Goal: Task Accomplishment & Management: Manage account settings

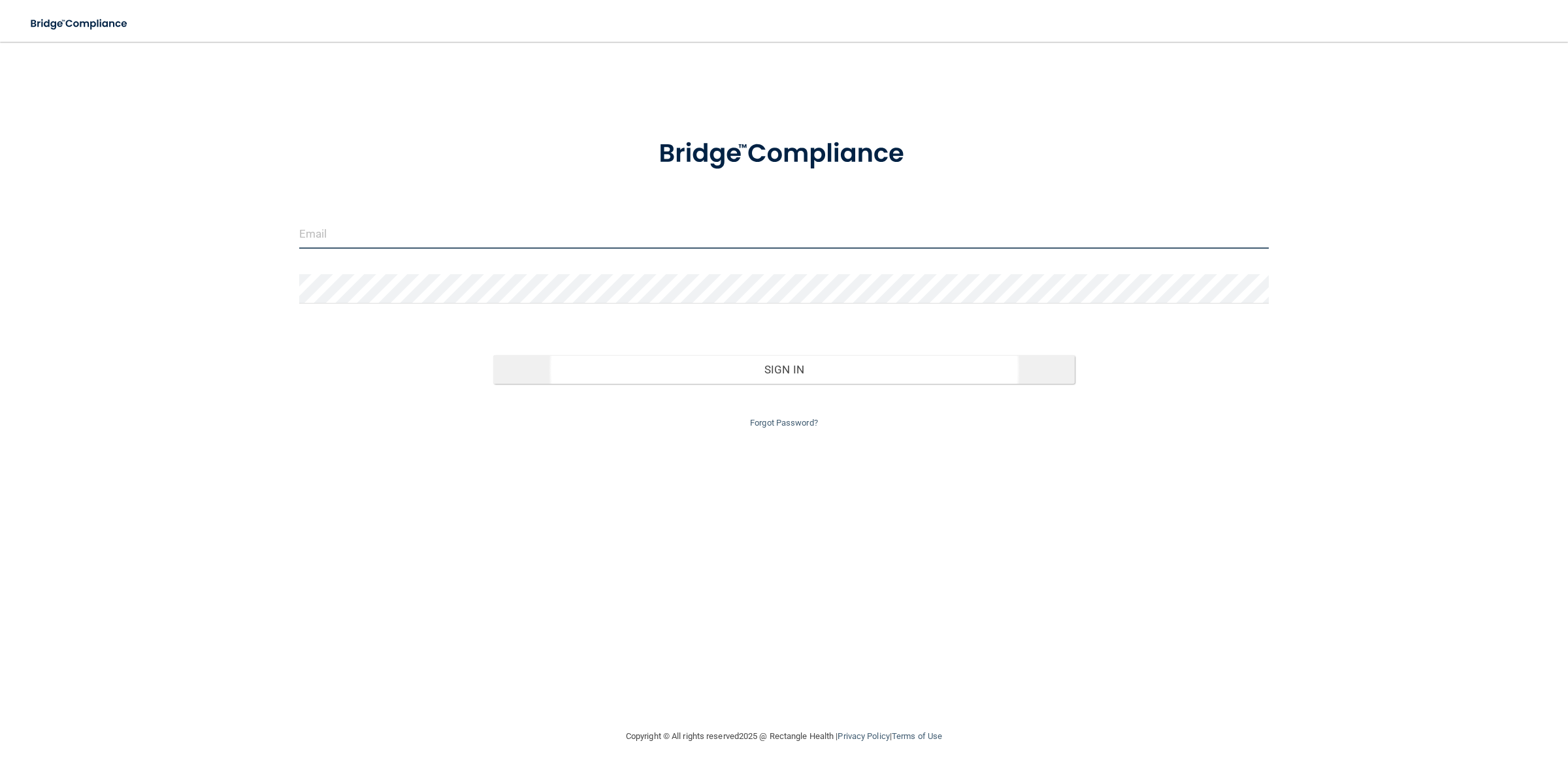
type input "[EMAIL_ADDRESS][DOMAIN_NAME]"
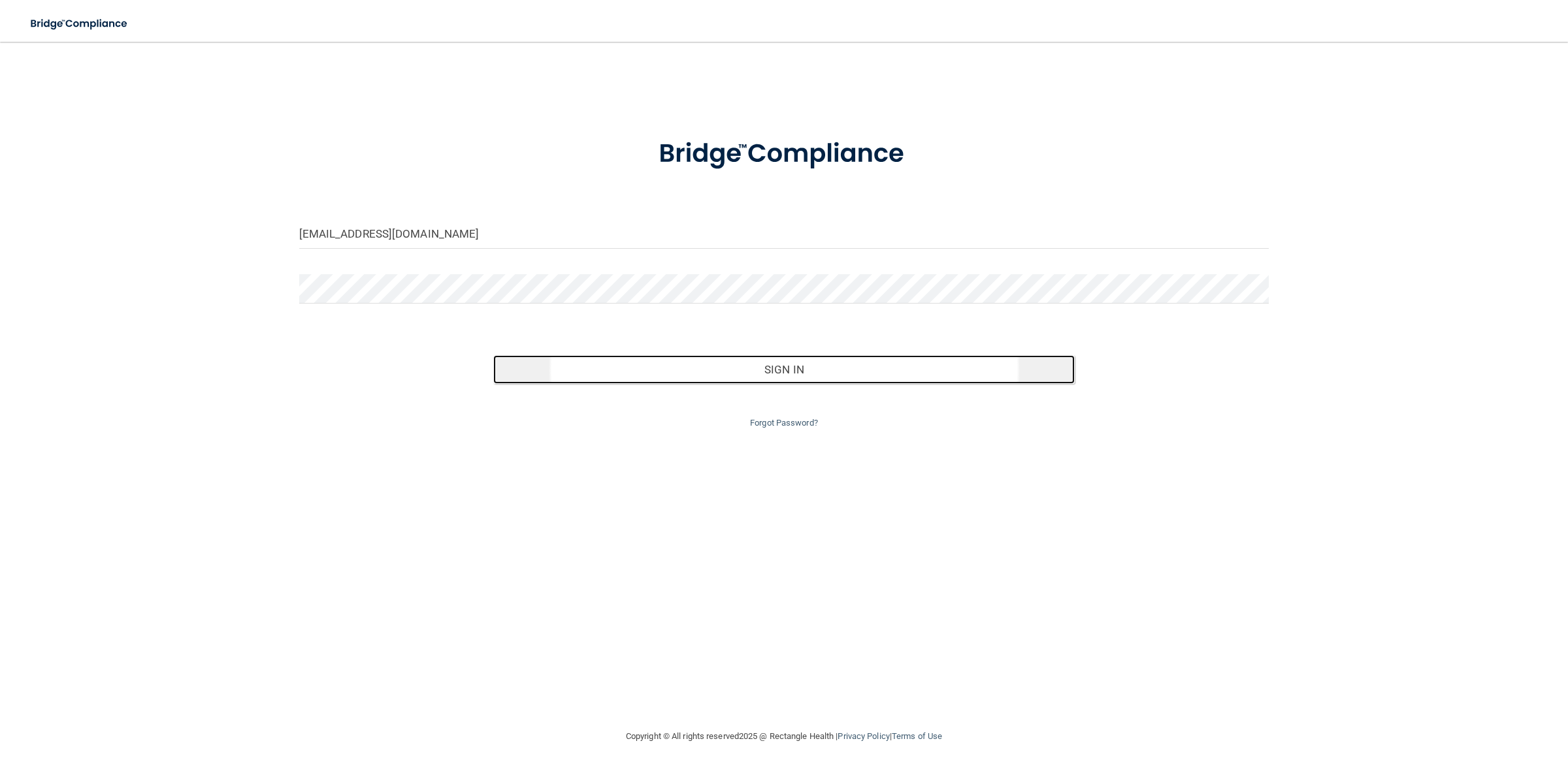
click at [797, 374] on button "Sign In" at bounding box center [784, 369] width 582 height 29
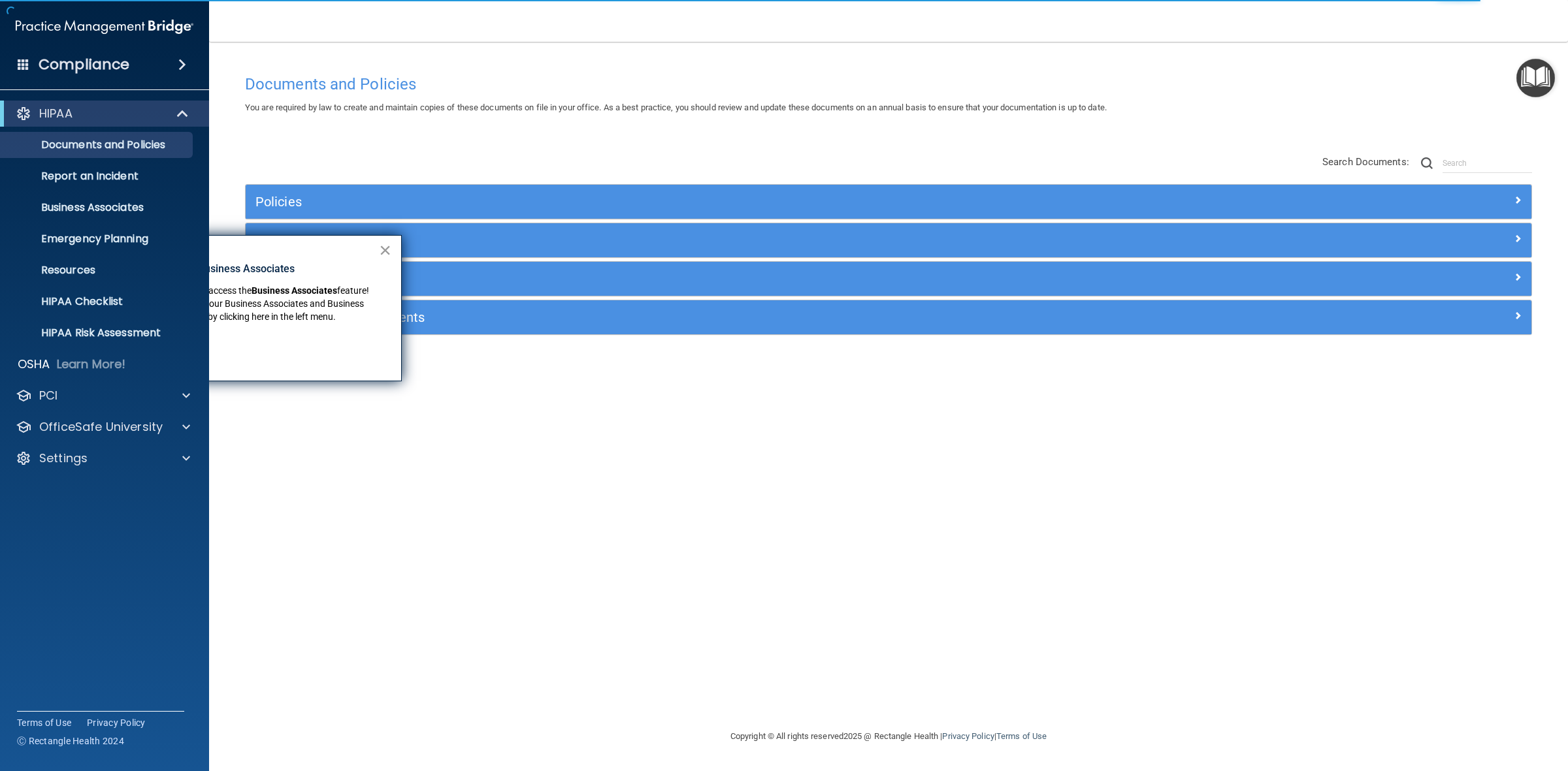
click at [390, 246] on button "×" at bounding box center [385, 250] width 12 height 21
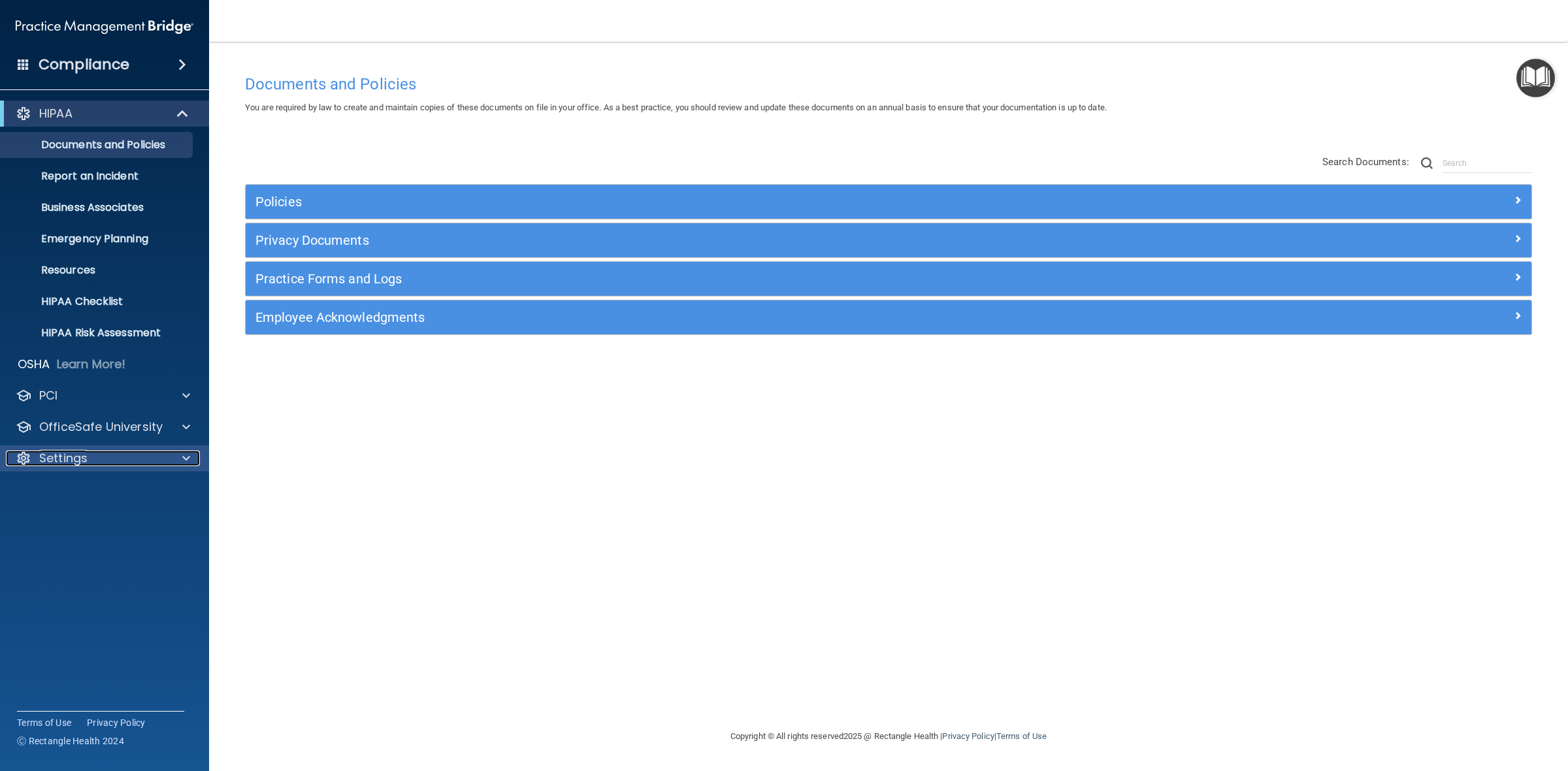
click at [186, 457] on span at bounding box center [186, 459] width 8 height 16
click at [63, 517] on p "My Users" at bounding box center [98, 521] width 179 height 13
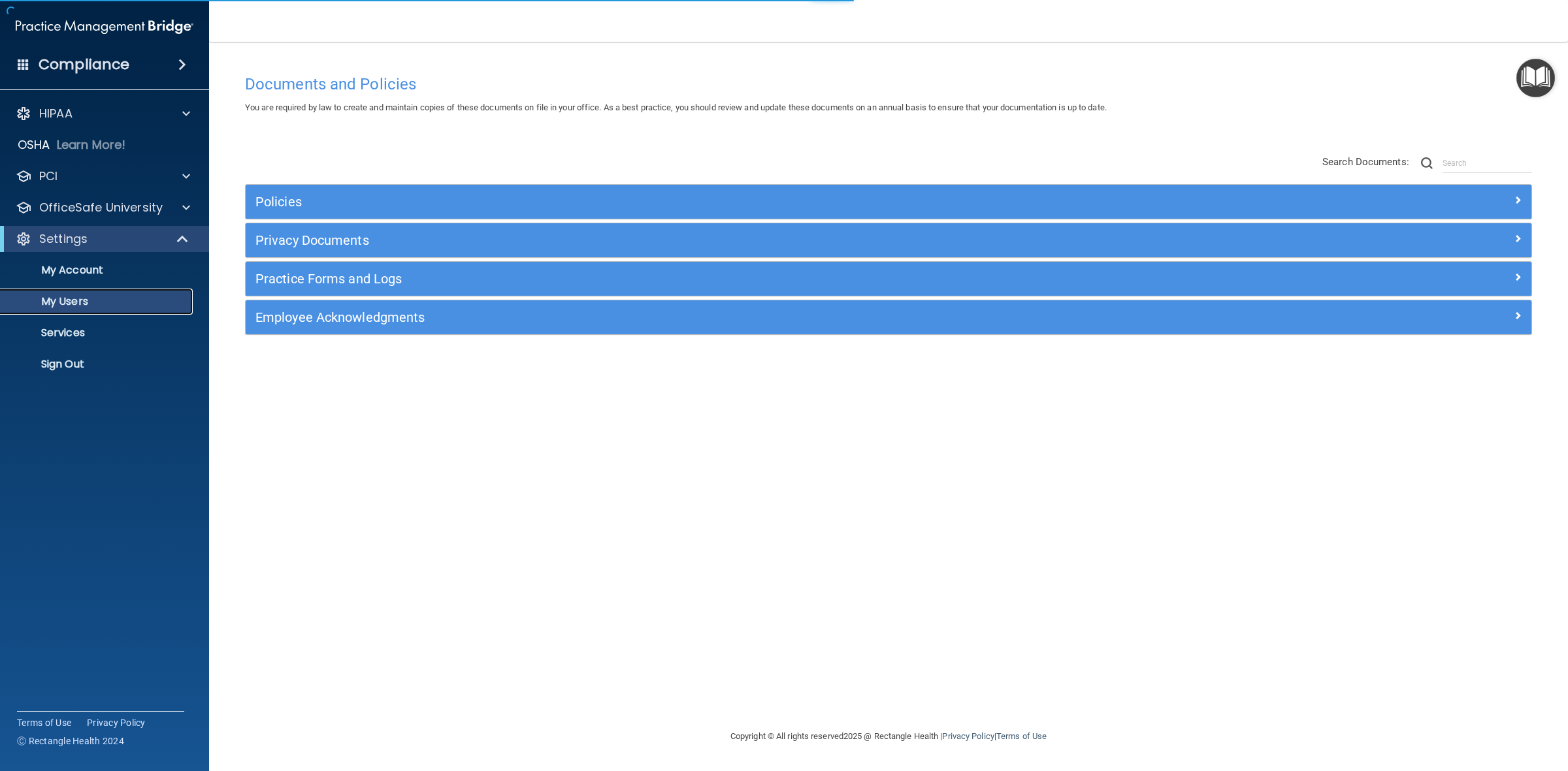
select select "20"
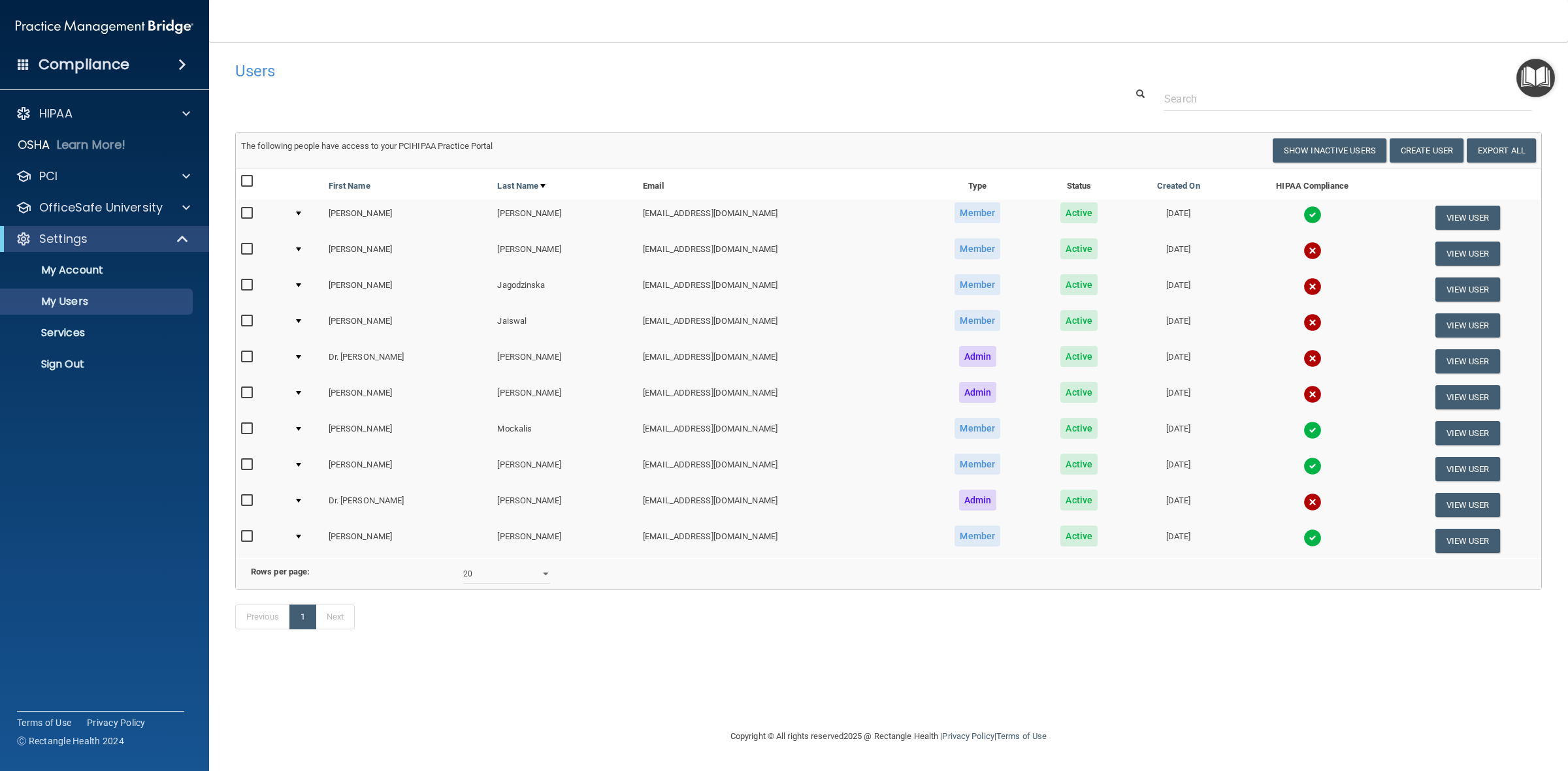
drag, startPoint x: 246, startPoint y: 425, endPoint x: 256, endPoint y: 425, distance: 10.0
click at [246, 425] on input "checkbox" at bounding box center [248, 429] width 15 height 11
checkbox input "true"
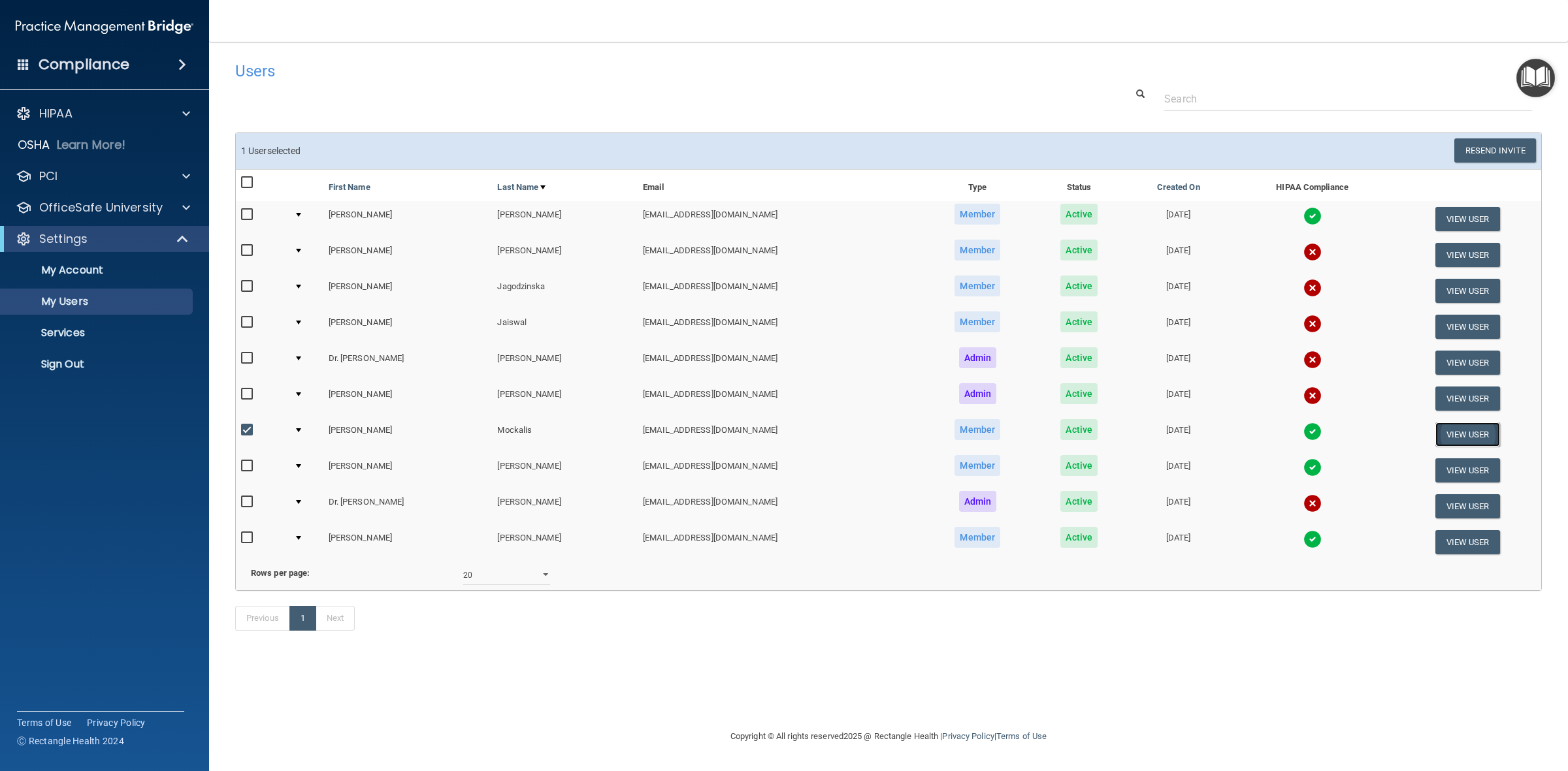
click at [1470, 432] on button "View User" at bounding box center [1468, 435] width 65 height 24
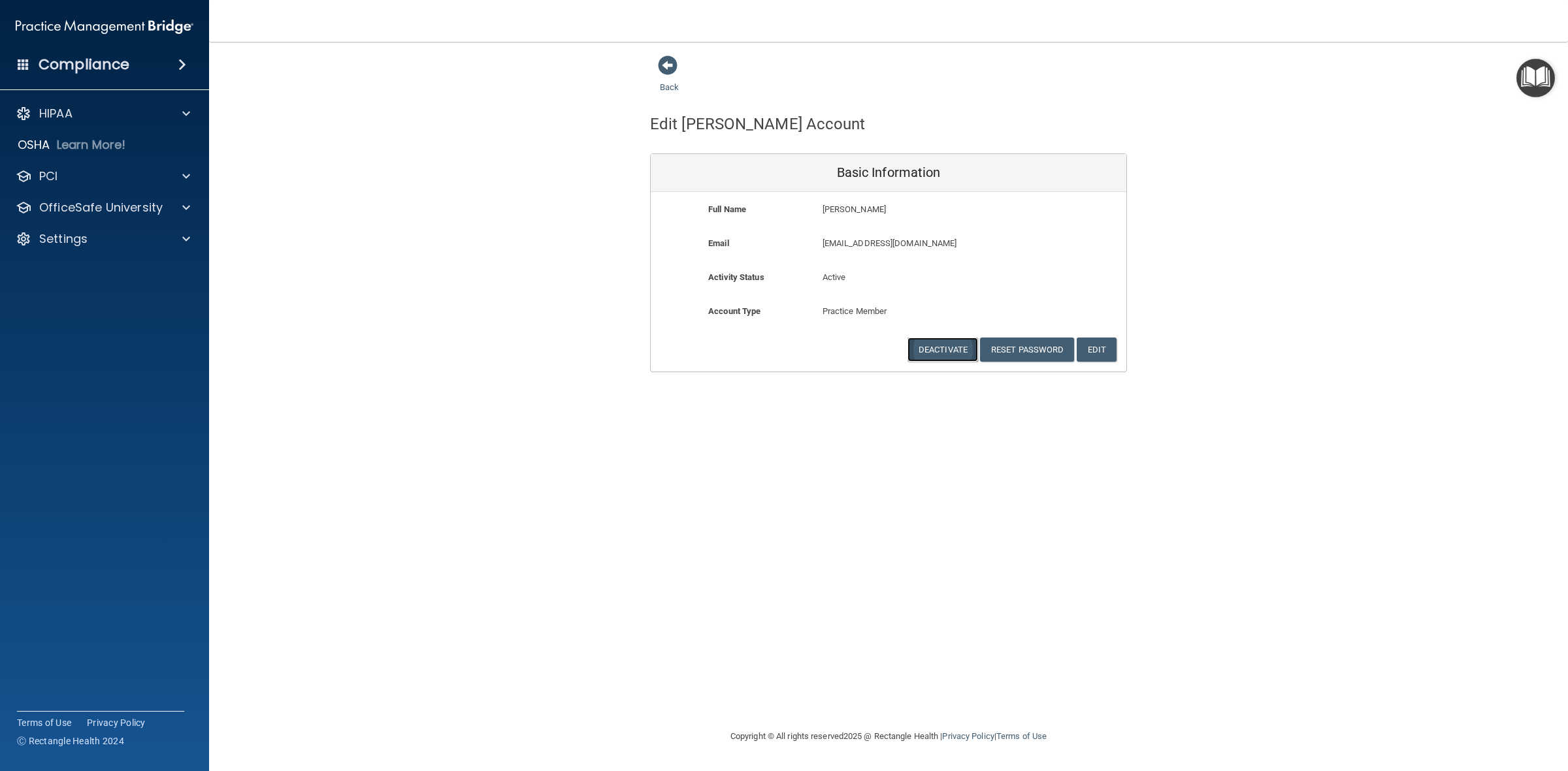
click at [944, 350] on button "Deactivate" at bounding box center [943, 350] width 71 height 24
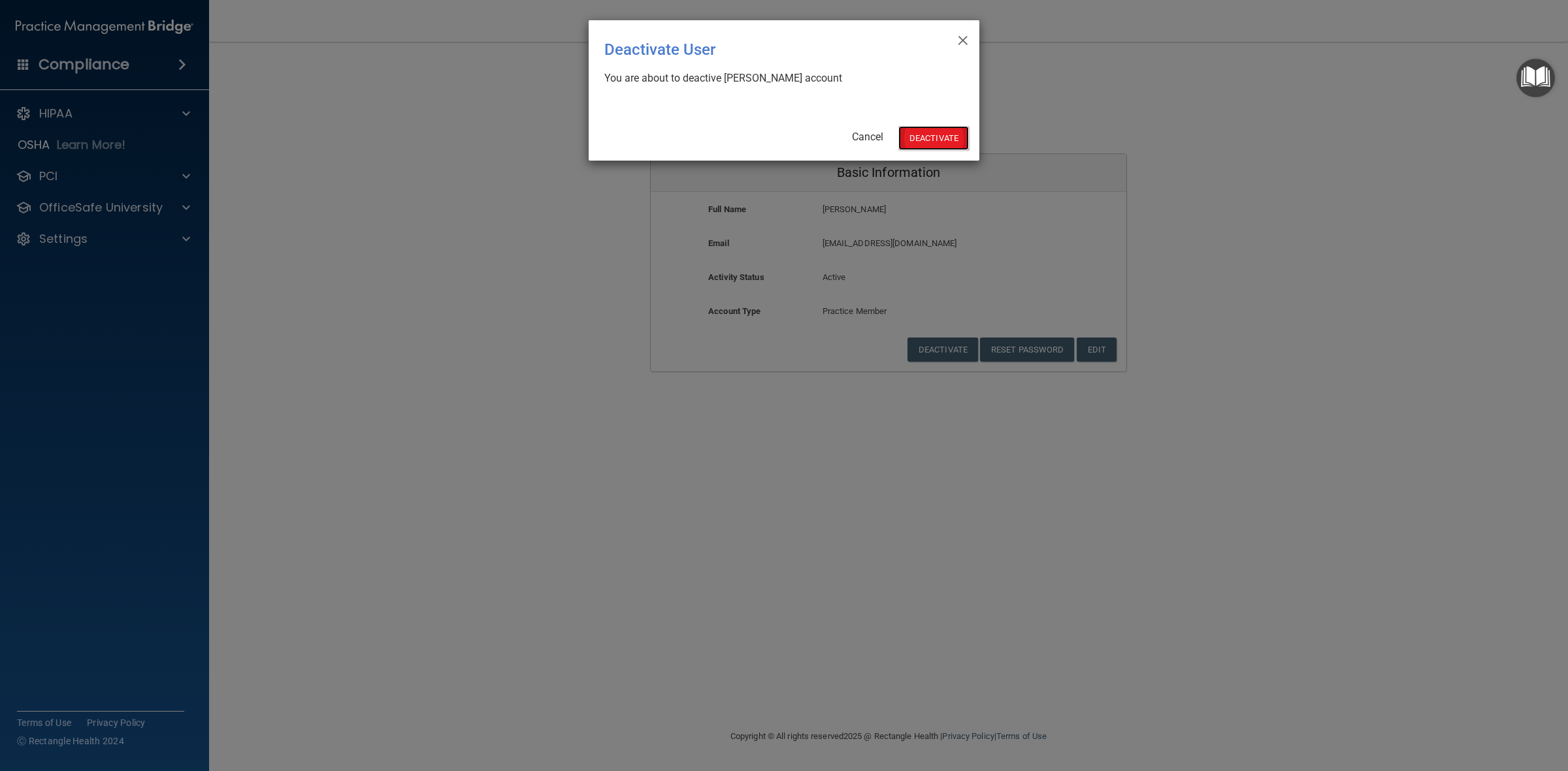
click at [935, 130] on button "Deactivate" at bounding box center [933, 138] width 71 height 24
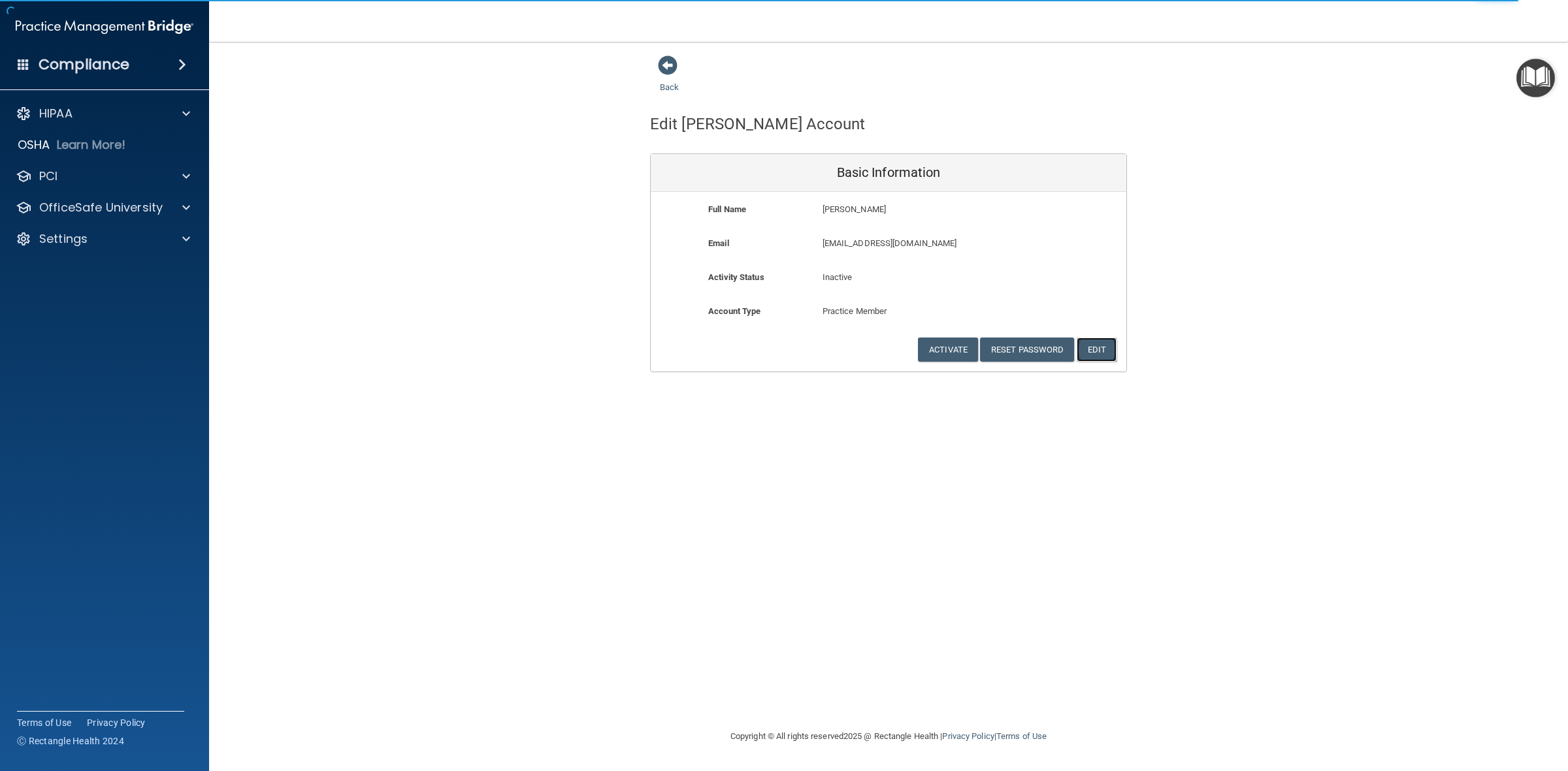
click at [1092, 348] on button "Edit" at bounding box center [1096, 350] width 40 height 24
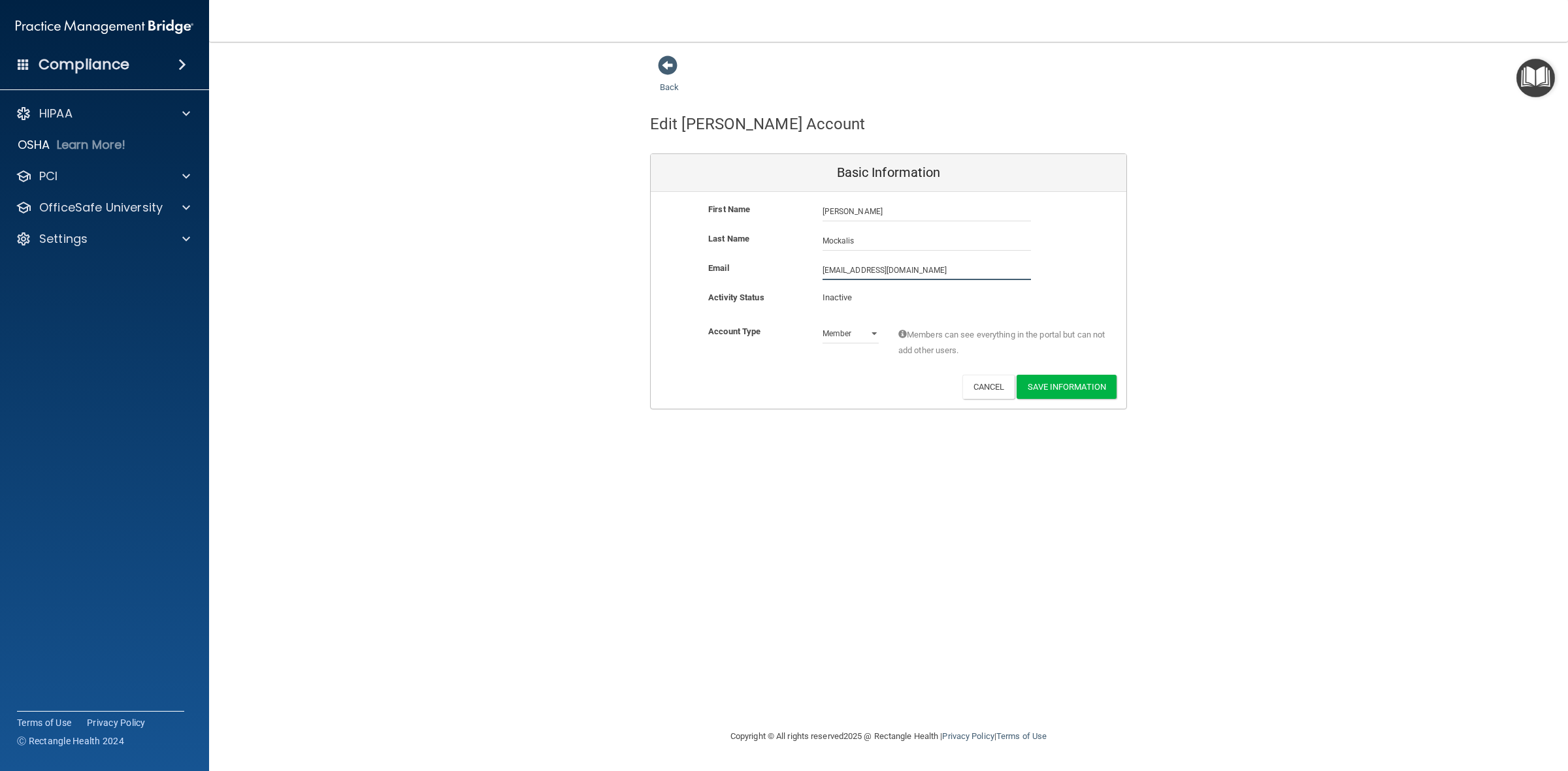
drag, startPoint x: 931, startPoint y: 272, endPoint x: 753, endPoint y: 266, distance: 178.1
click at [753, 266] on div "Email dabboney83@yahoo.com dabboney83@yahoo.com" at bounding box center [888, 270] width 475 height 19
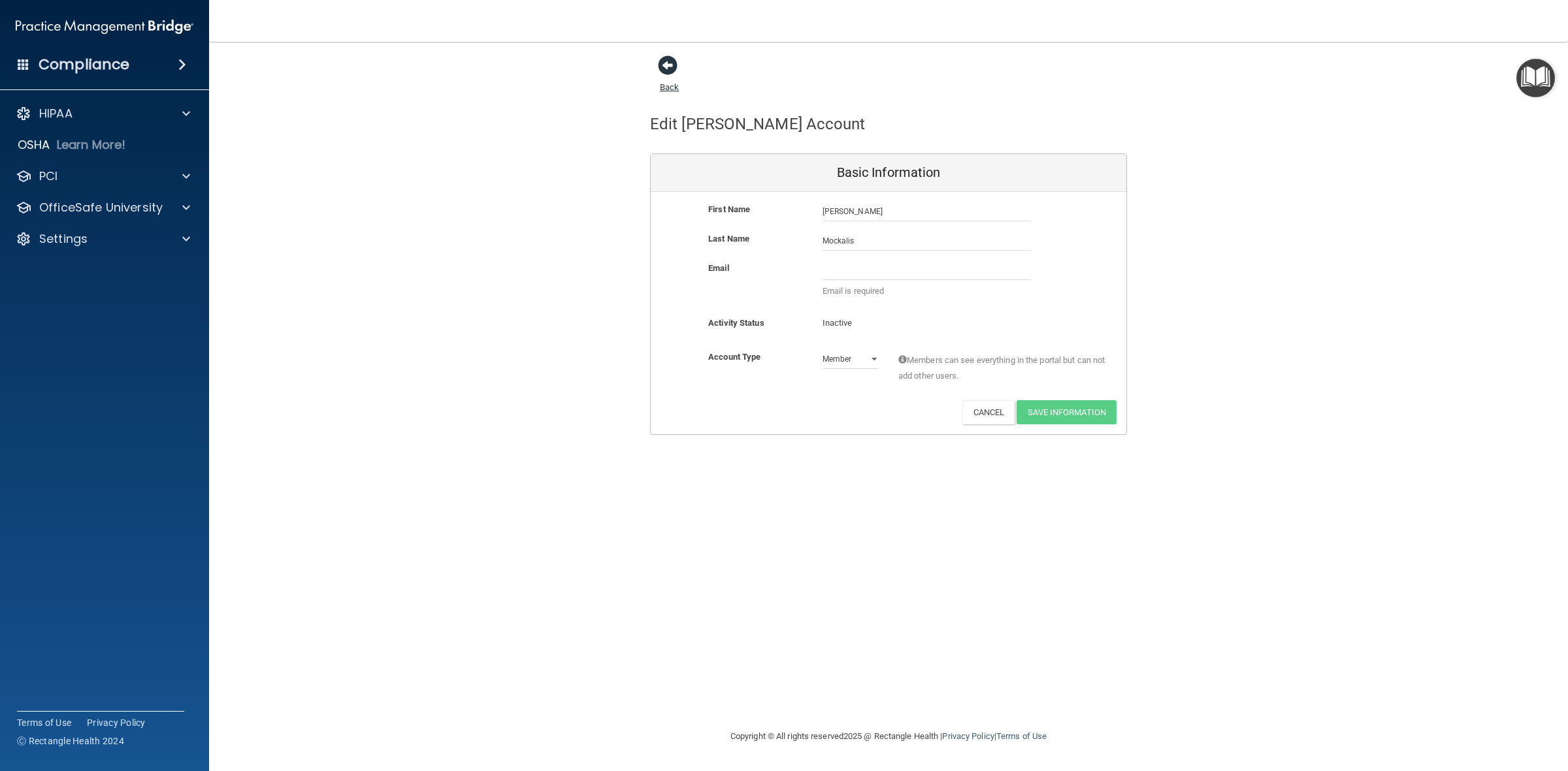
click at [675, 67] on span at bounding box center [667, 65] width 19 height 19
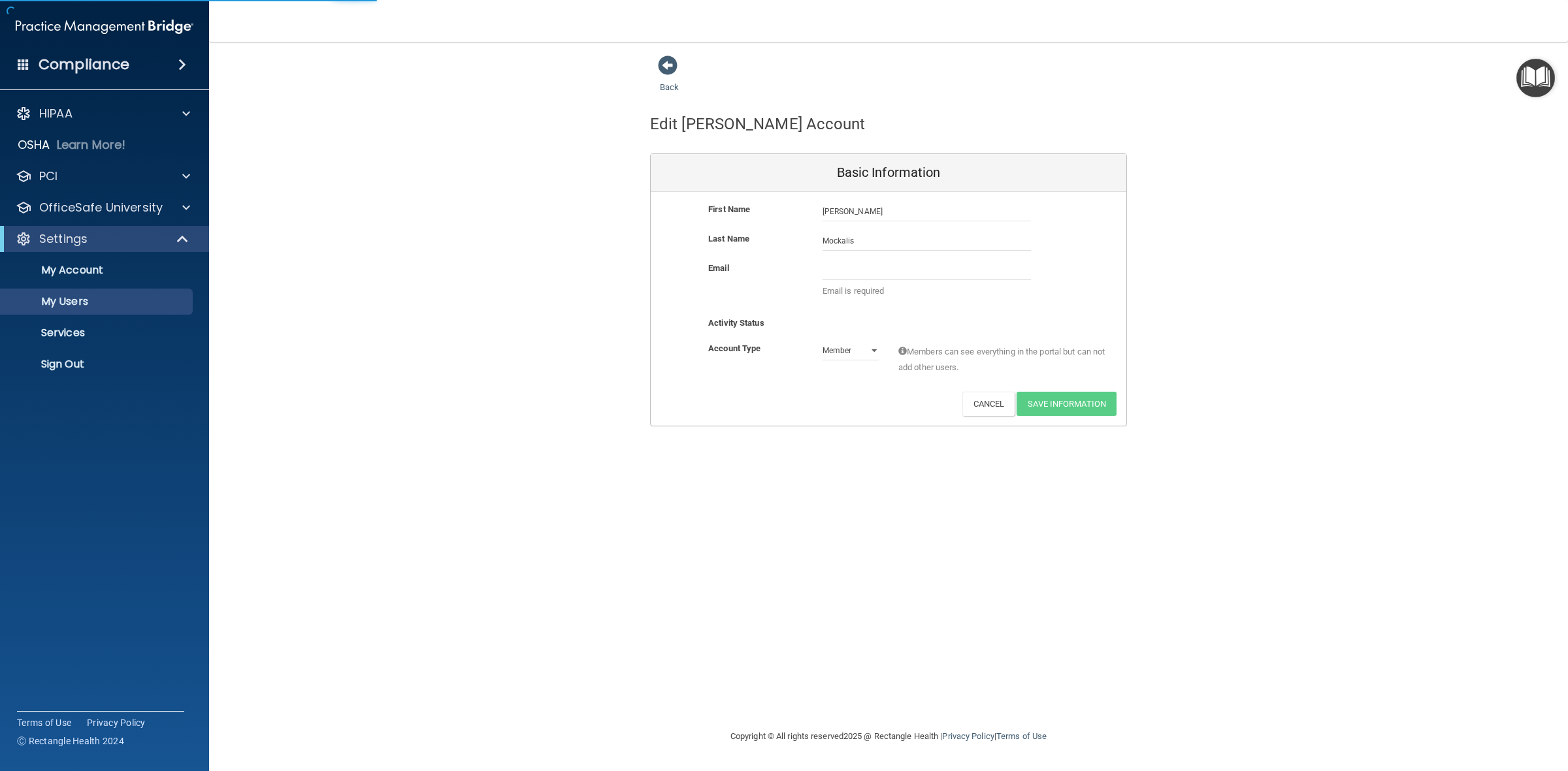
select select "20"
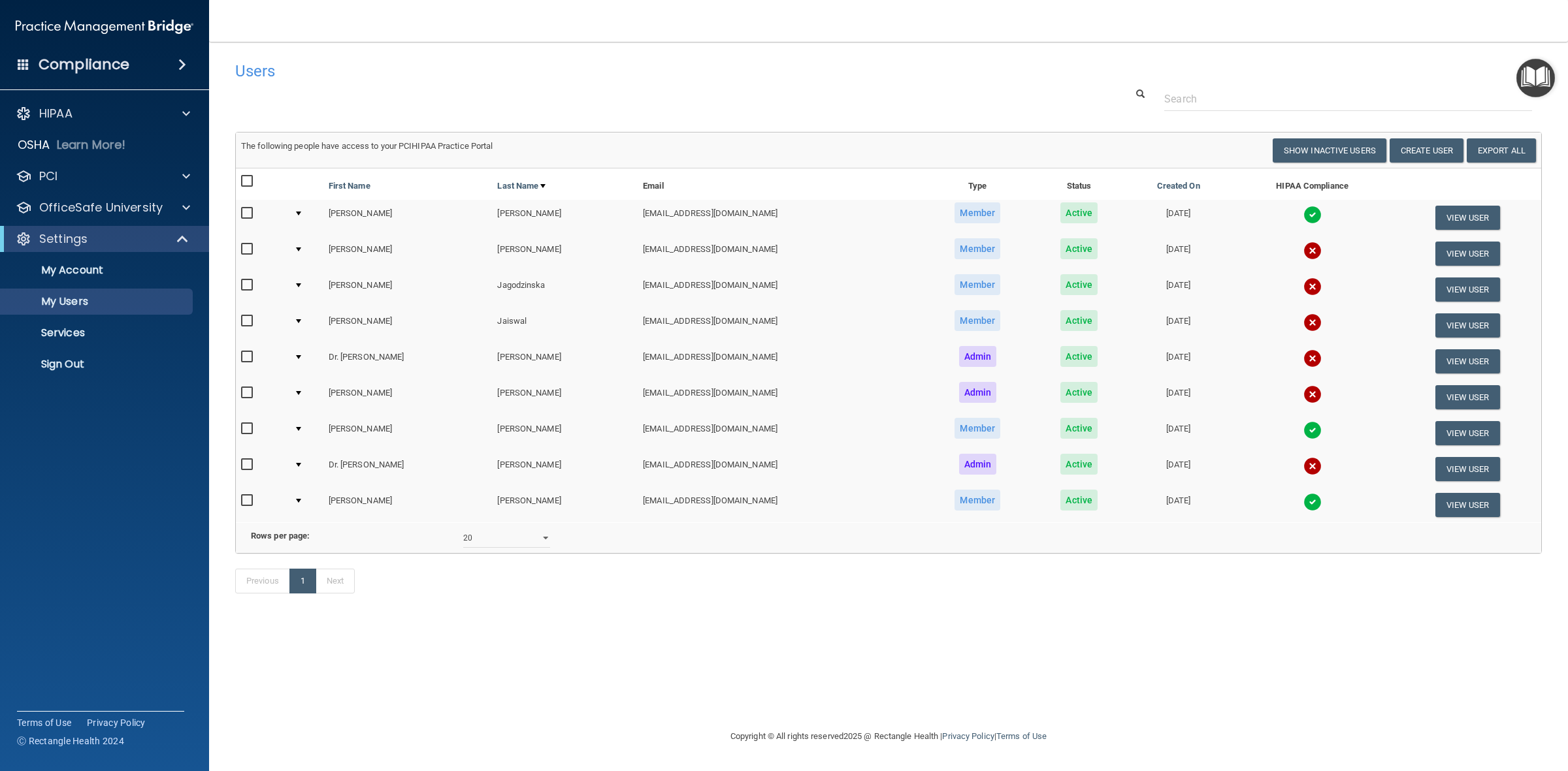
click at [248, 317] on input "checkbox" at bounding box center [248, 321] width 15 height 11
checkbox input "true"
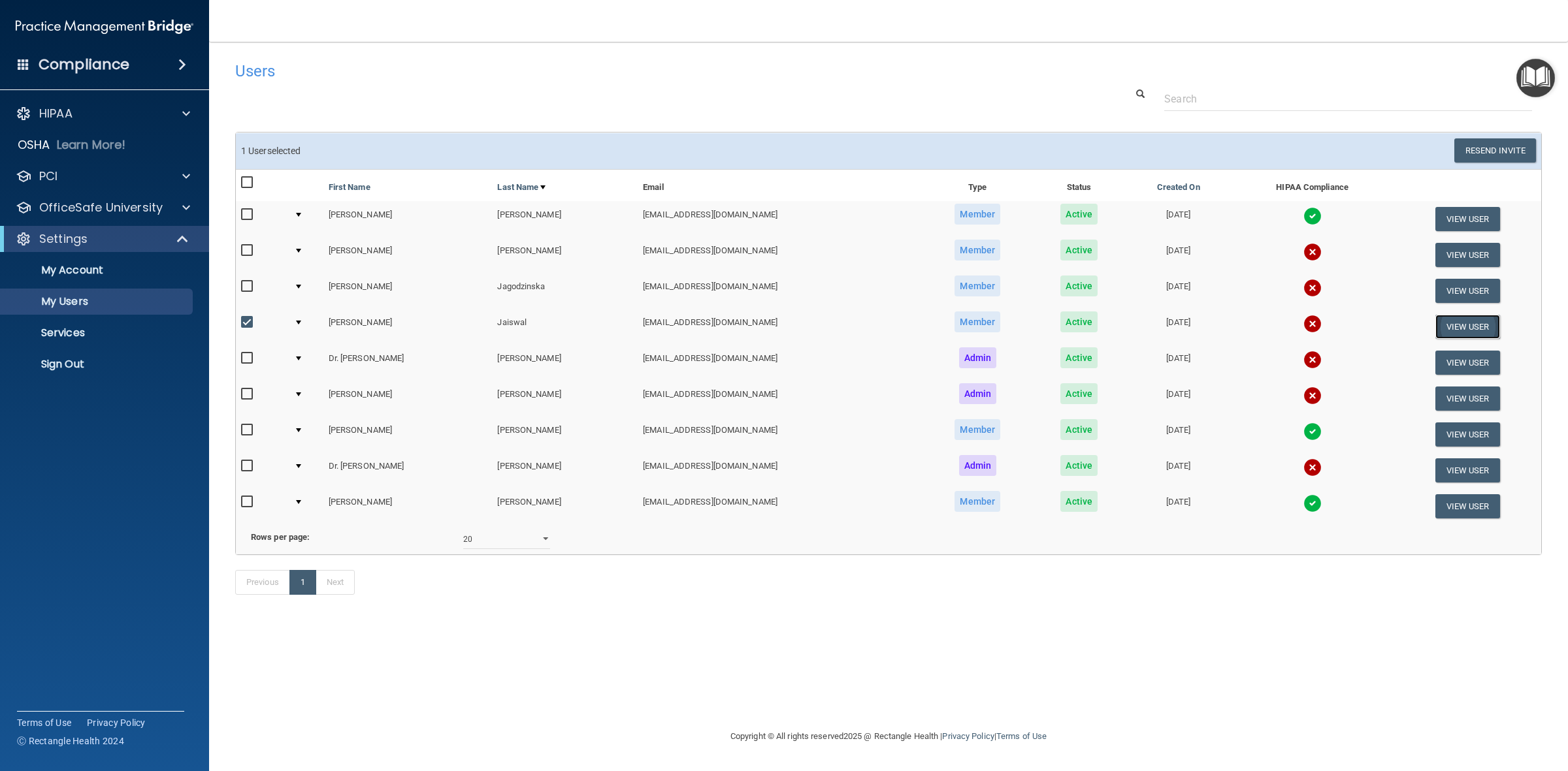
click at [1464, 323] on button "View User" at bounding box center [1468, 327] width 65 height 24
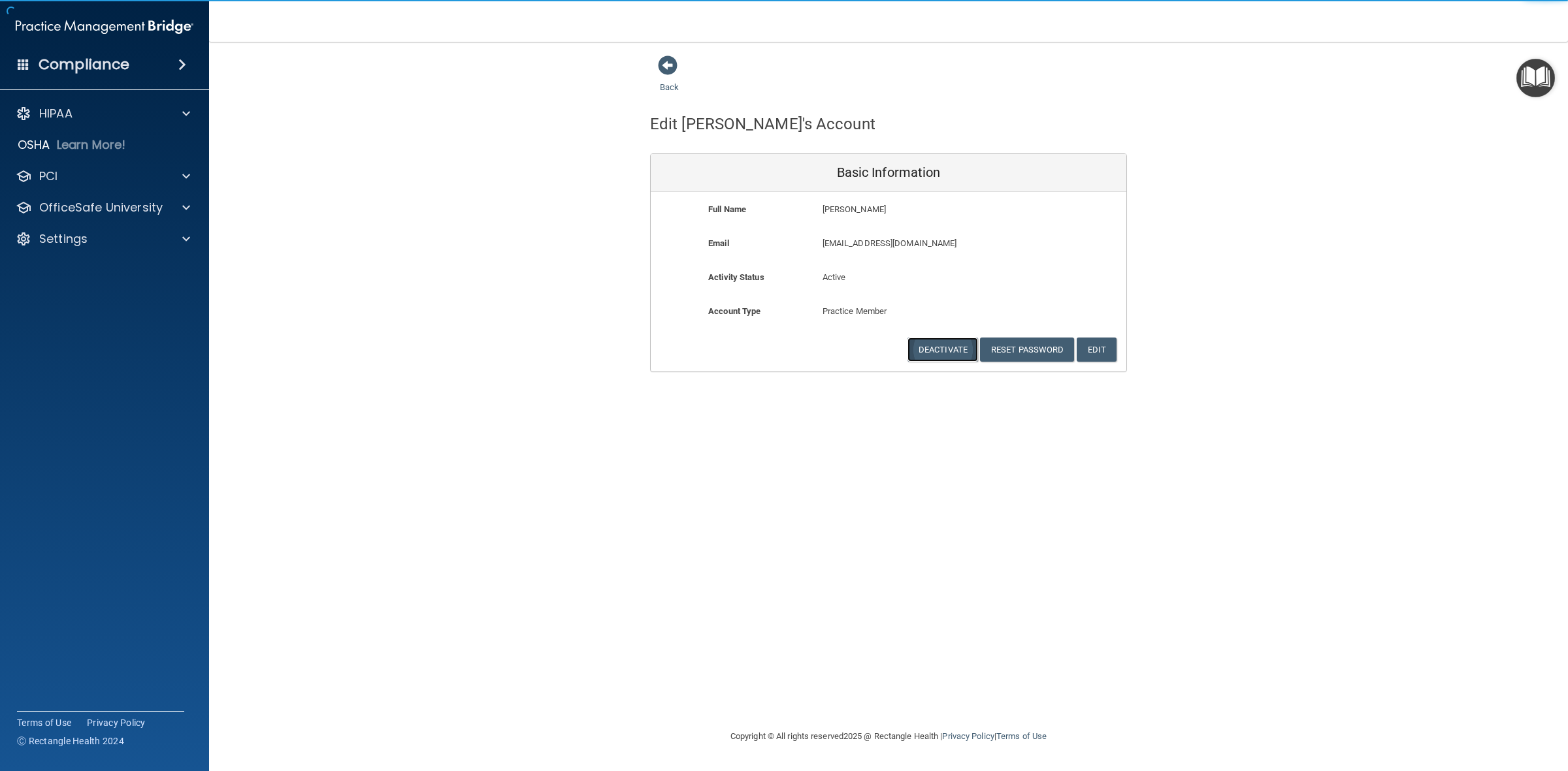
click at [934, 347] on button "Deactivate" at bounding box center [943, 350] width 71 height 24
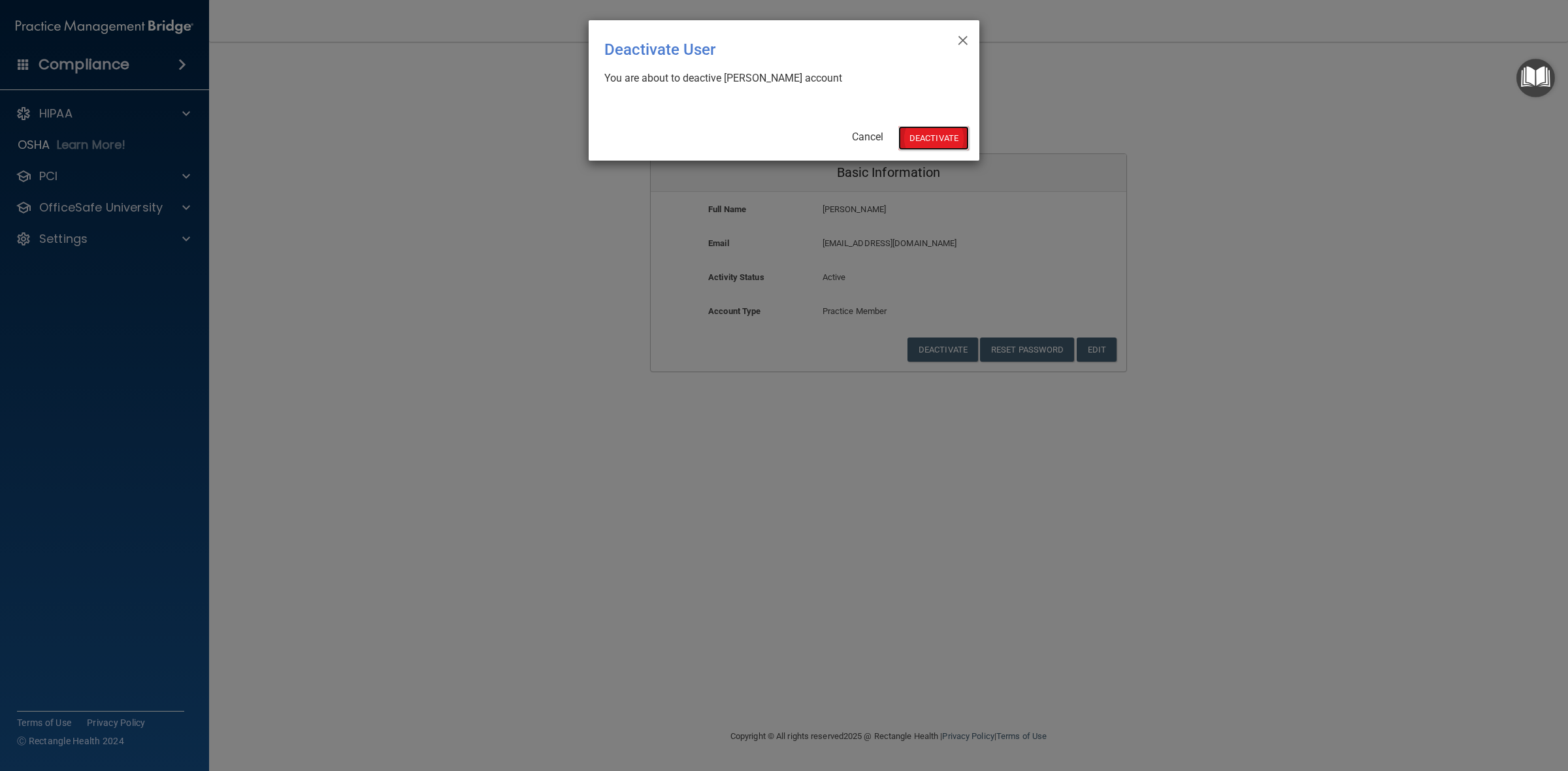
click at [947, 135] on button "Deactivate" at bounding box center [933, 138] width 71 height 24
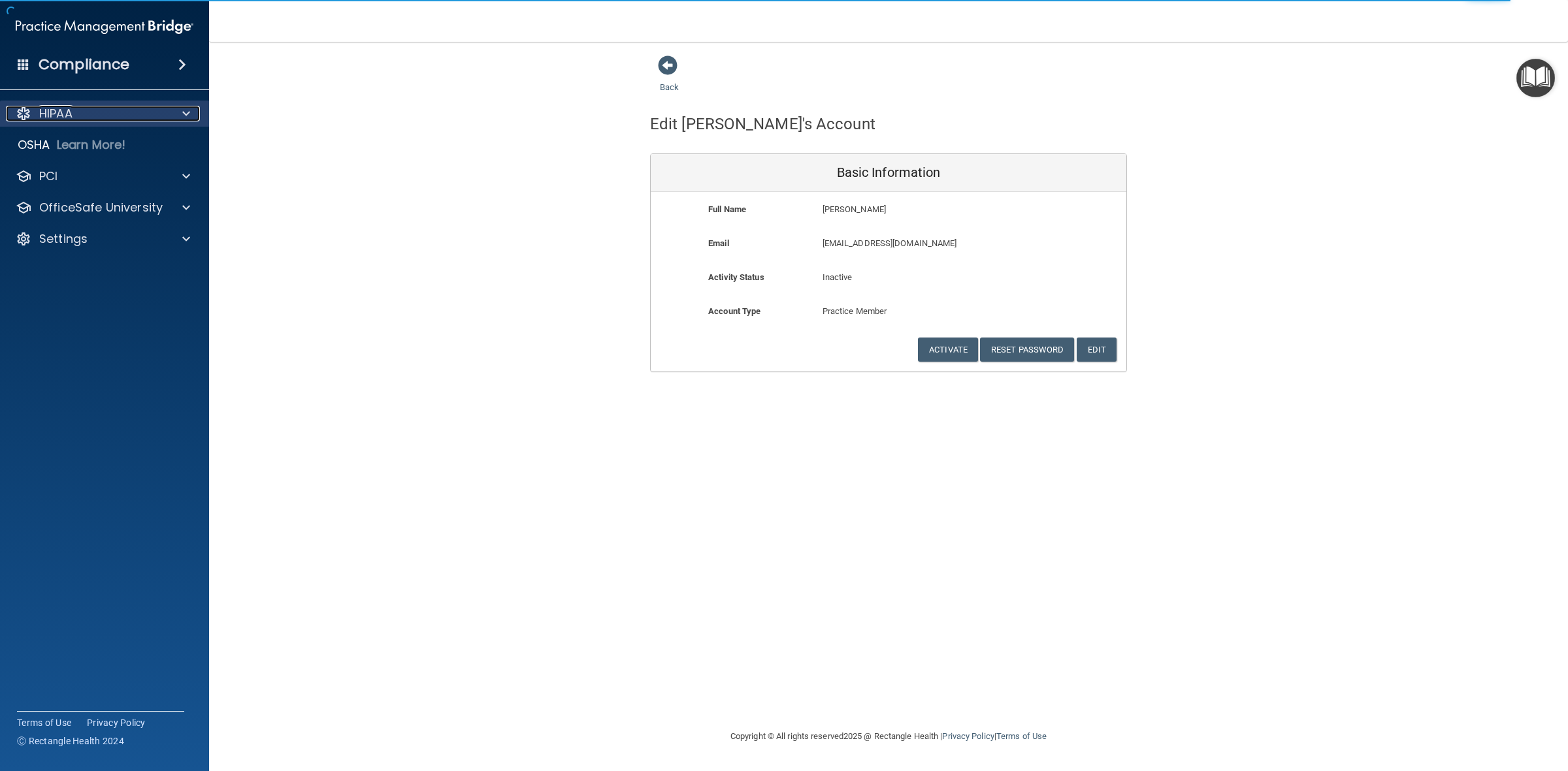
click at [64, 113] on p "HIPAA" at bounding box center [55, 114] width 33 height 16
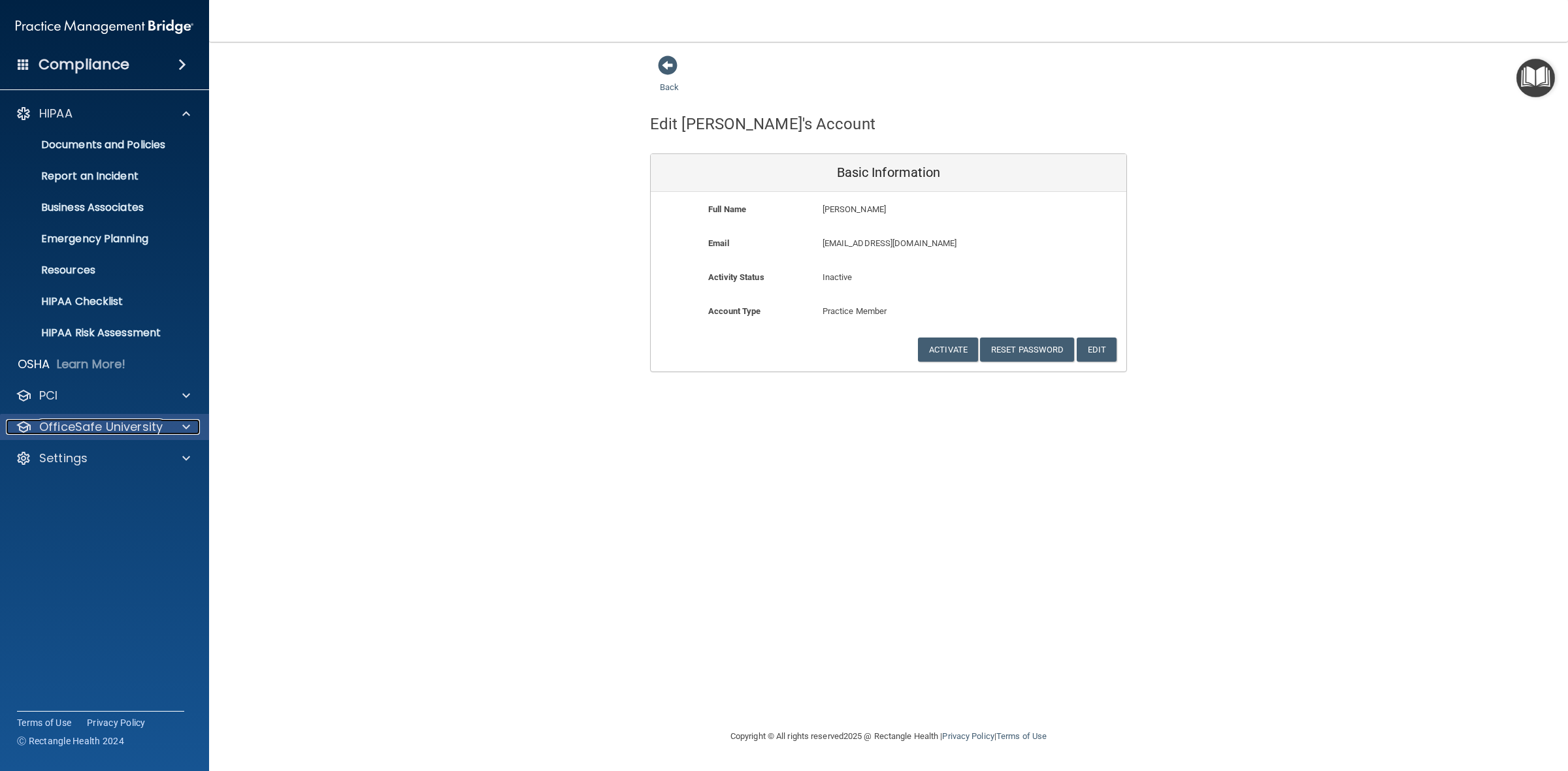
click at [187, 423] on span at bounding box center [186, 427] width 8 height 16
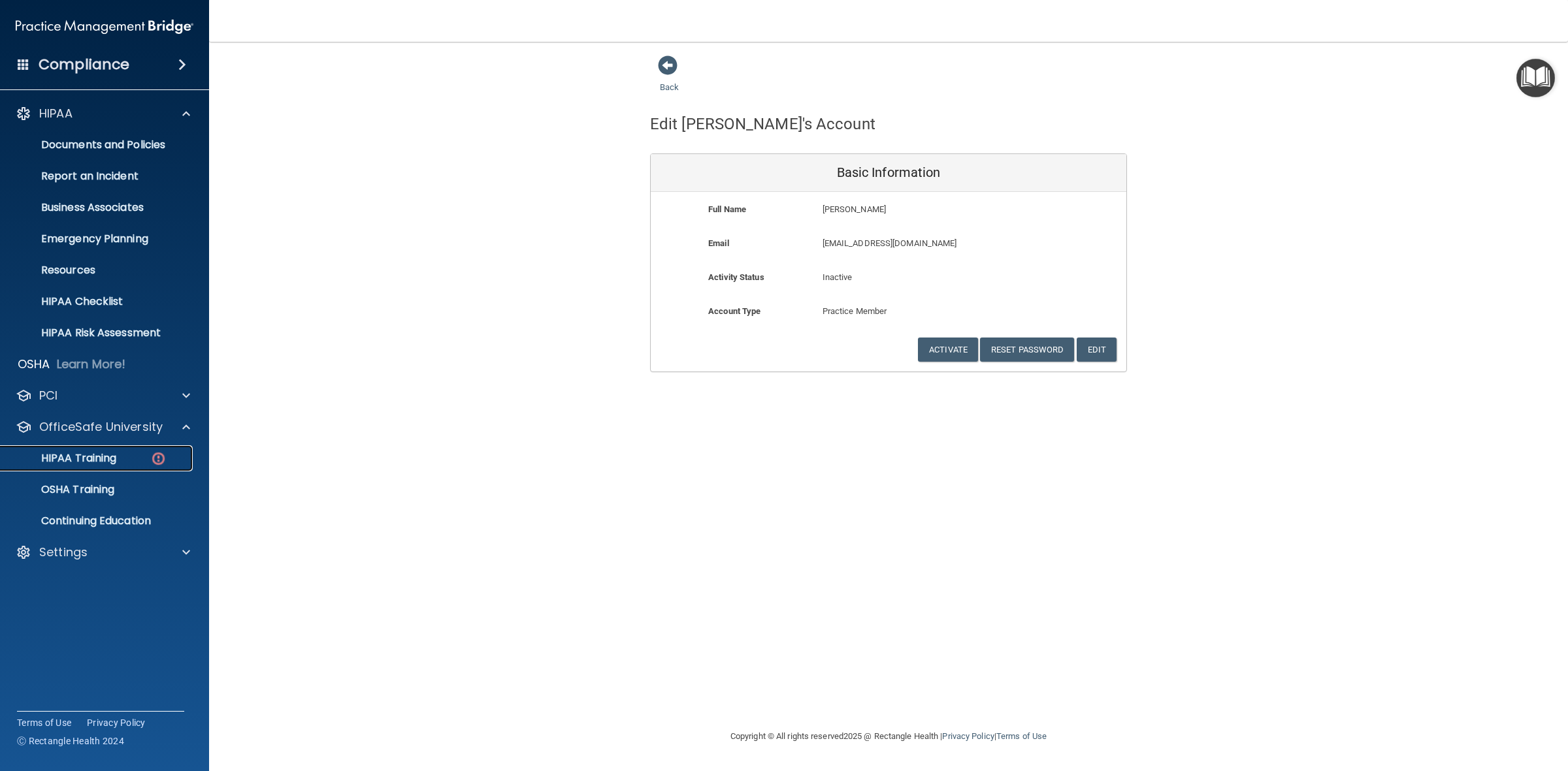
click at [71, 455] on p "HIPAA Training" at bounding box center [63, 459] width 108 height 13
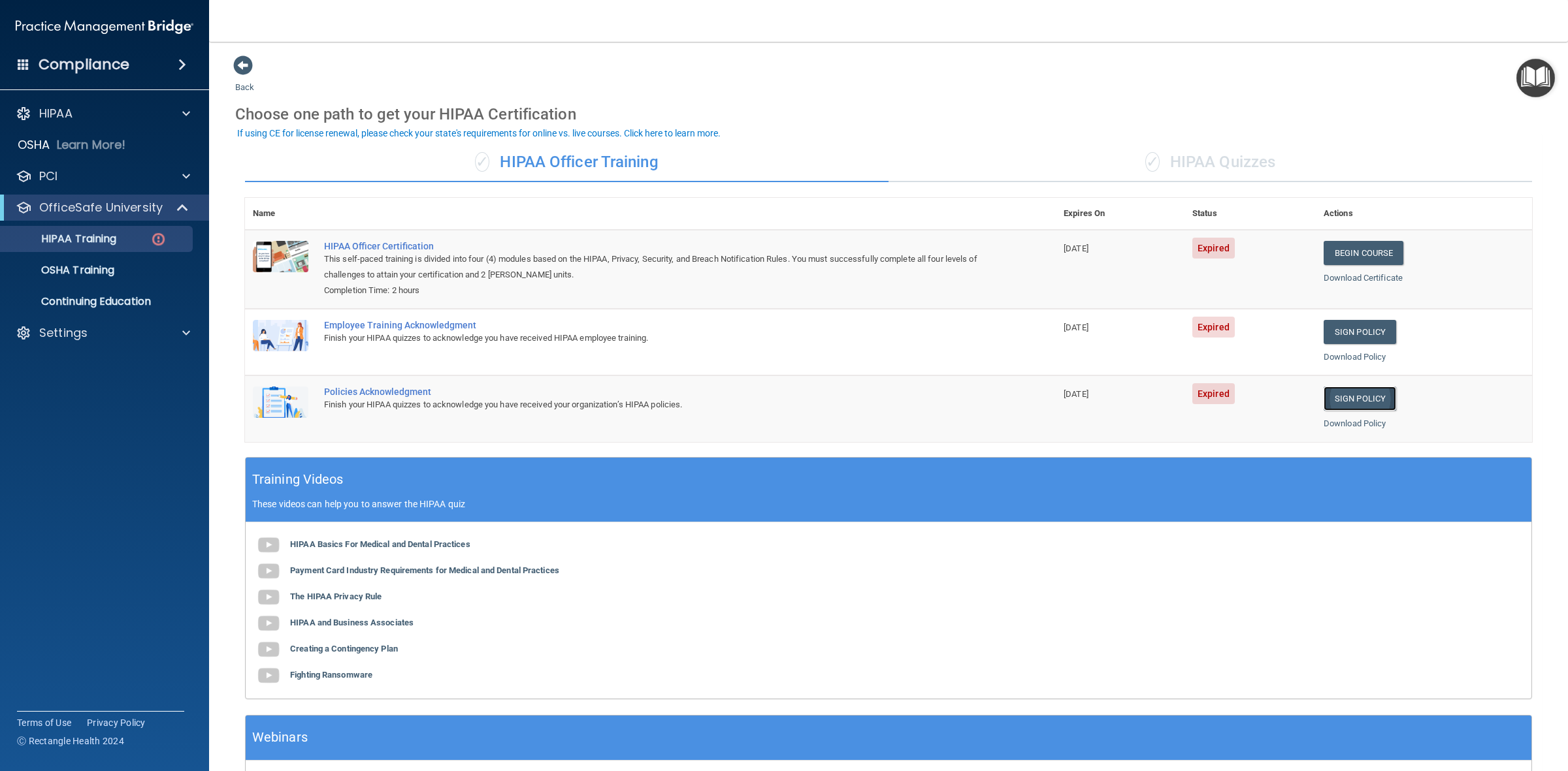
click at [1351, 397] on link "Sign Policy" at bounding box center [1360, 399] width 73 height 24
click at [1348, 400] on link "Sign Policy" at bounding box center [1360, 399] width 73 height 24
click at [1345, 247] on link "Begin Course" at bounding box center [1363, 253] width 80 height 24
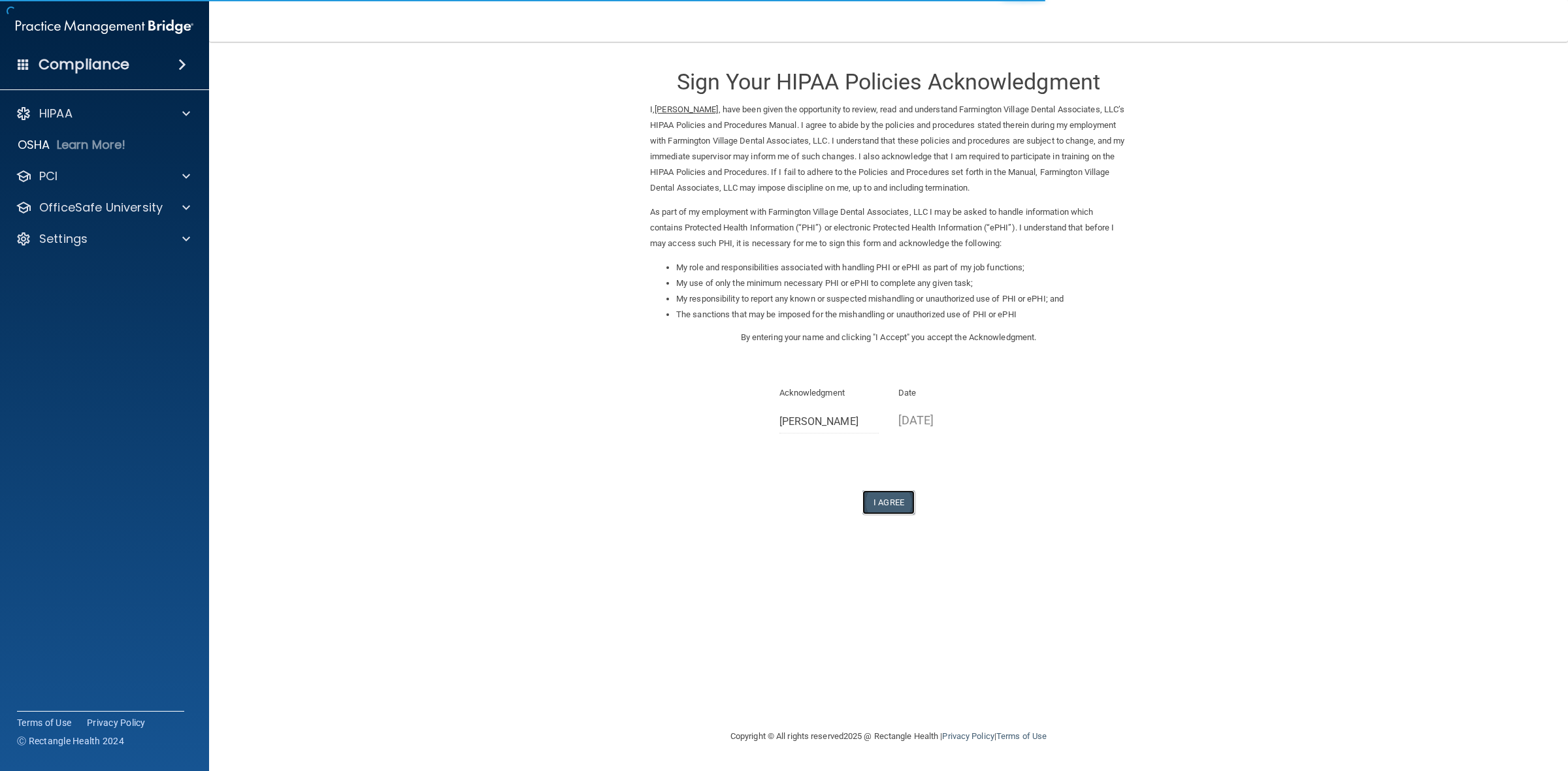
click at [890, 500] on button "I Agree" at bounding box center [888, 502] width 53 height 24
click at [892, 502] on button "I Agree" at bounding box center [888, 502] width 53 height 24
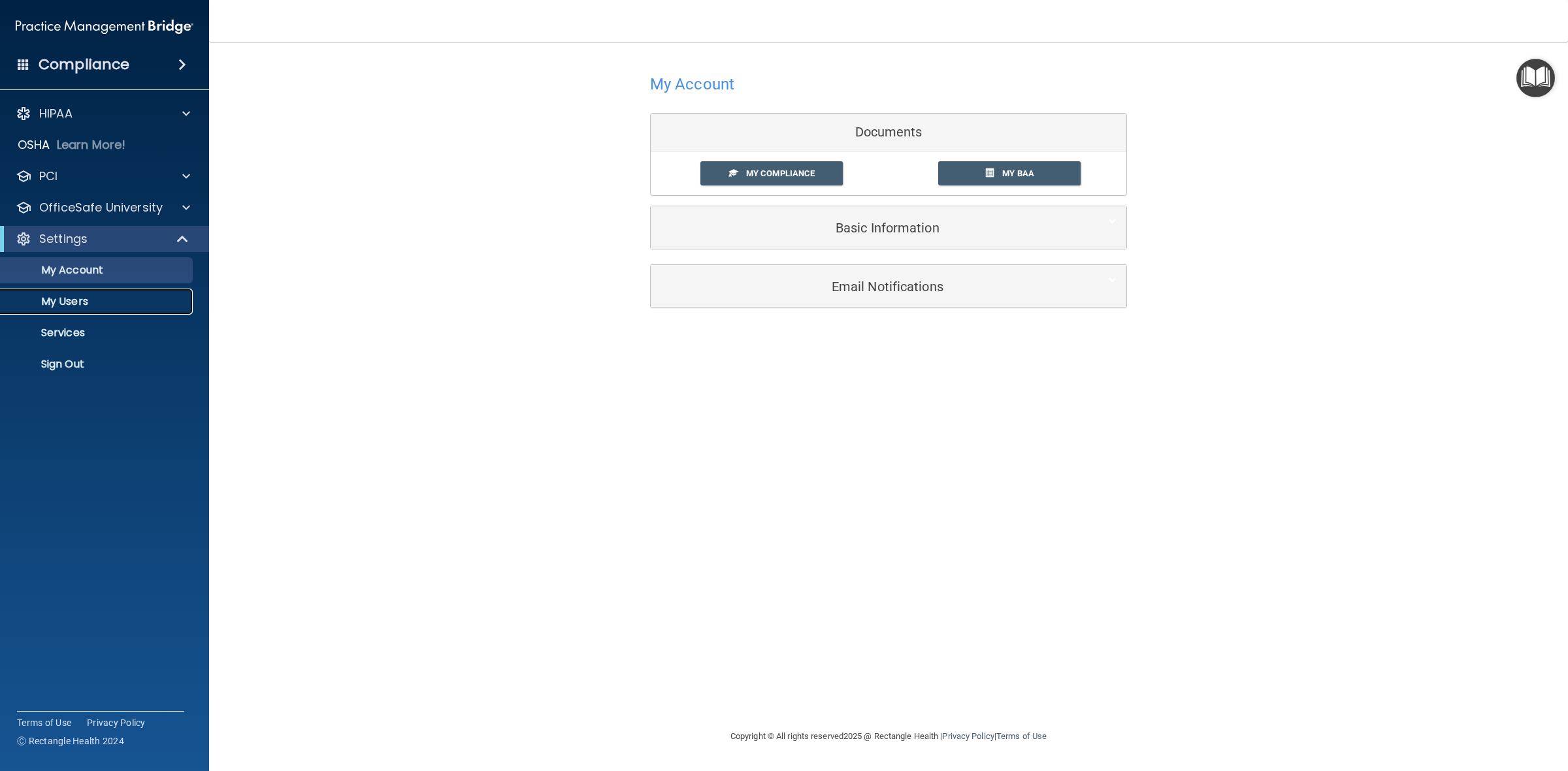
click at [67, 292] on link "My Users" at bounding box center [90, 302] width 206 height 26
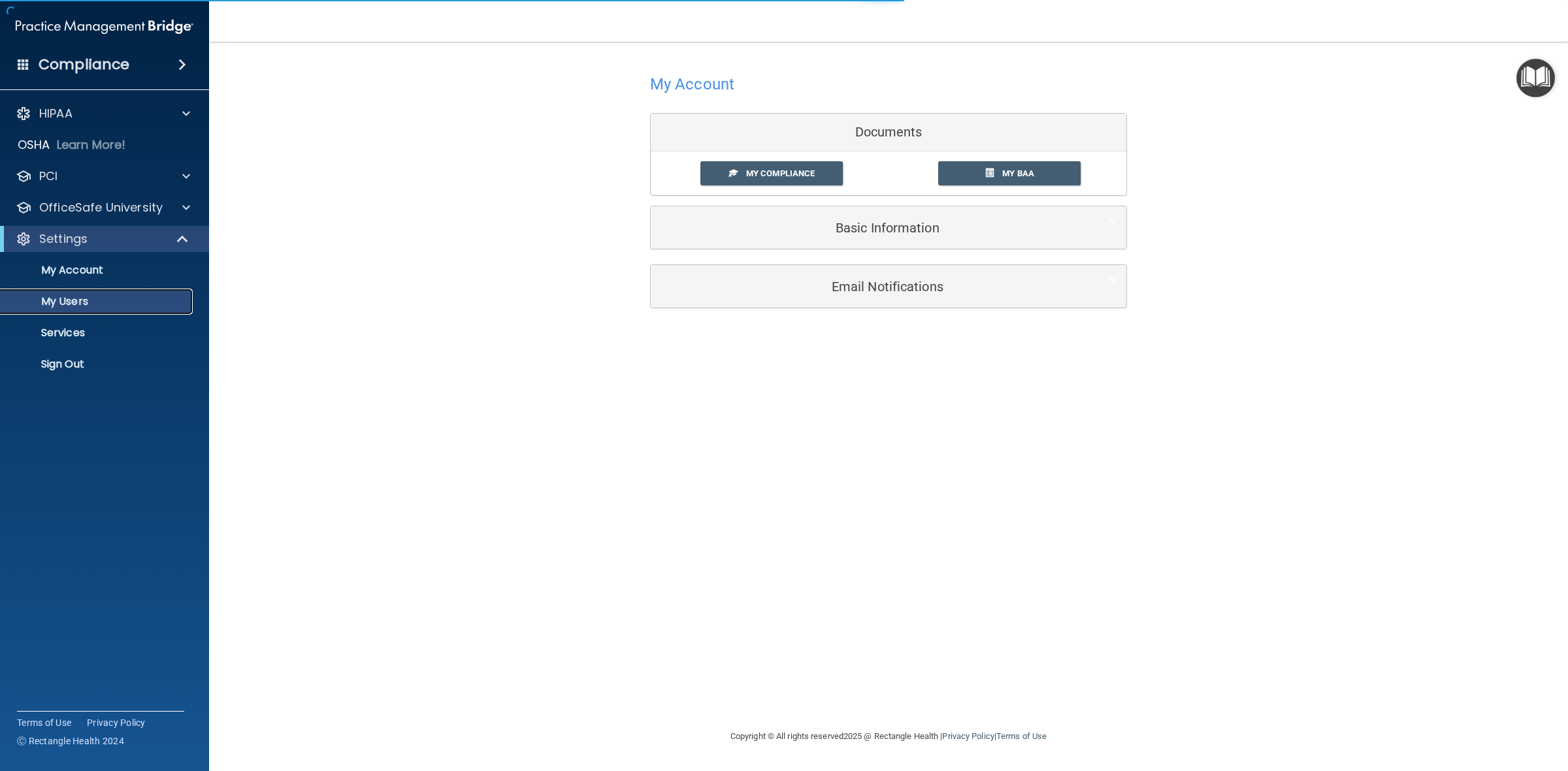
select select "20"
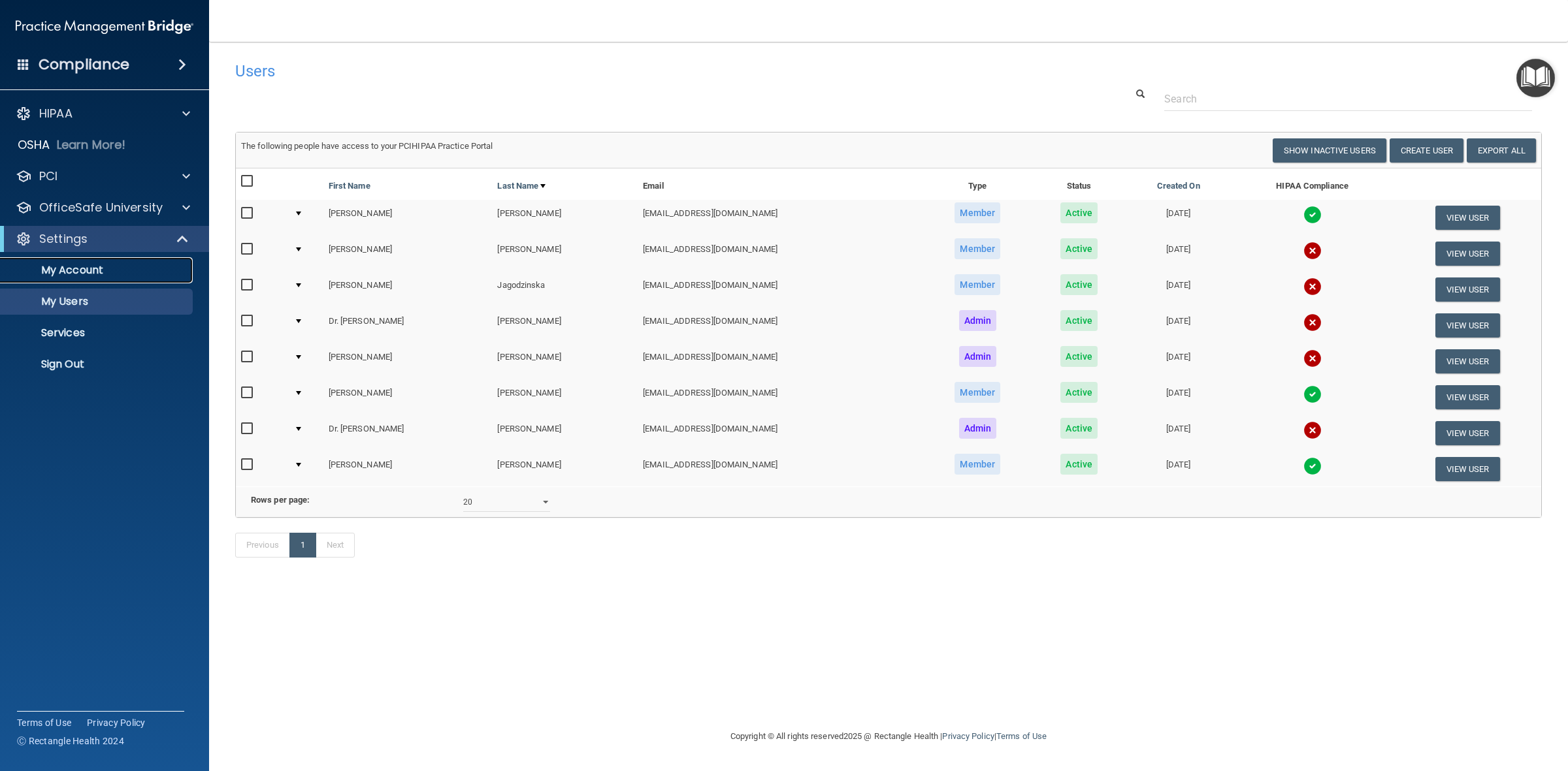
click at [86, 272] on p "My Account" at bounding box center [98, 270] width 179 height 13
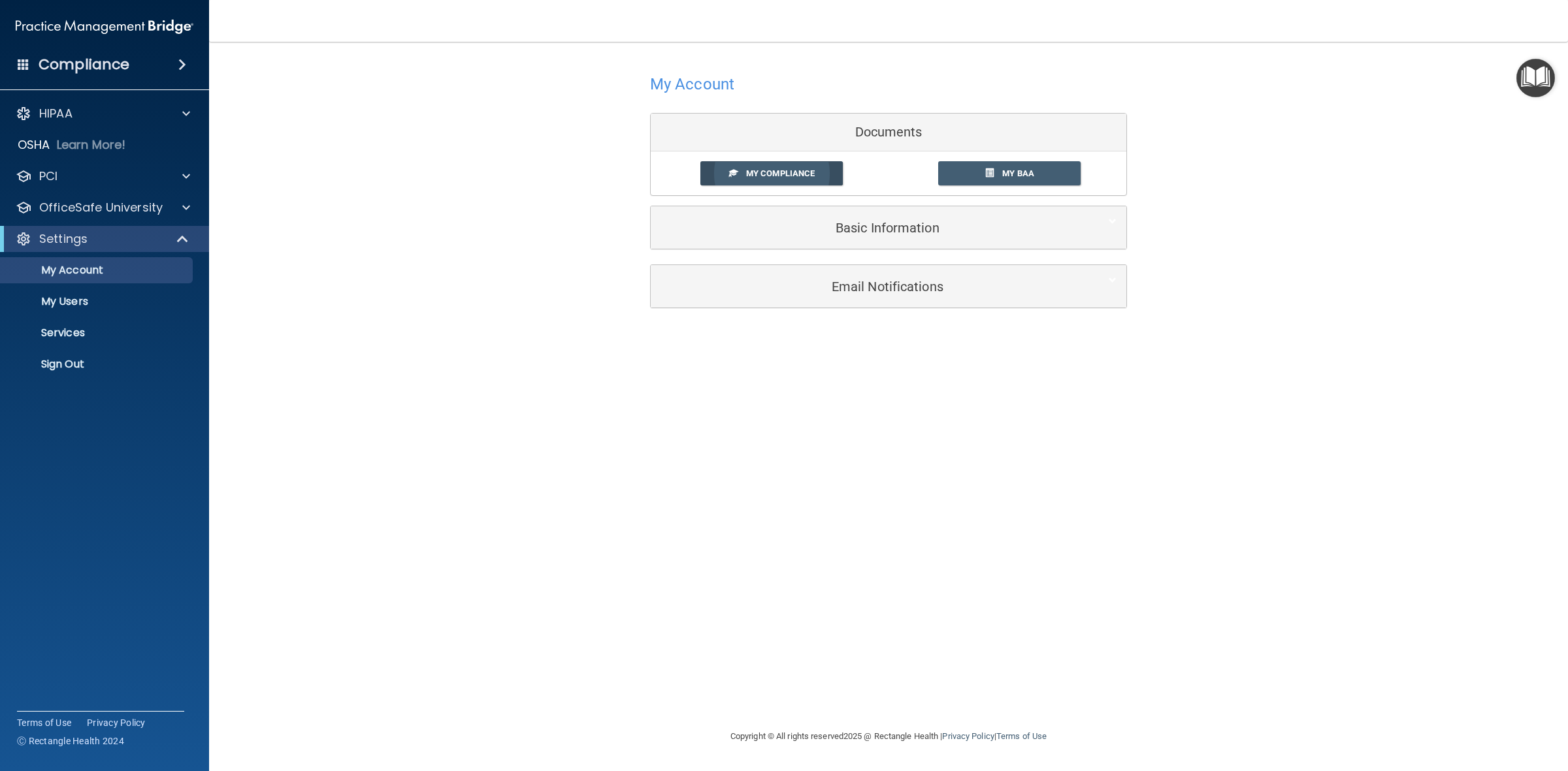
click at [786, 165] on link "My Compliance" at bounding box center [771, 173] width 143 height 24
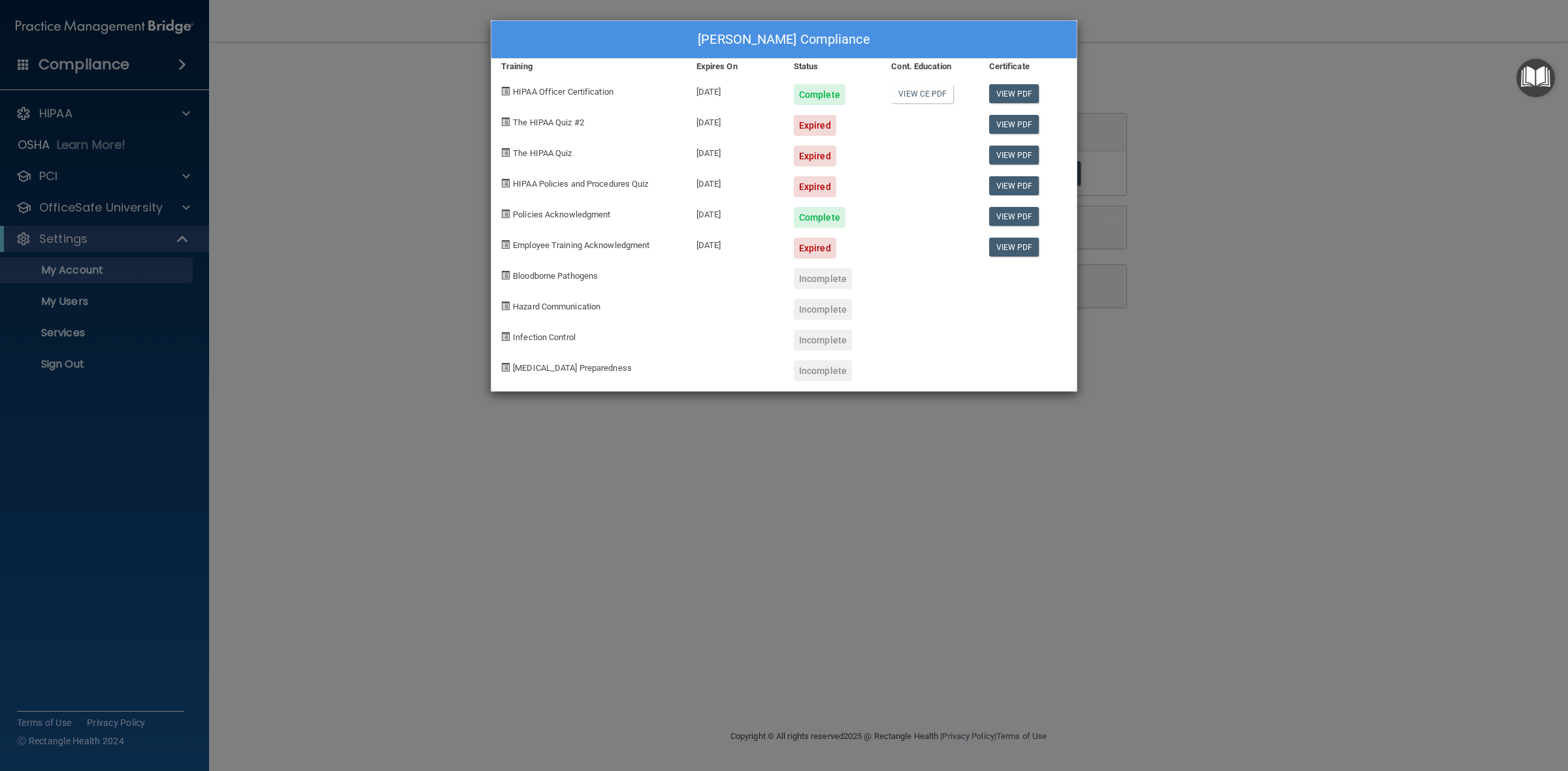
click at [817, 125] on div "Expired" at bounding box center [815, 125] width 42 height 21
click at [1016, 248] on link "View PDF" at bounding box center [1014, 247] width 50 height 19
drag, startPoint x: 227, startPoint y: 263, endPoint x: 341, endPoint y: 201, distance: 129.8
click at [228, 263] on div "Andrea Landry's Compliance Training Expires On Status Cont. Education Certifica…" at bounding box center [784, 385] width 1568 height 771
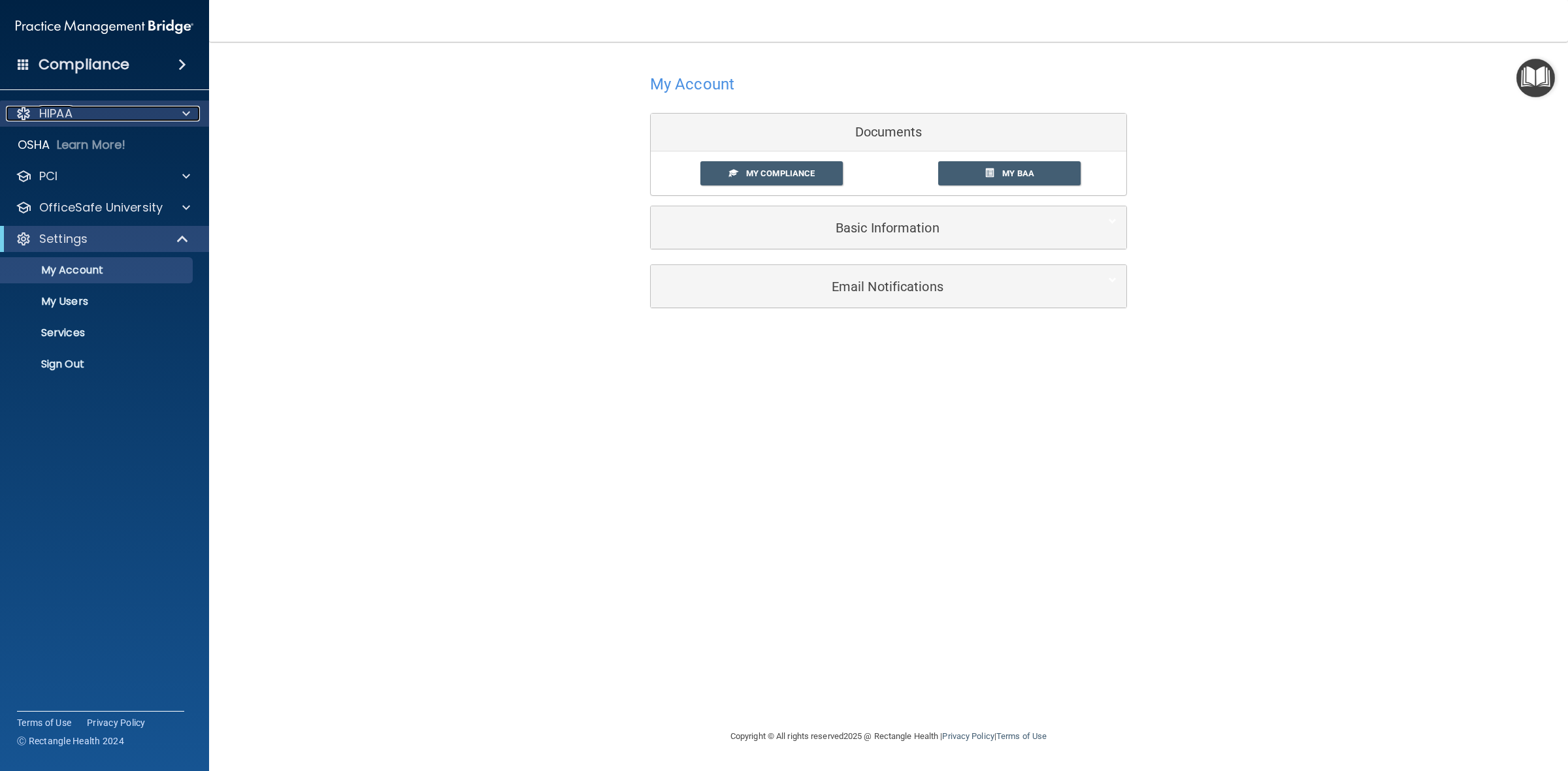
click at [187, 109] on span at bounding box center [186, 114] width 8 height 16
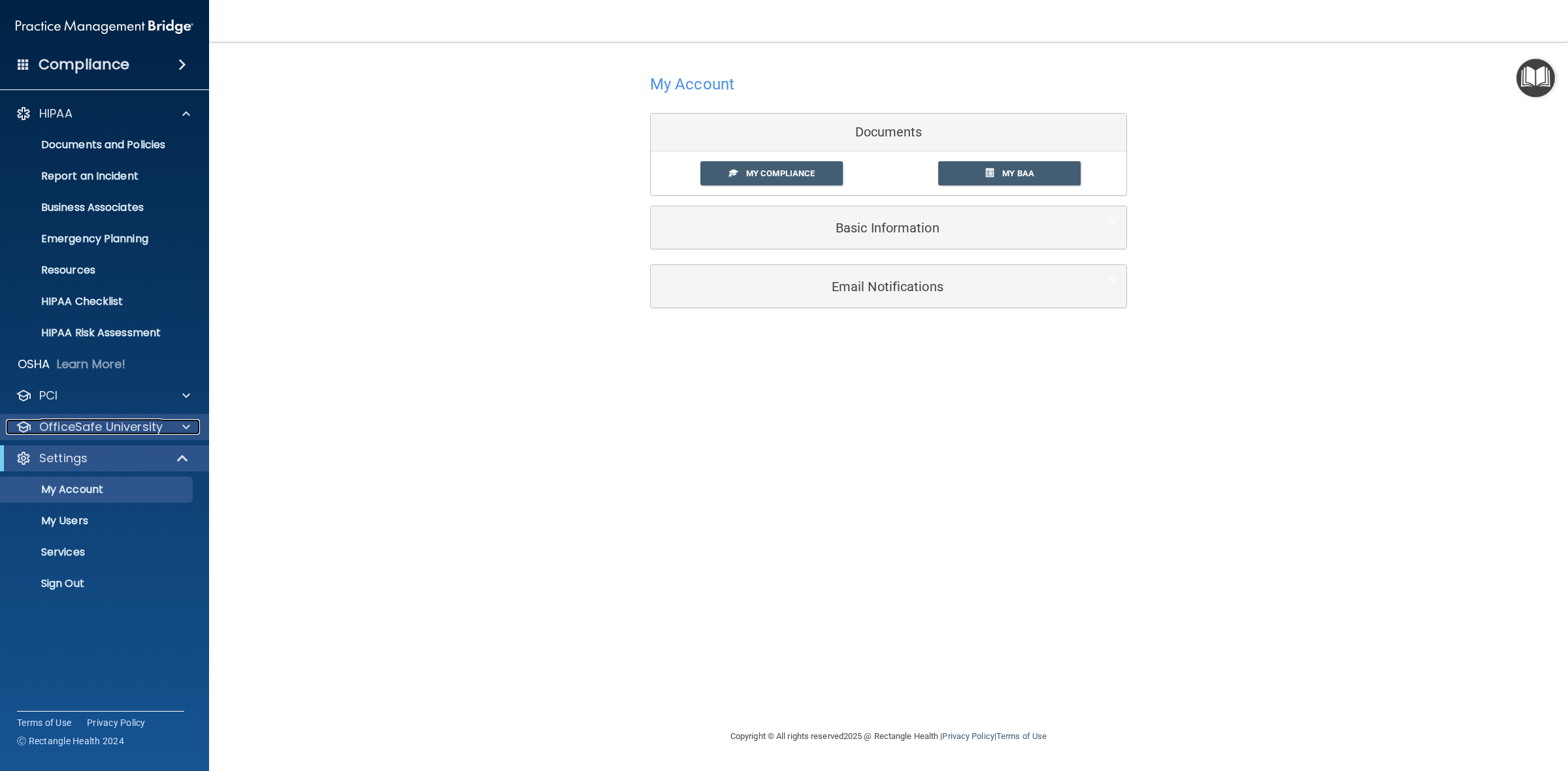
click at [85, 419] on p "OfficeSafe University" at bounding box center [100, 427] width 123 height 16
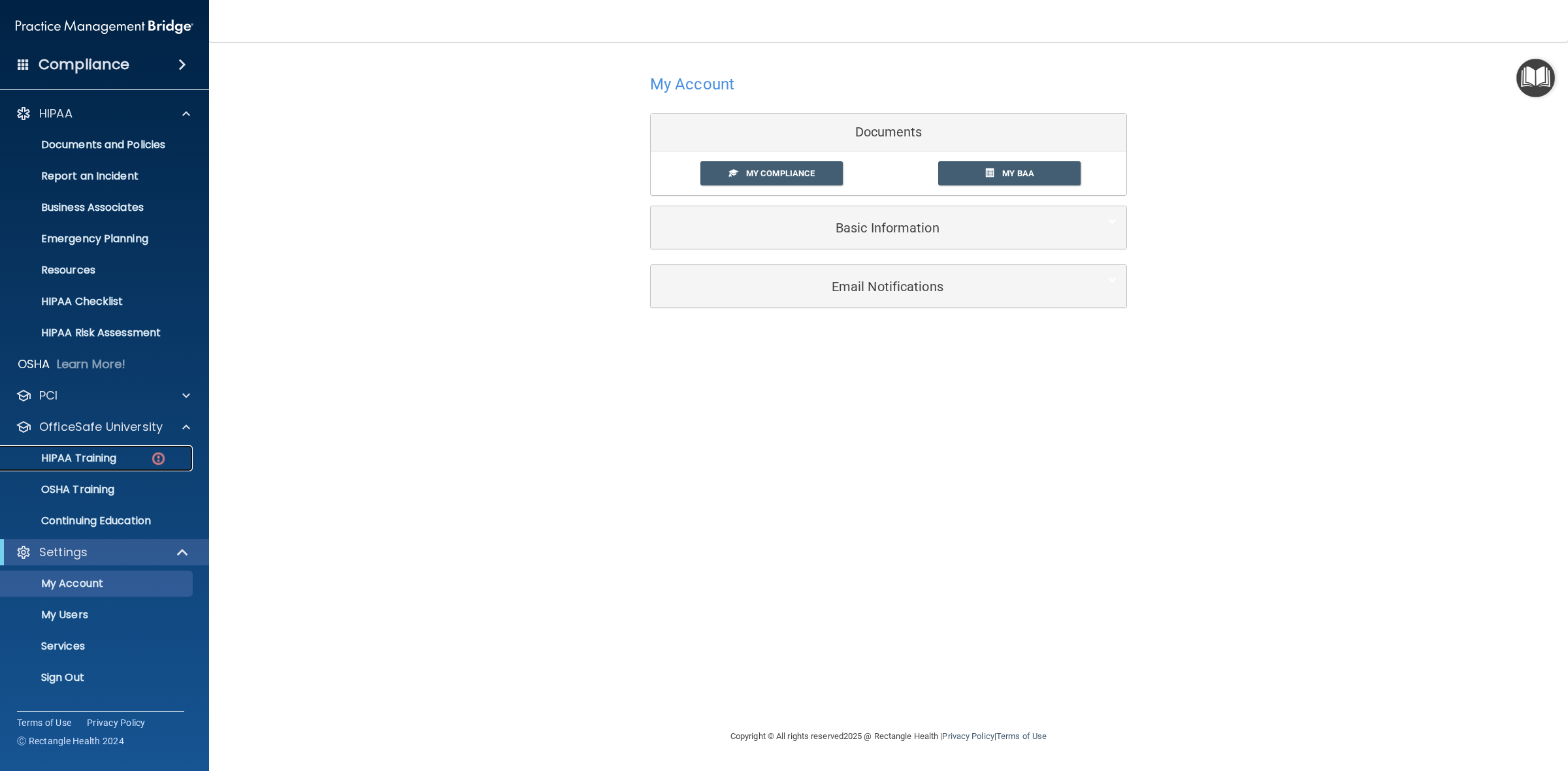
click at [76, 452] on p "HIPAA Training" at bounding box center [63, 459] width 108 height 13
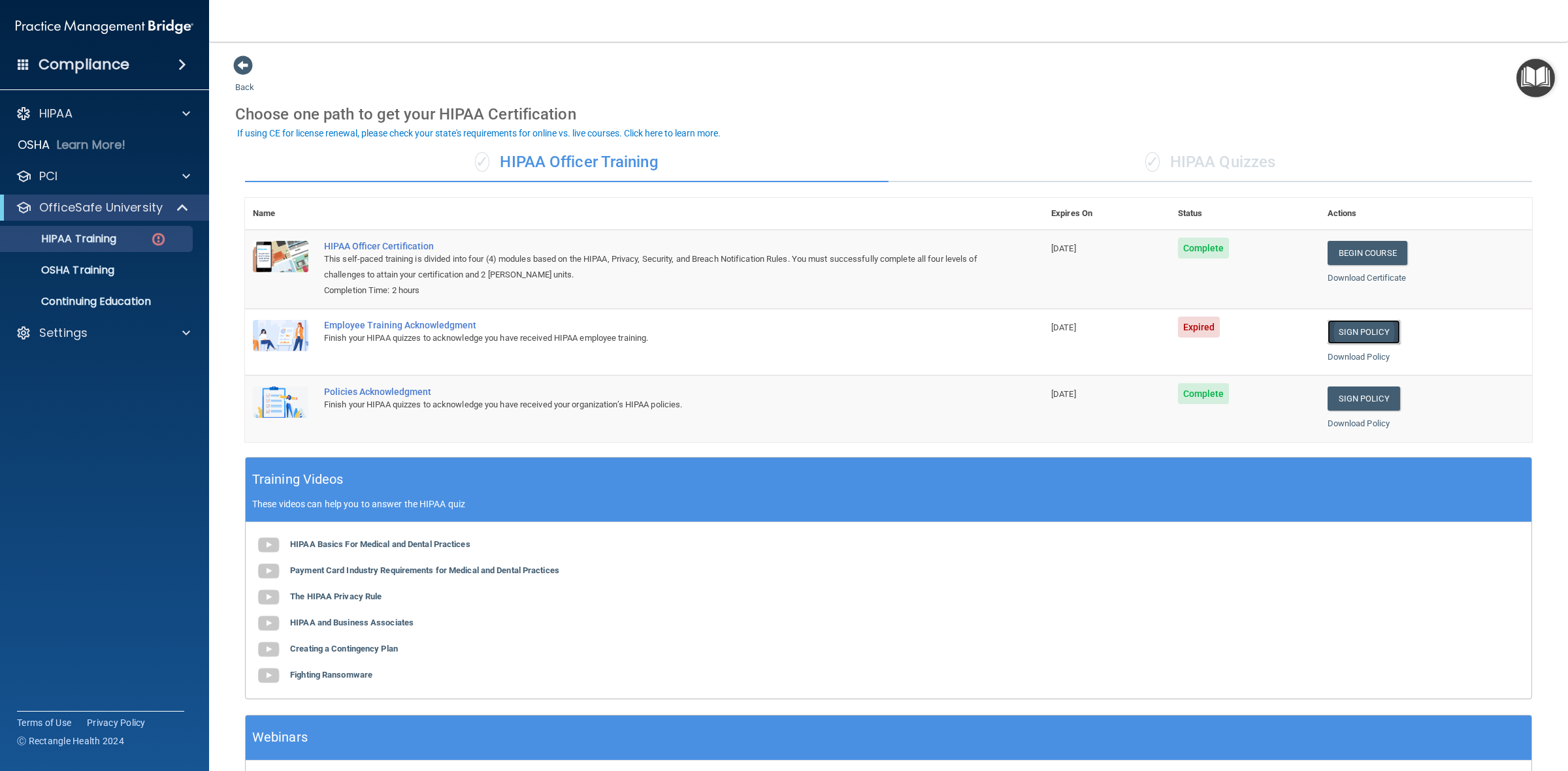
click at [1373, 340] on link "Sign Policy" at bounding box center [1363, 332] width 73 height 24
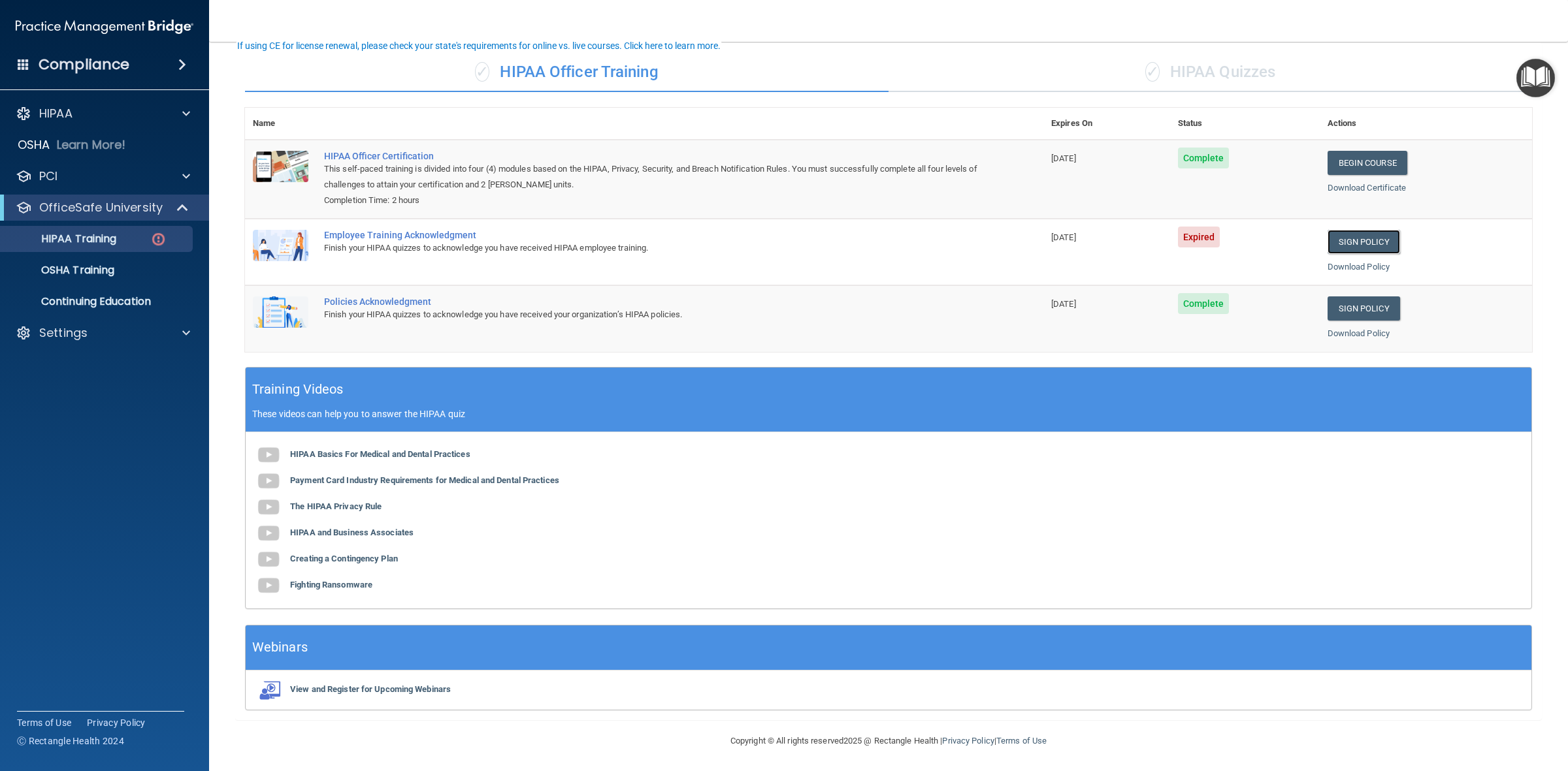
scroll to position [92, 0]
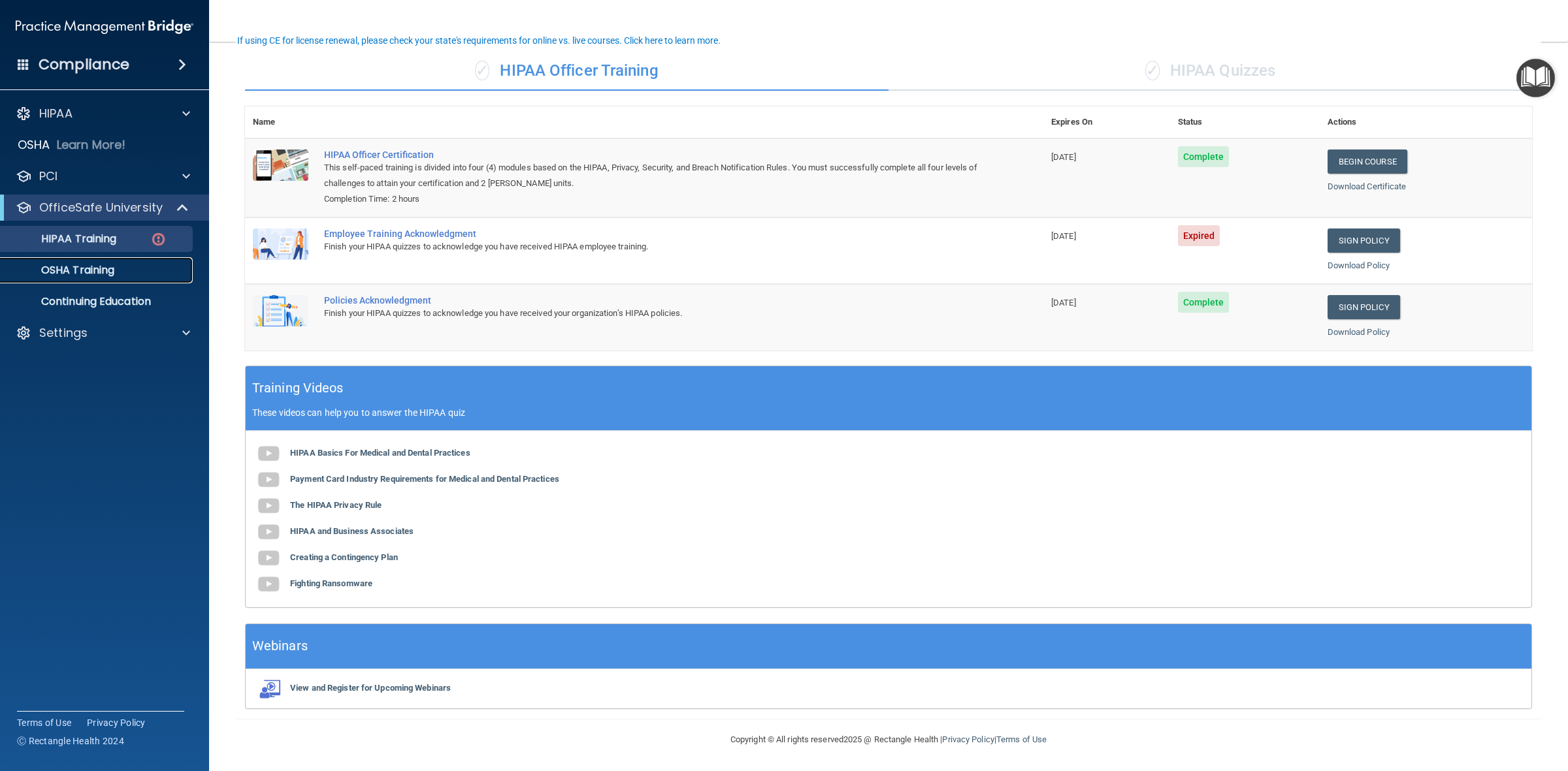
click at [80, 266] on p "OSHA Training" at bounding box center [61, 270] width 106 height 13
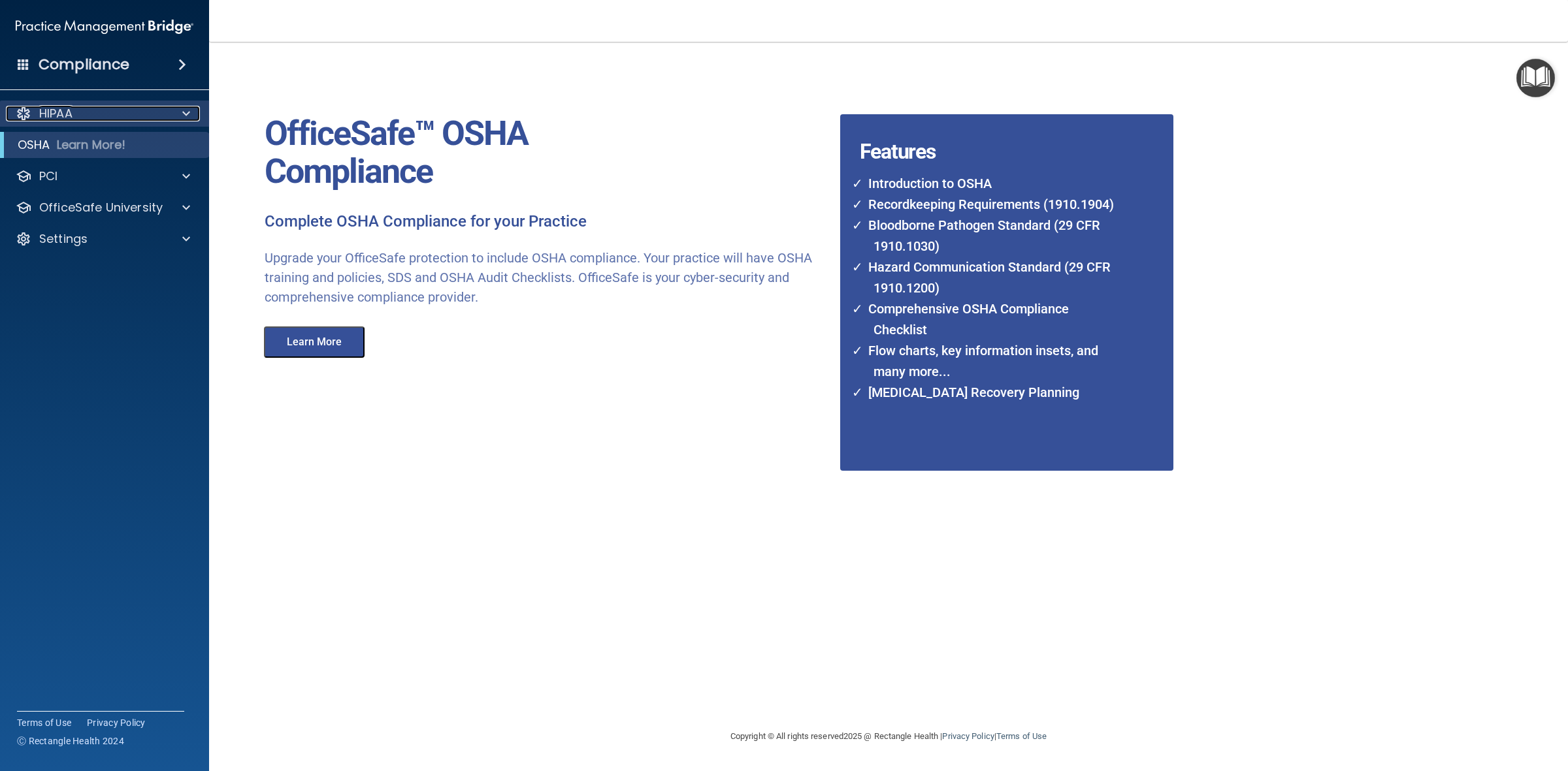
click at [121, 115] on div "HIPAA" at bounding box center [86, 114] width 162 height 16
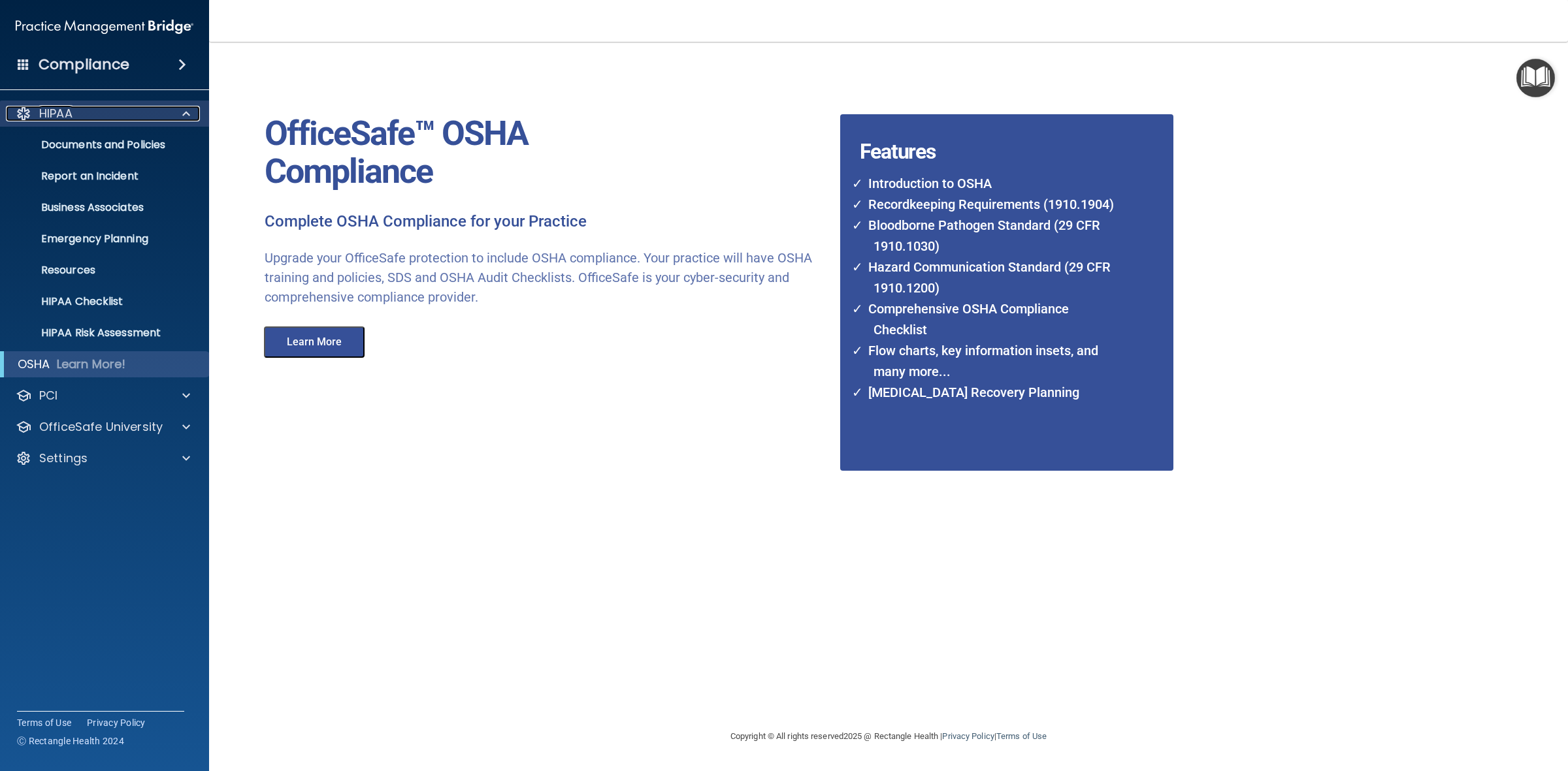
click at [189, 112] on span at bounding box center [186, 114] width 8 height 16
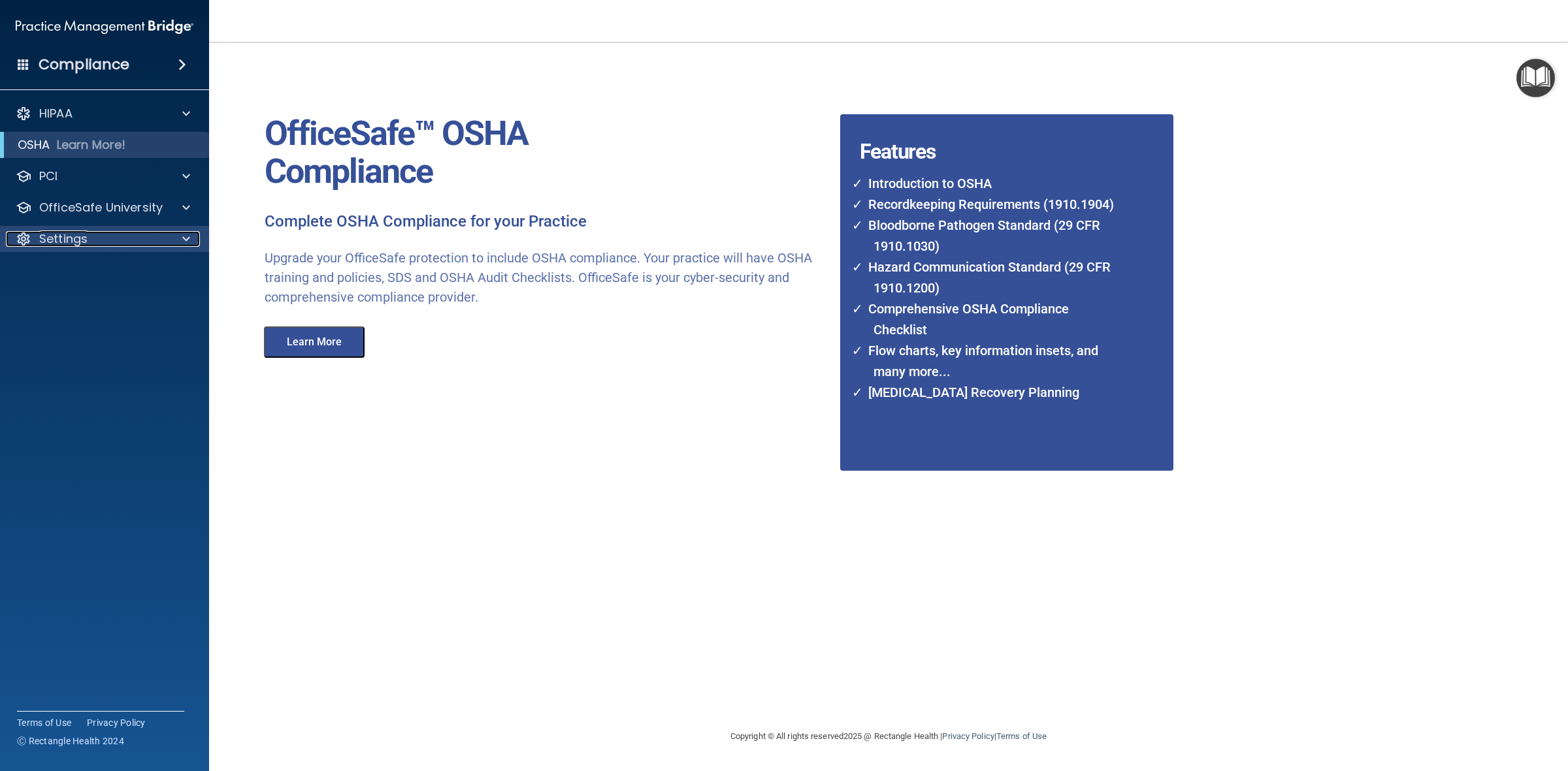
click at [187, 240] on span at bounding box center [186, 239] width 8 height 16
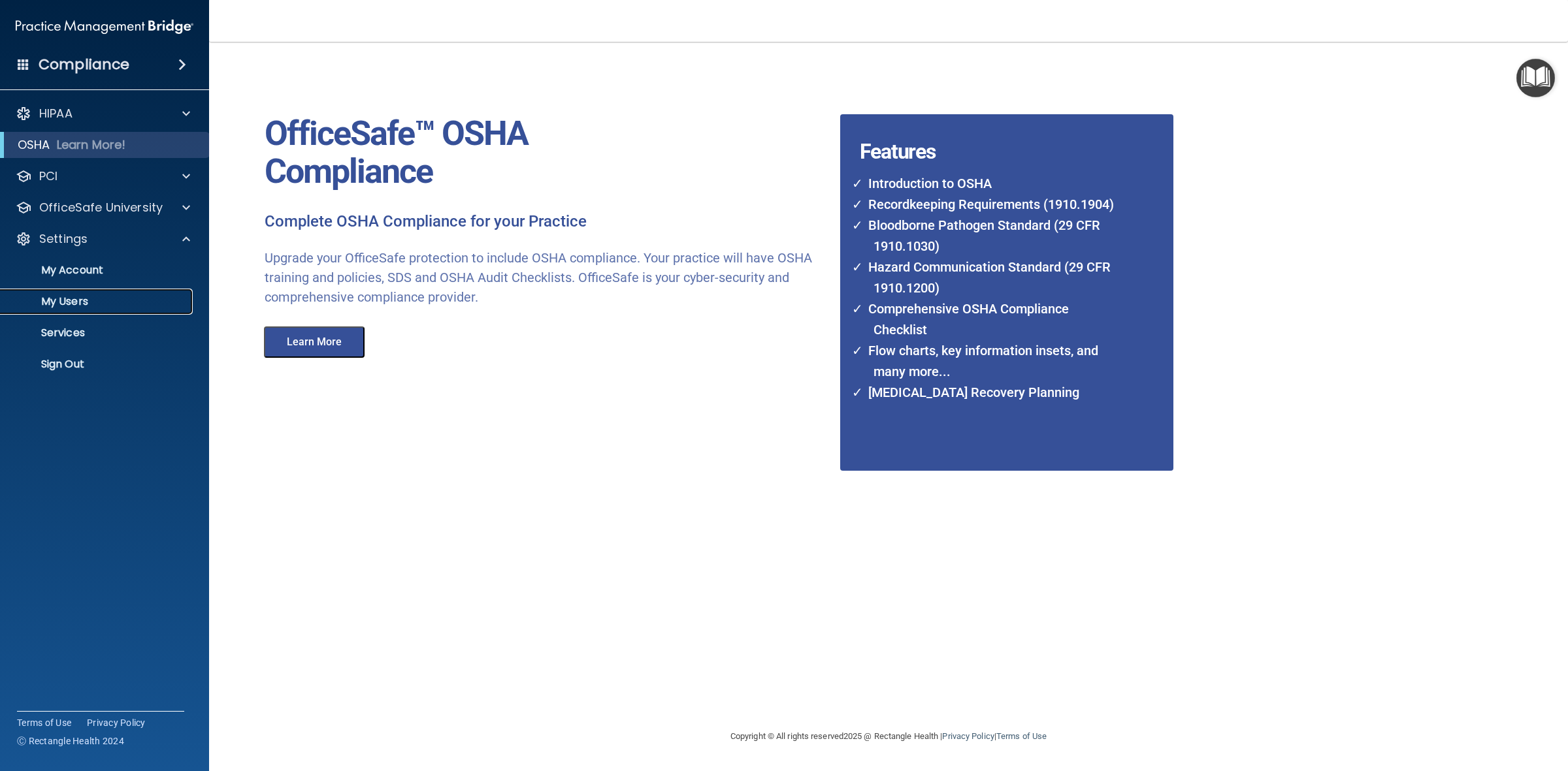
click at [73, 296] on p "My Users" at bounding box center [98, 302] width 179 height 13
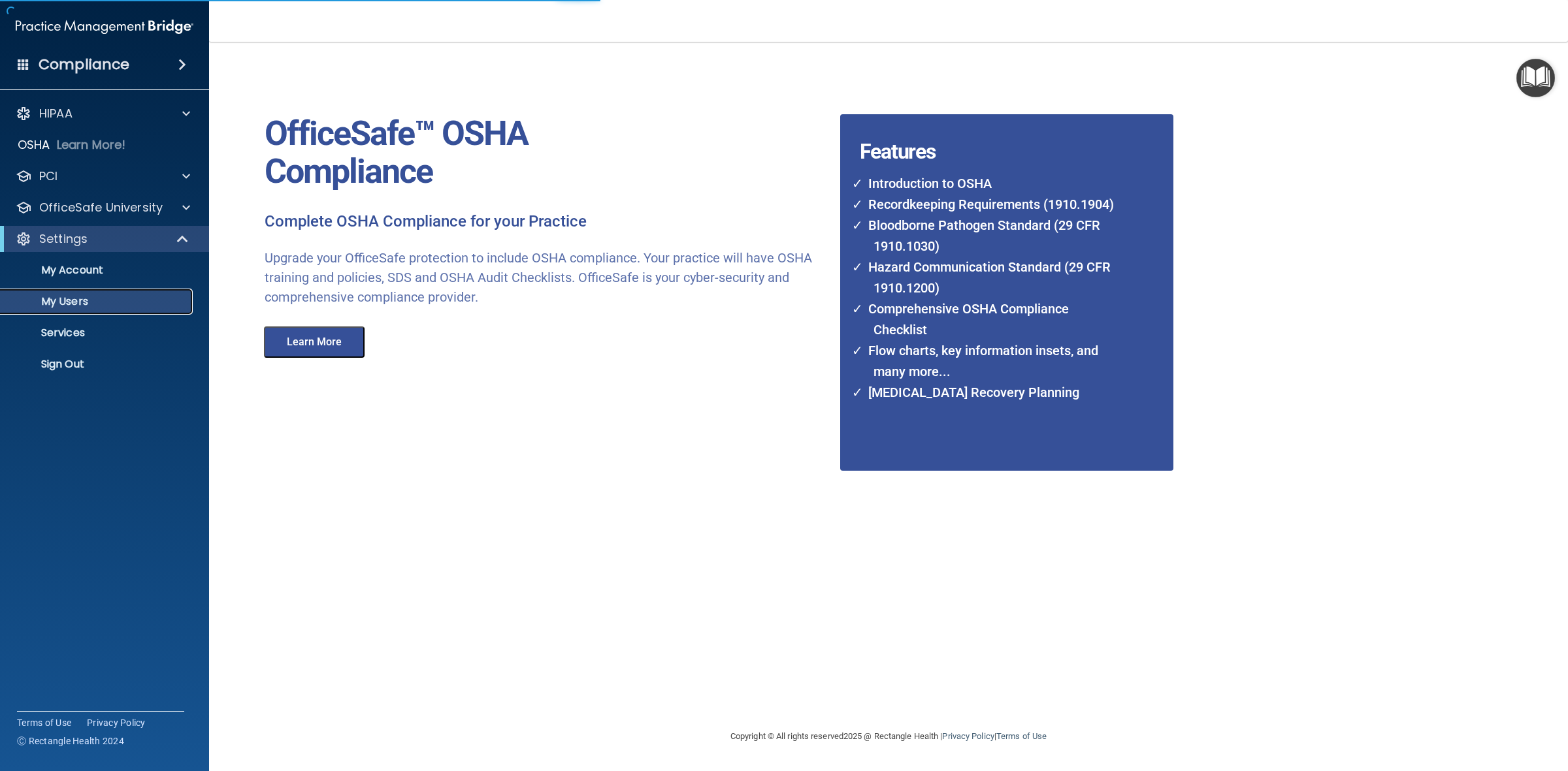
select select "20"
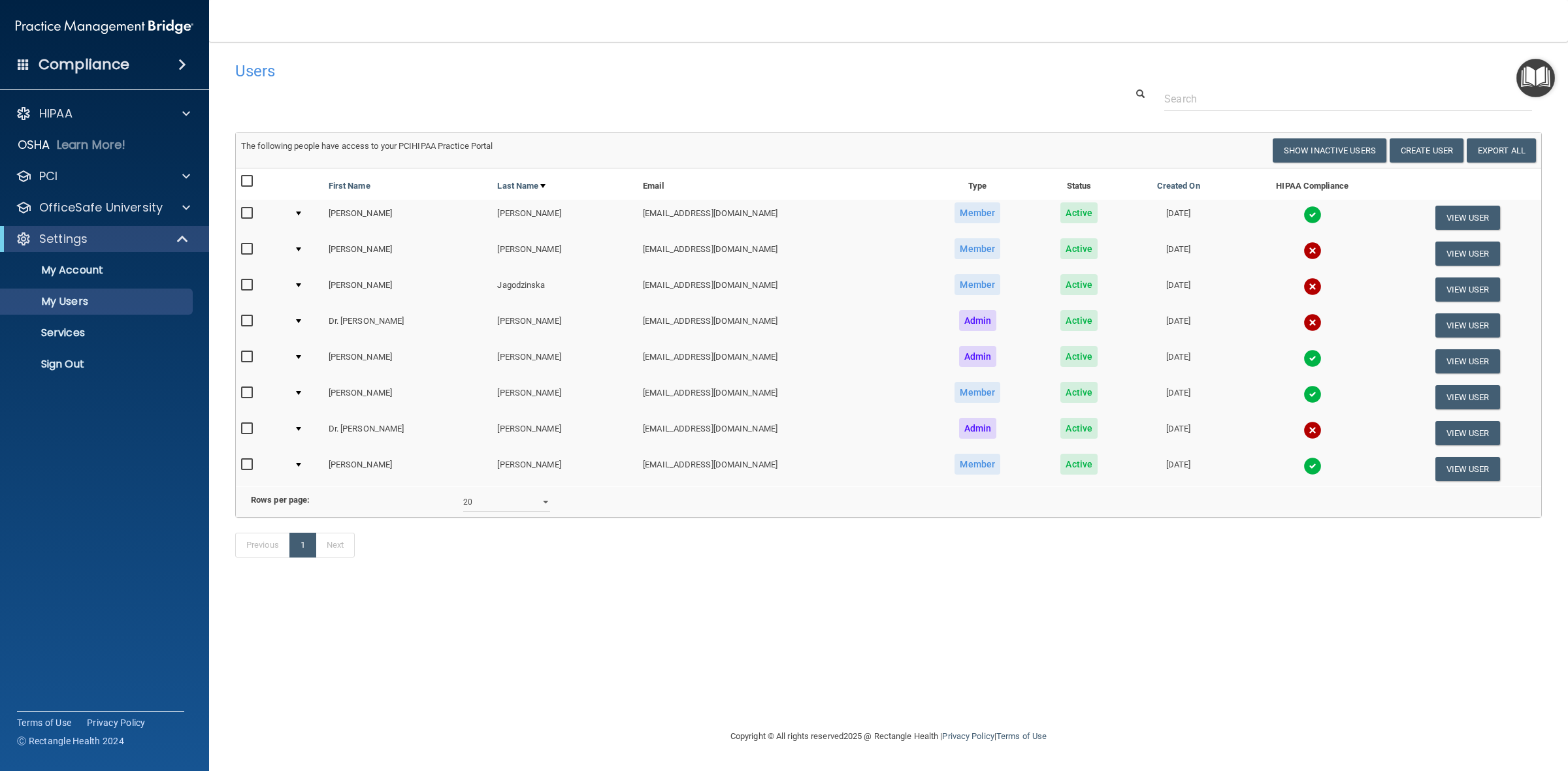
click at [249, 247] on input "checkbox" at bounding box center [248, 249] width 15 height 11
checkbox input "true"
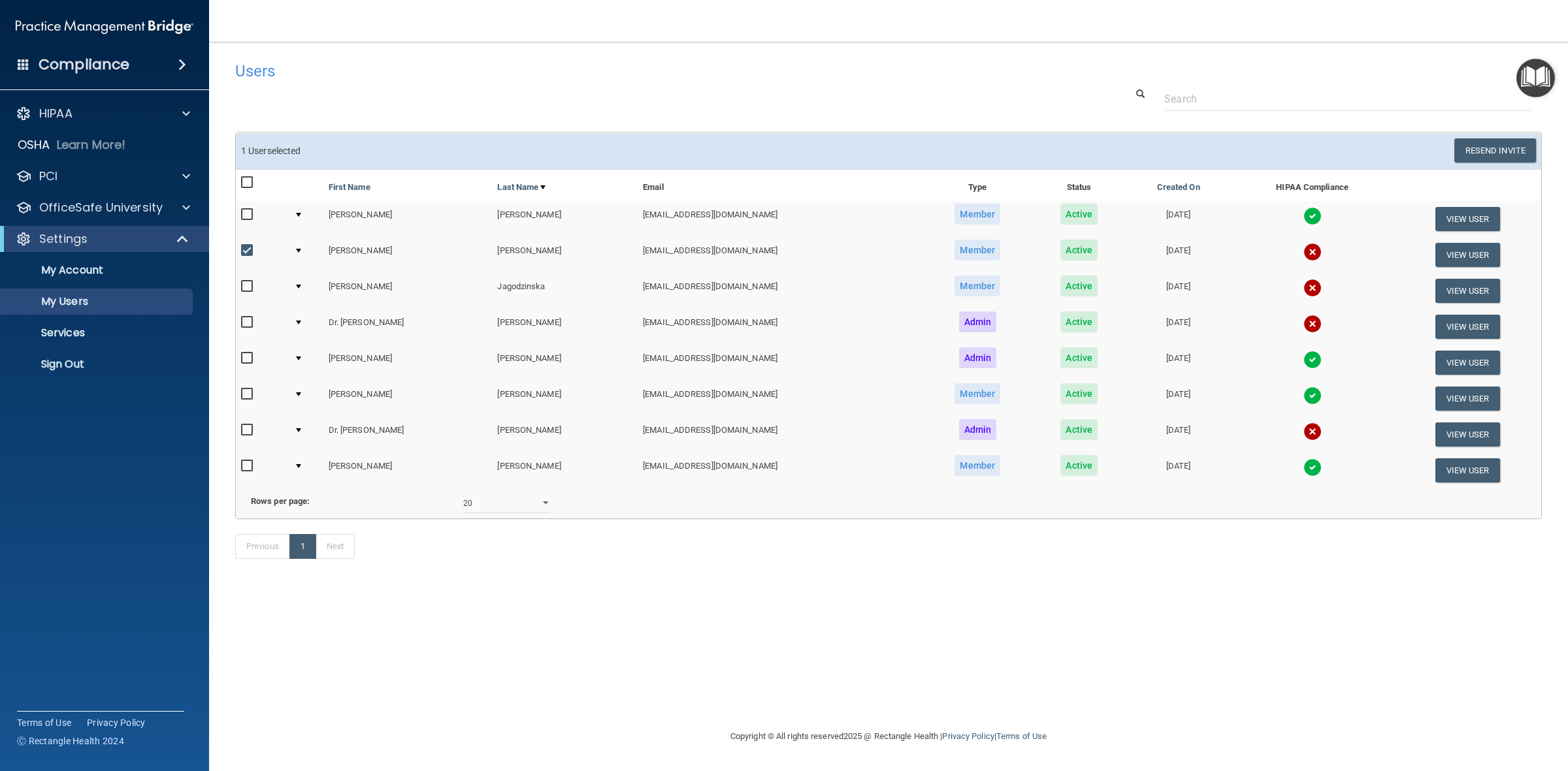
click at [249, 283] on input "checkbox" at bounding box center [248, 287] width 15 height 11
checkbox input "true"
click at [246, 318] on input "checkbox" at bounding box center [248, 323] width 15 height 11
checkbox input "true"
click at [245, 425] on input "checkbox" at bounding box center [248, 430] width 15 height 11
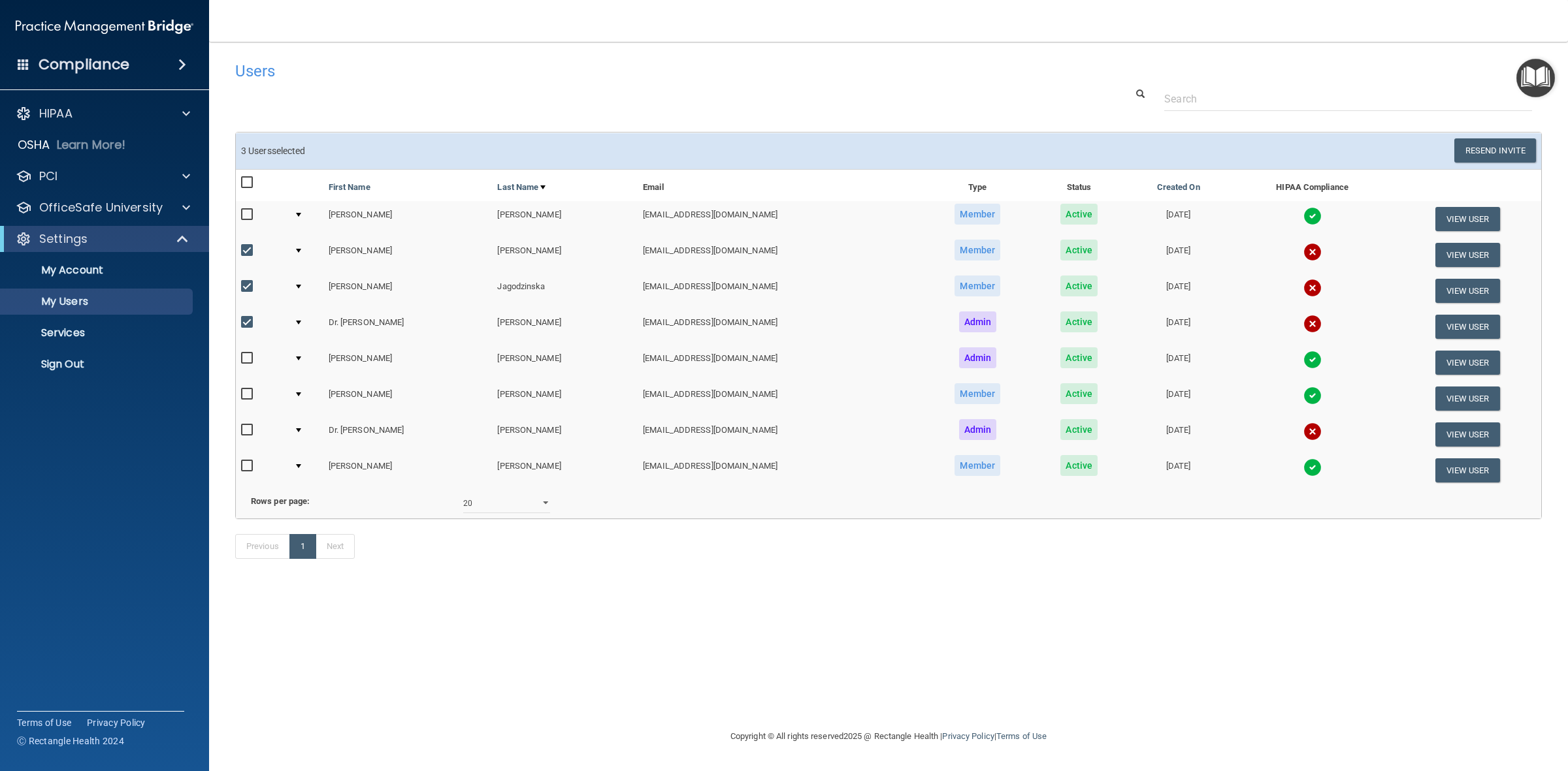
checkbox input "true"
click at [1490, 150] on button "Resend Invite" at bounding box center [1495, 150] width 81 height 24
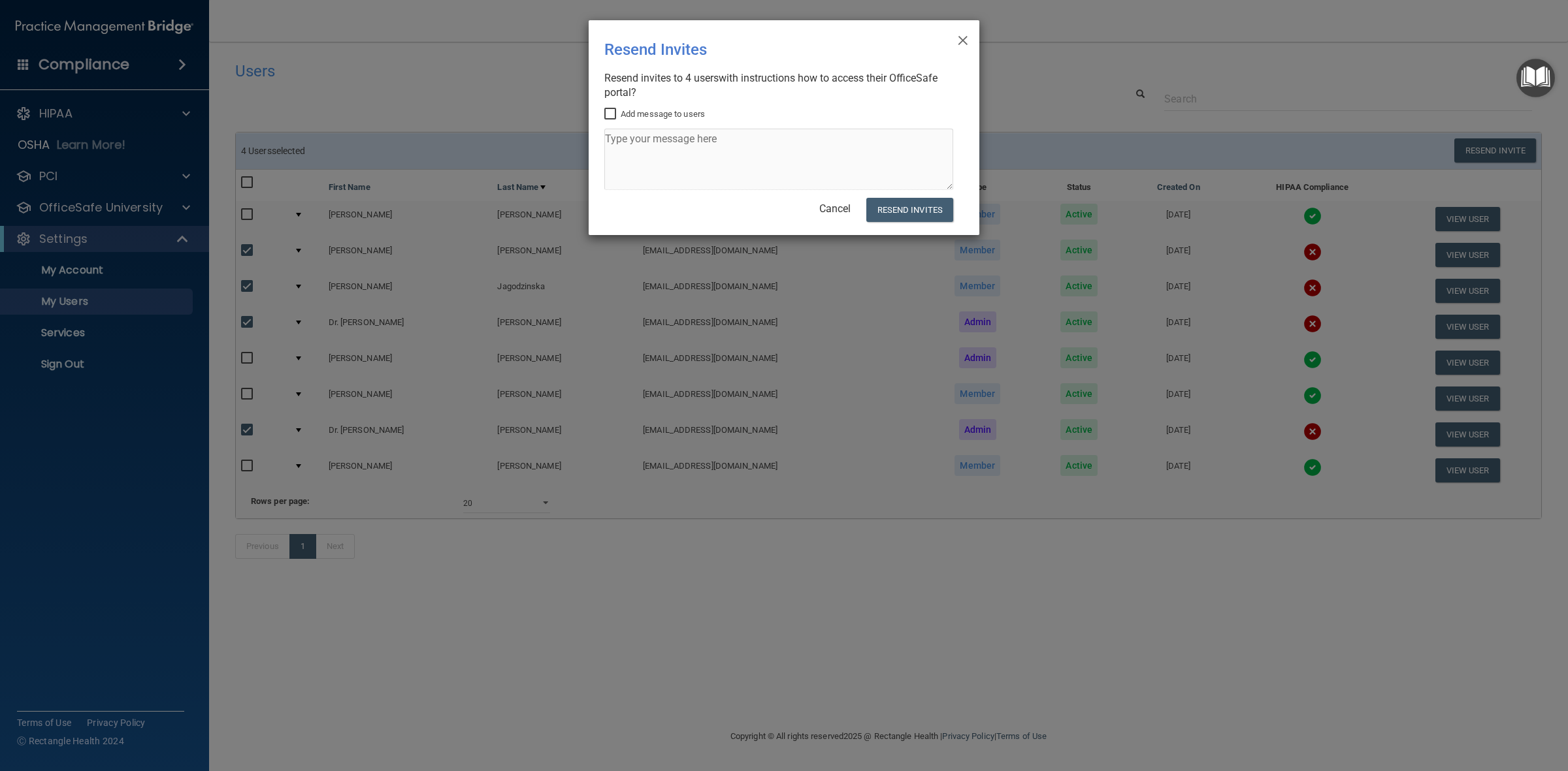
click at [609, 114] on input "Add message to users" at bounding box center [611, 114] width 15 height 11
checkbox input "true"
click at [632, 148] on textarea at bounding box center [779, 159] width 349 height 61
type textarea "Please update the employee acknowledgement. Let me know if you have questions a…"
click at [902, 211] on button "Resend Invites" at bounding box center [910, 210] width 87 height 24
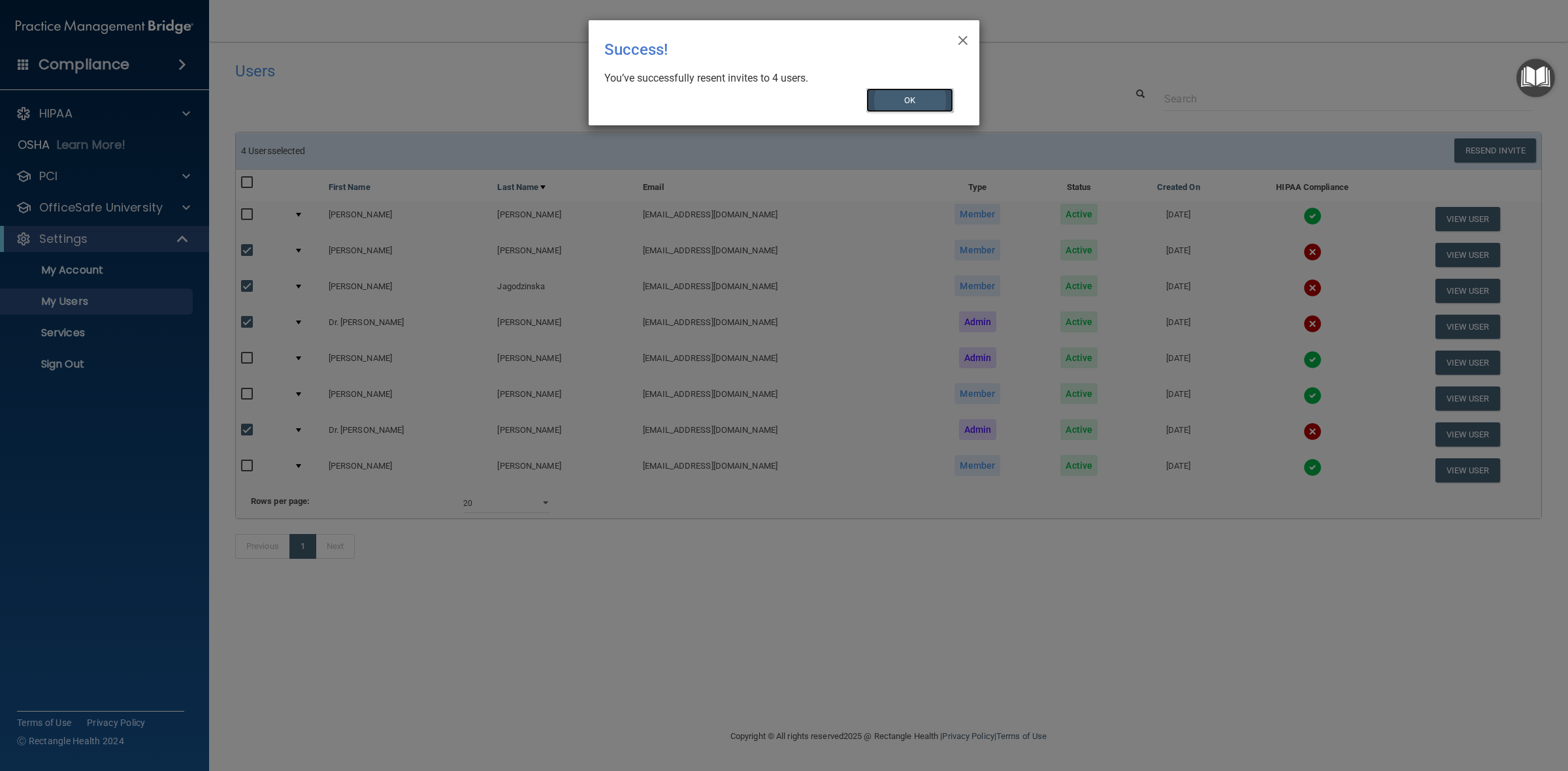
click at [925, 96] on button "OK" at bounding box center [910, 100] width 88 height 24
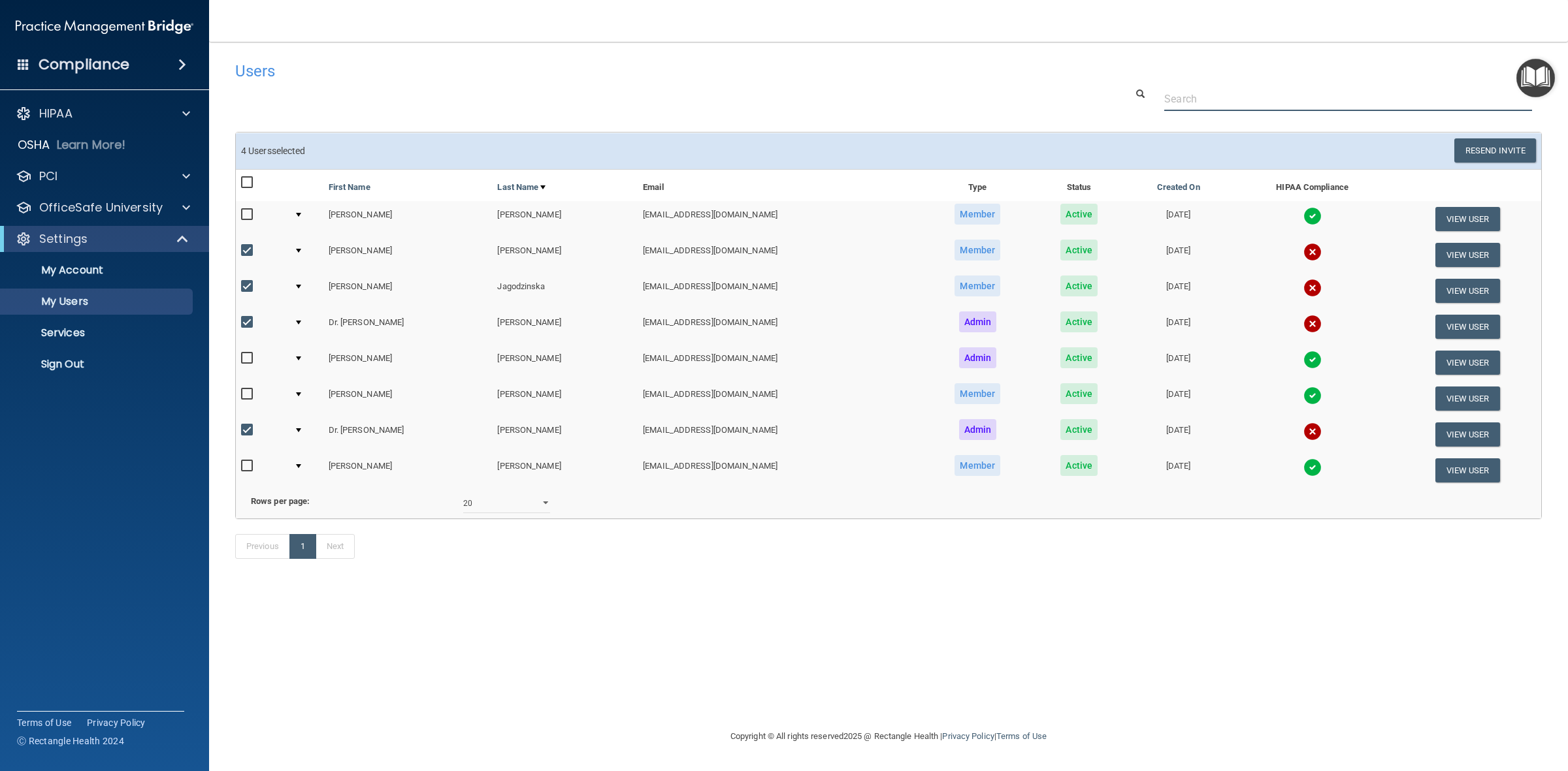
click at [435, 108] on div at bounding box center [888, 99] width 1326 height 24
click at [95, 297] on p "My Users" at bounding box center [98, 302] width 179 height 13
click at [139, 232] on div "Settings" at bounding box center [86, 239] width 161 height 16
click at [187, 242] on span at bounding box center [185, 239] width 8 height 16
click at [249, 75] on h4 "Users" at bounding box center [612, 71] width 754 height 17
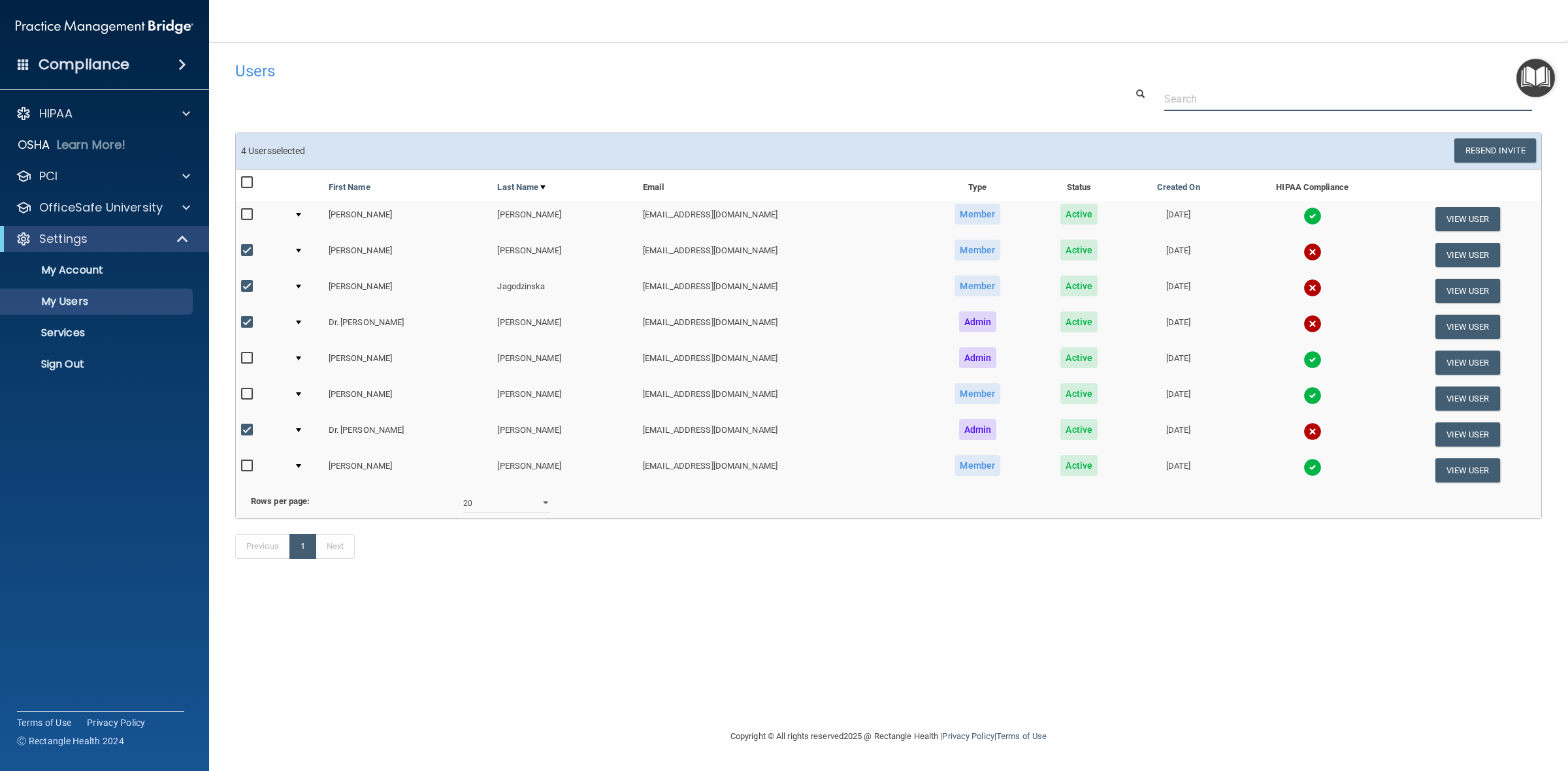
click at [1219, 103] on input "text" at bounding box center [1348, 99] width 368 height 24
click at [544, 513] on select "10 20 30 40 all" at bounding box center [506, 503] width 87 height 19
click at [250, 249] on input "checkbox" at bounding box center [248, 251] width 15 height 11
checkbox input "false"
click at [249, 289] on input "checkbox" at bounding box center [248, 287] width 15 height 11
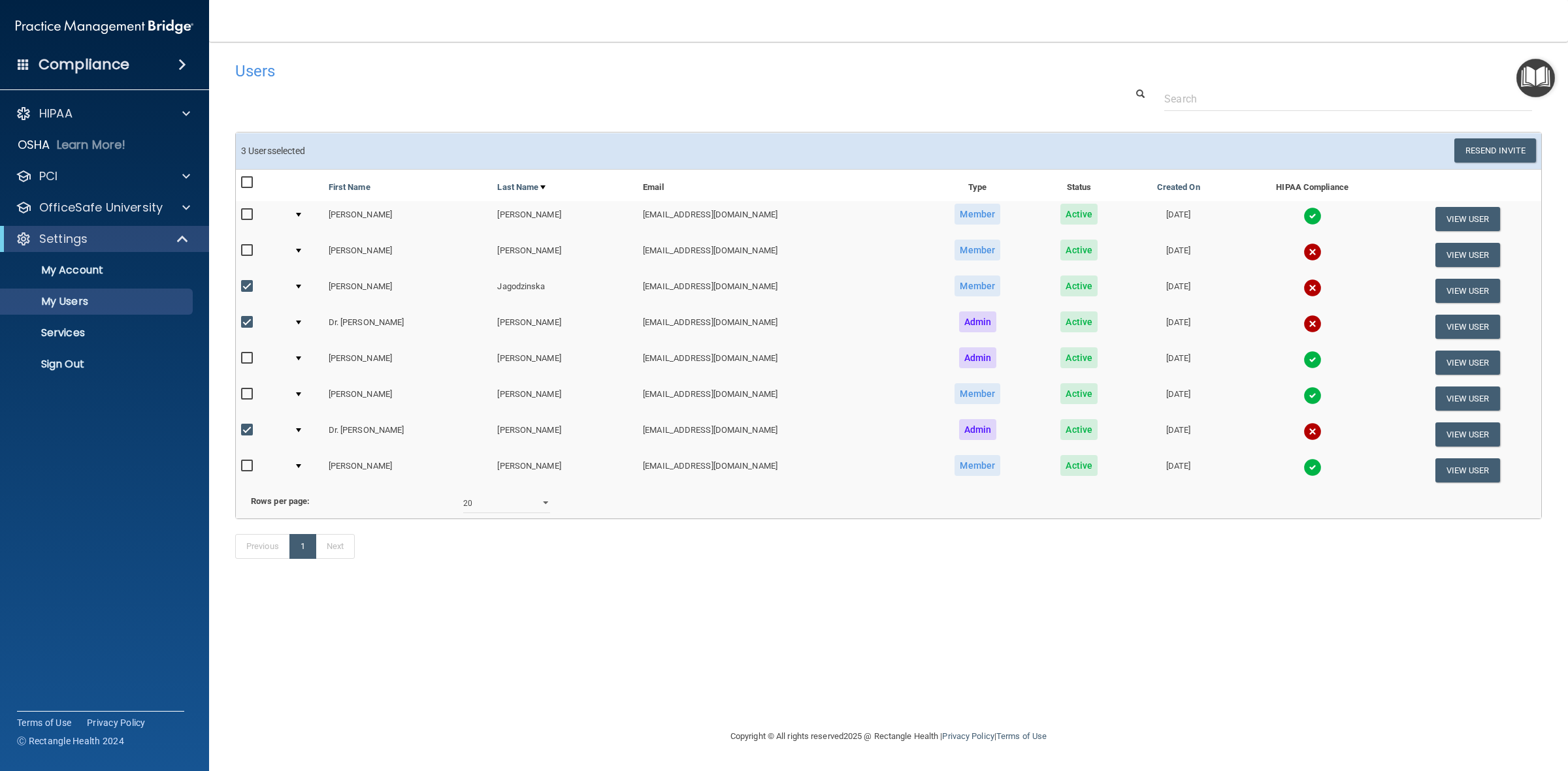
checkbox input "false"
drag, startPoint x: 246, startPoint y: 324, endPoint x: 228, endPoint y: 438, distance: 115.4
click at [246, 334] on td at bounding box center [261, 327] width 53 height 36
click at [256, 432] on input "checkbox" at bounding box center [248, 430] width 15 height 11
checkbox input "false"
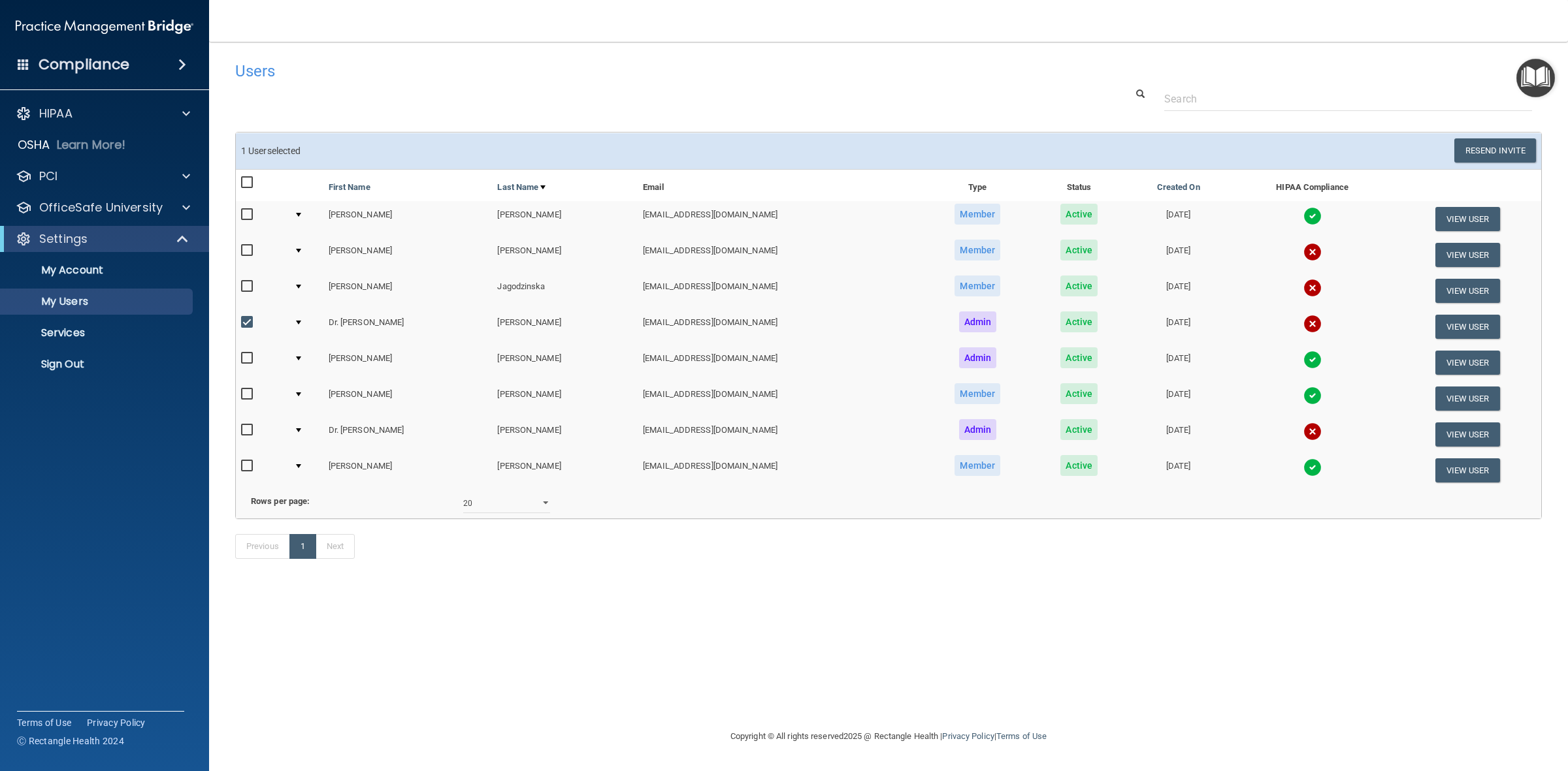
click at [354, 508] on div "Rows per page:" at bounding box center [347, 502] width 212 height 16
click at [253, 326] on label at bounding box center [249, 322] width 17 height 15
click at [253, 326] on input "checkbox" at bounding box center [248, 323] width 15 height 11
checkbox input "false"
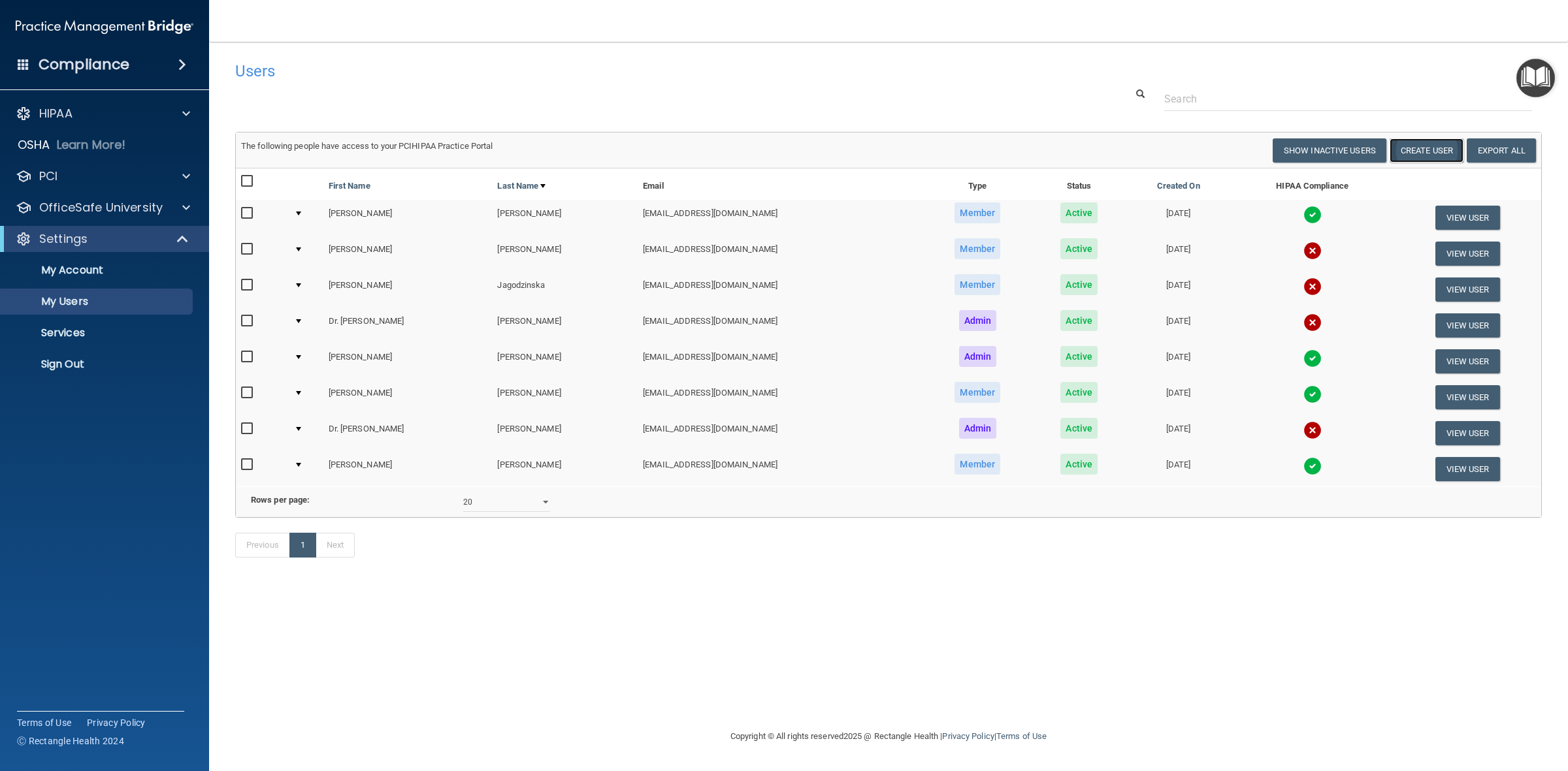
click at [1441, 154] on button "Create User" at bounding box center [1426, 150] width 73 height 24
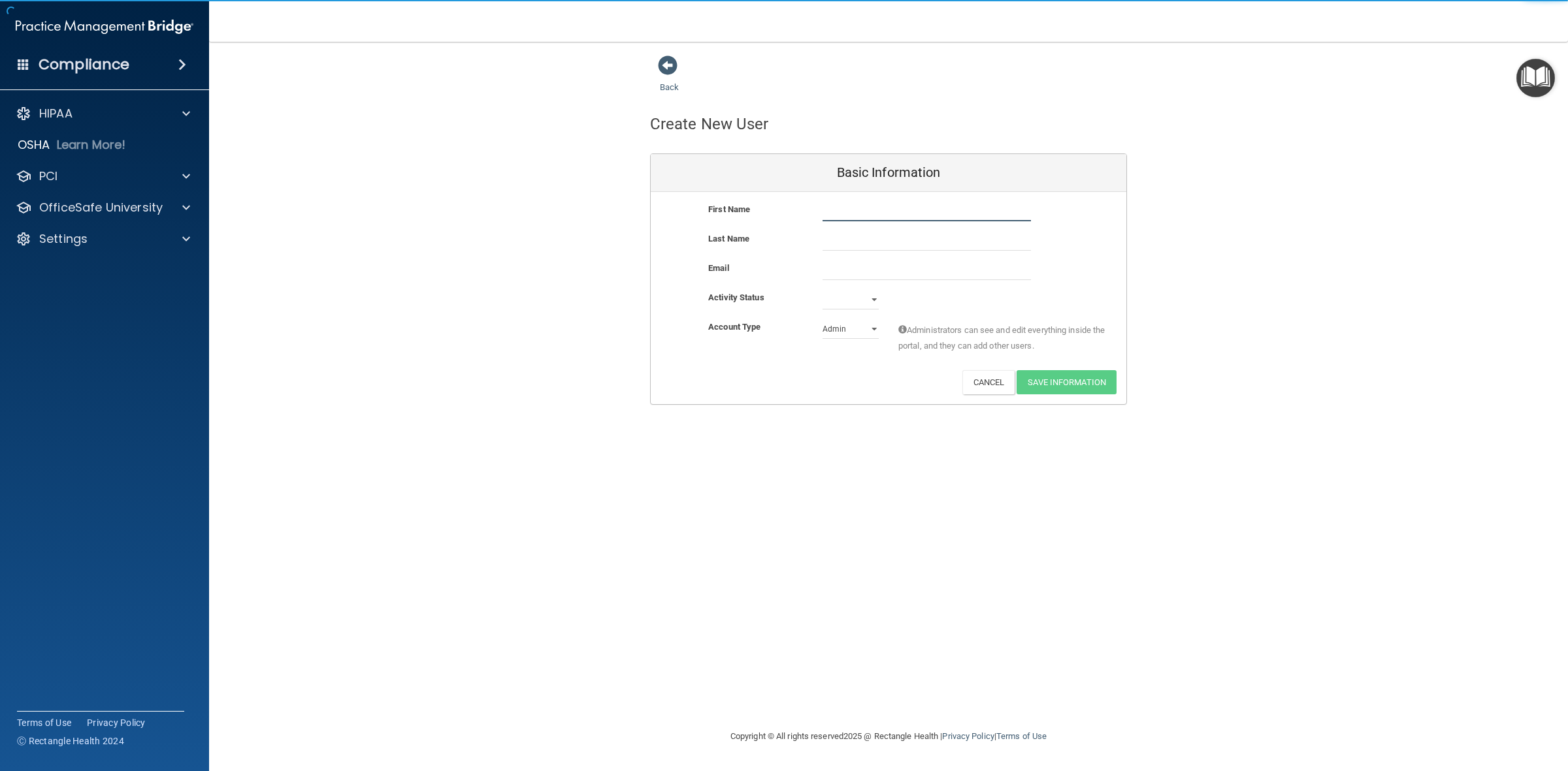
click at [847, 211] on input "text" at bounding box center [926, 211] width 208 height 19
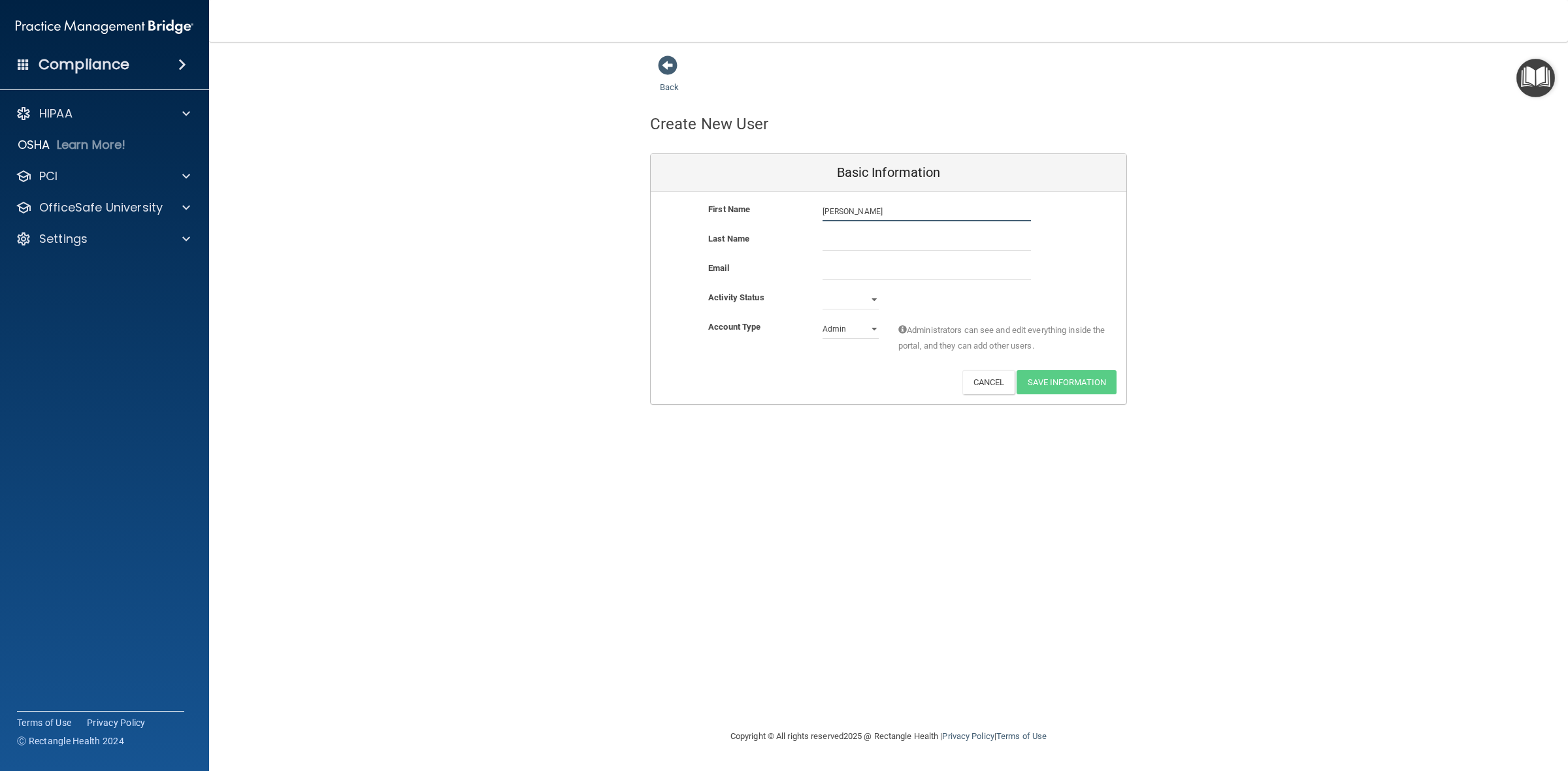
type input "Samantha"
click at [850, 242] on input "text" at bounding box center [926, 240] width 208 height 19
type input "Wilcox"
drag, startPoint x: 849, startPoint y: 269, endPoint x: 843, endPoint y: 285, distance: 17.1
click at [849, 269] on input "email" at bounding box center [926, 270] width 208 height 19
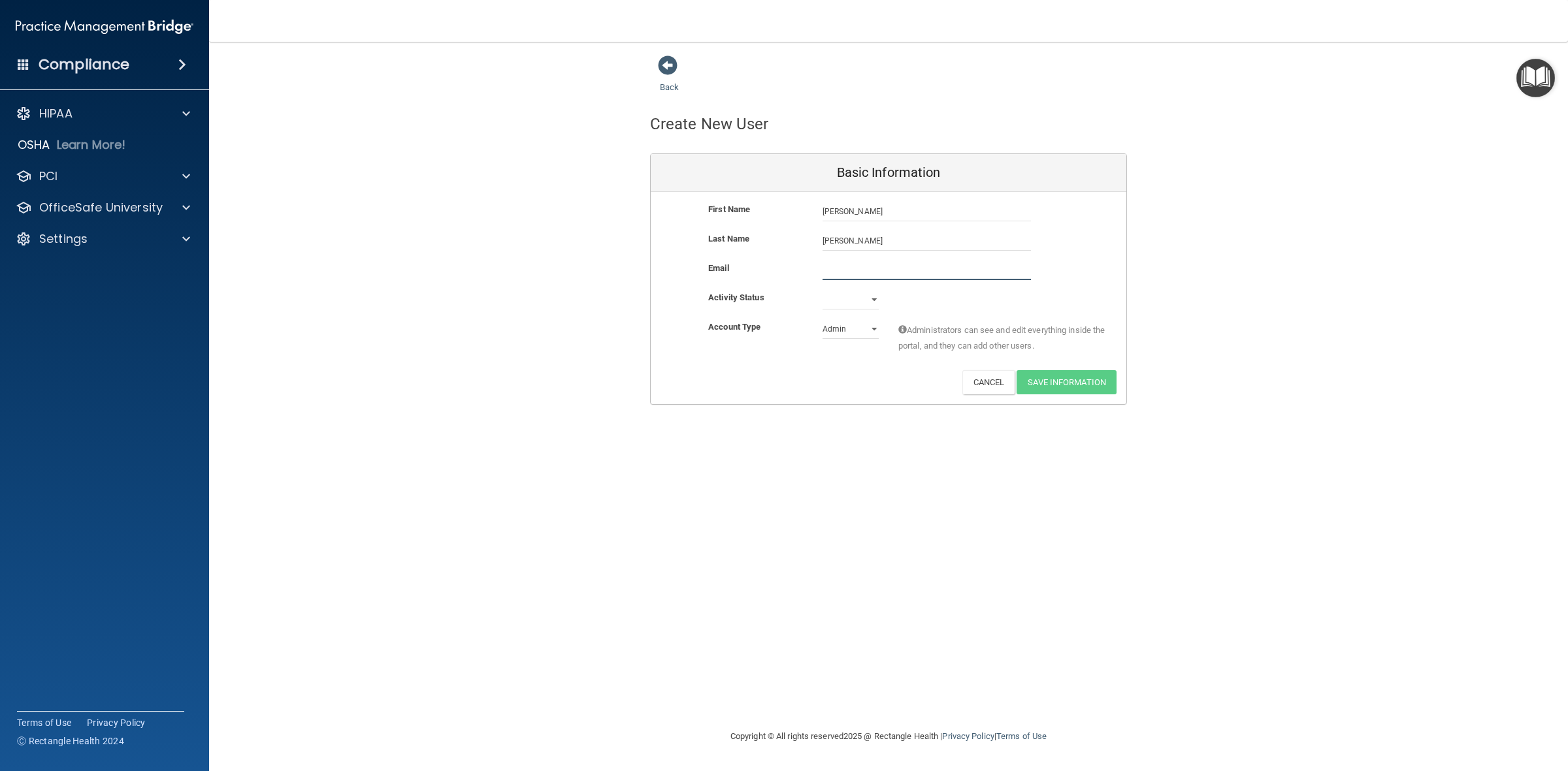
click at [841, 266] on input "email" at bounding box center [926, 270] width 208 height 19
paste input "wilcox4012@gmail.com"
type input "wilcox4012@gmail.com"
click at [874, 299] on select "Active Inactive" at bounding box center [851, 302] width 56 height 19
select select "active"
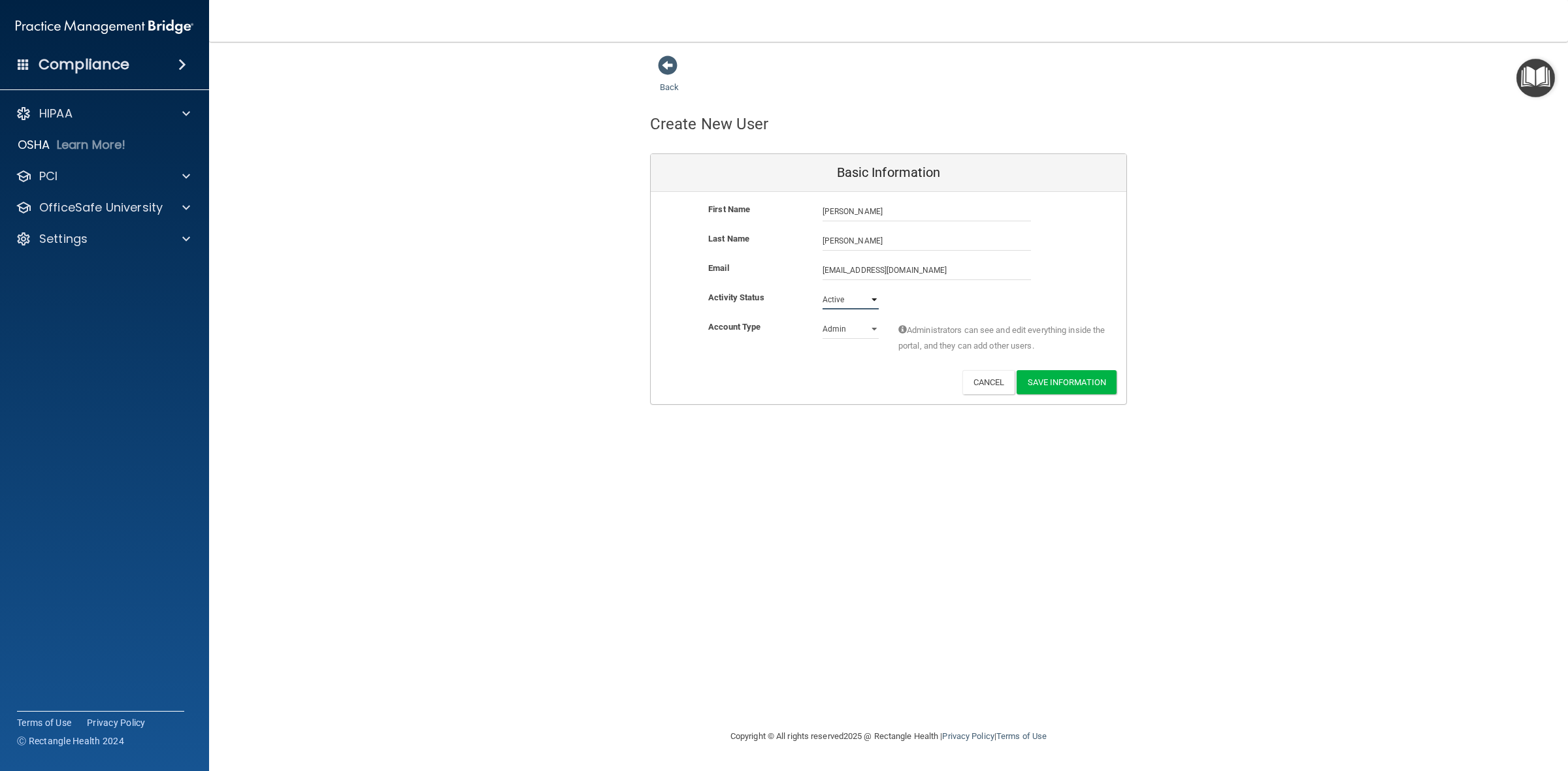
click at [823, 290] on select "Active Inactive" at bounding box center [851, 299] width 56 height 19
click at [876, 326] on select "Admin Member" at bounding box center [851, 329] width 56 height 19
select select "practice_member"
click at [823, 320] on select "Admin Member" at bounding box center [851, 329] width 56 height 19
click at [1064, 387] on button "Save Information" at bounding box center [1066, 382] width 100 height 24
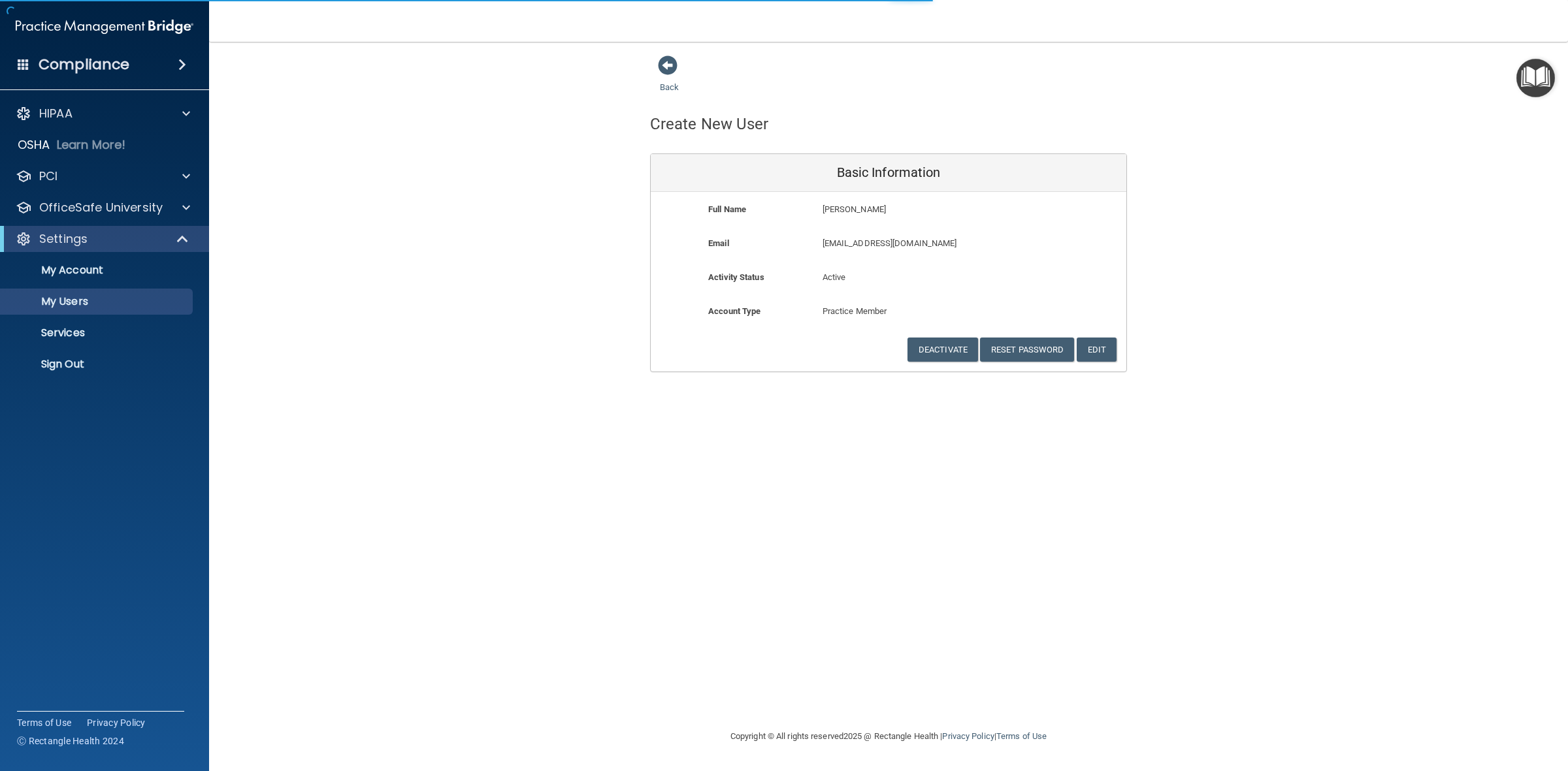
select select "20"
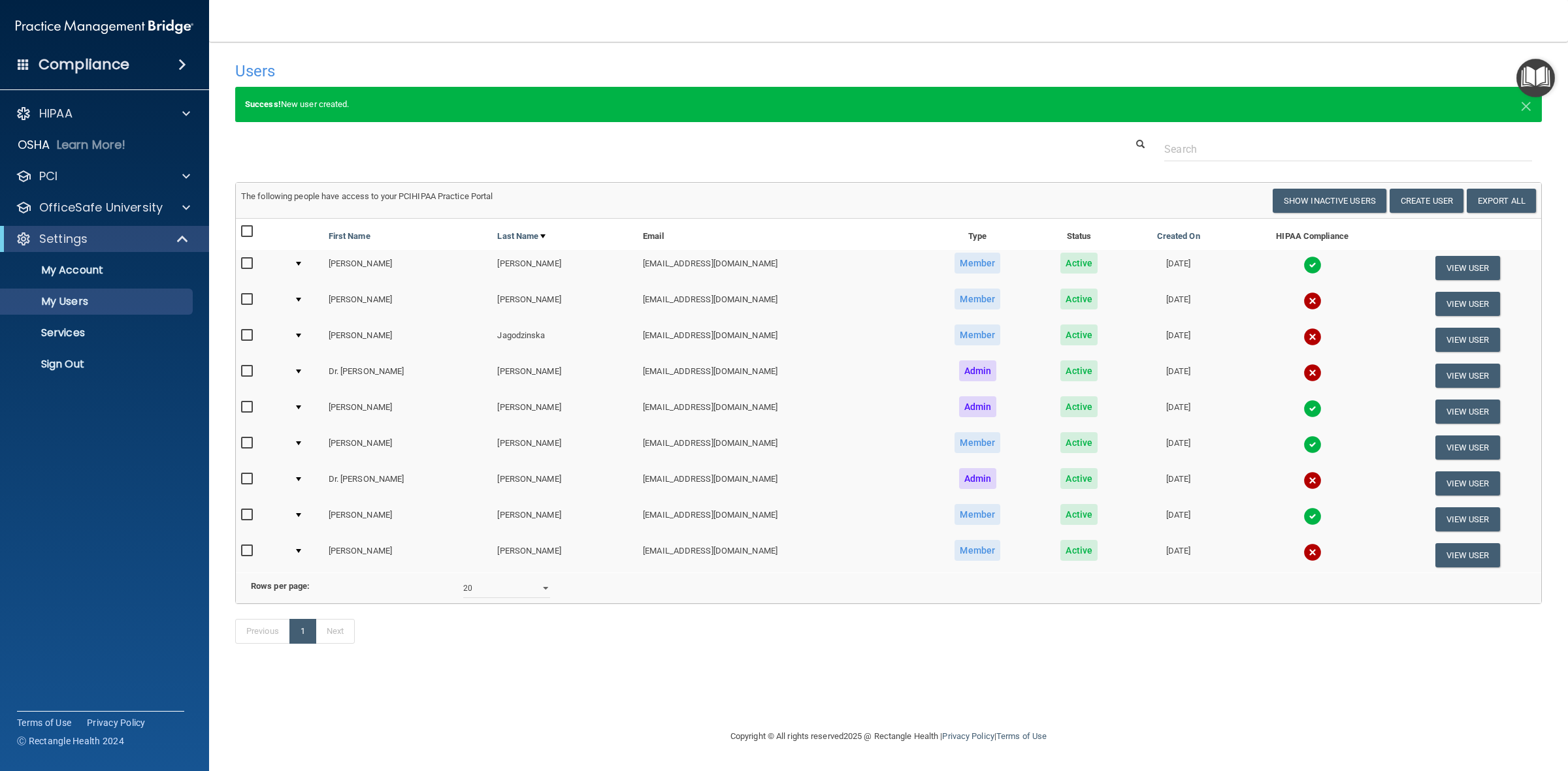
click at [251, 549] on input "checkbox" at bounding box center [248, 551] width 15 height 11
checkbox input "true"
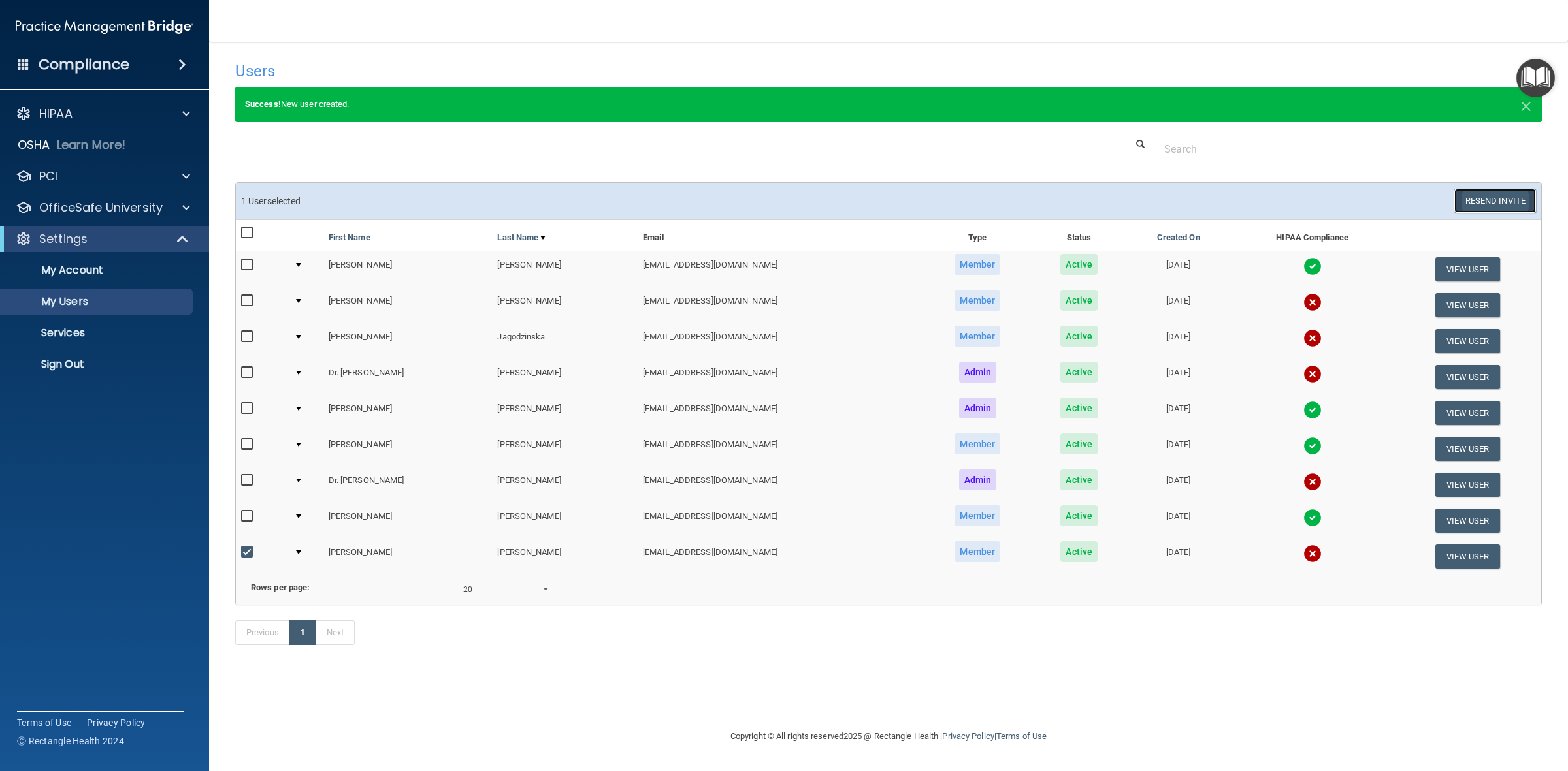
click at [1495, 198] on button "Resend Invite" at bounding box center [1495, 201] width 81 height 24
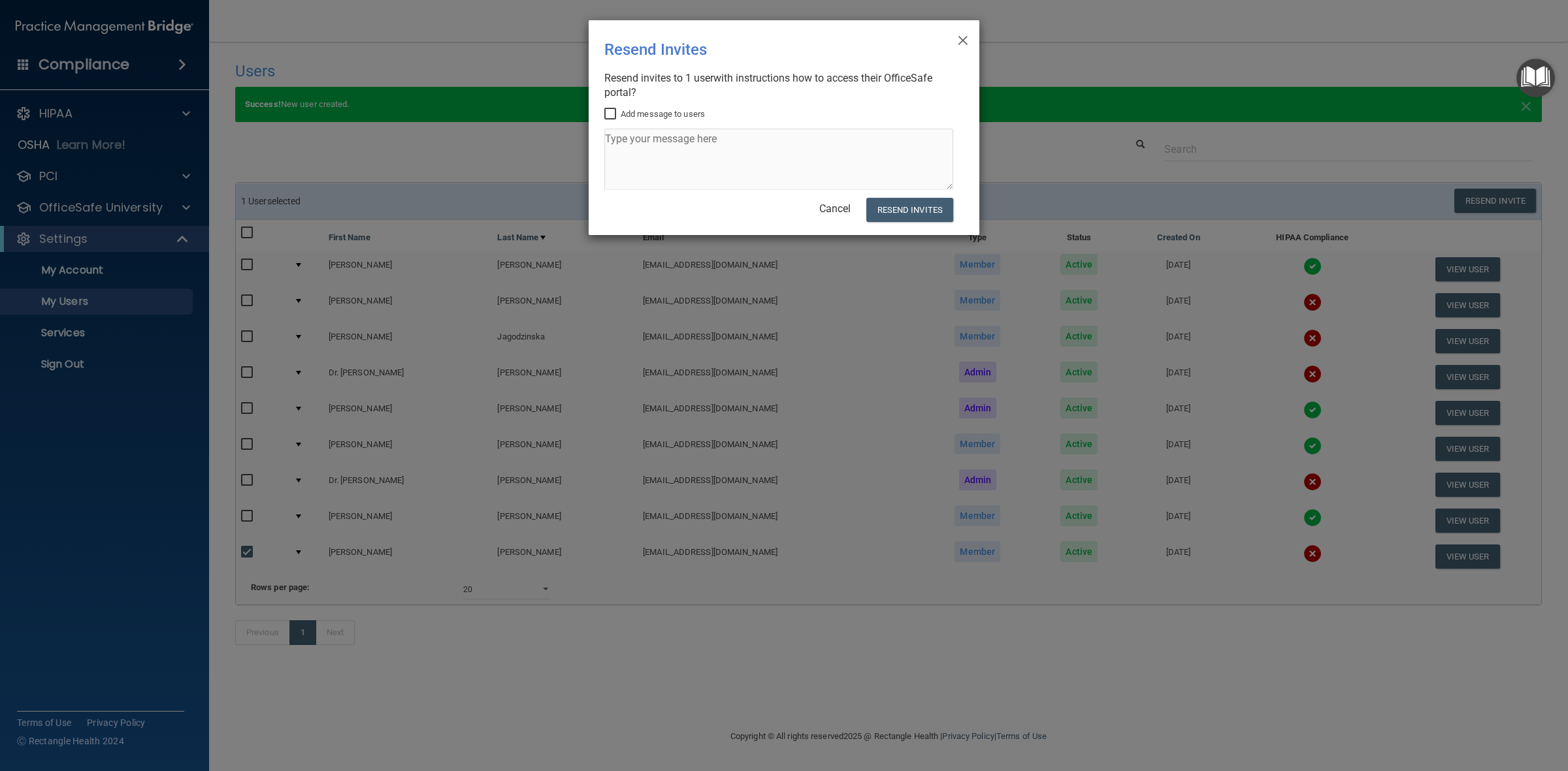
click at [612, 109] on input "Add message to users" at bounding box center [611, 114] width 15 height 11
checkbox input "true"
click at [644, 154] on textarea at bounding box center [779, 159] width 349 height 61
type textarea "Hi Sam, please let me know if you need help with this and we can go over it at …"
click at [923, 207] on button "Resend Invites" at bounding box center [910, 210] width 87 height 24
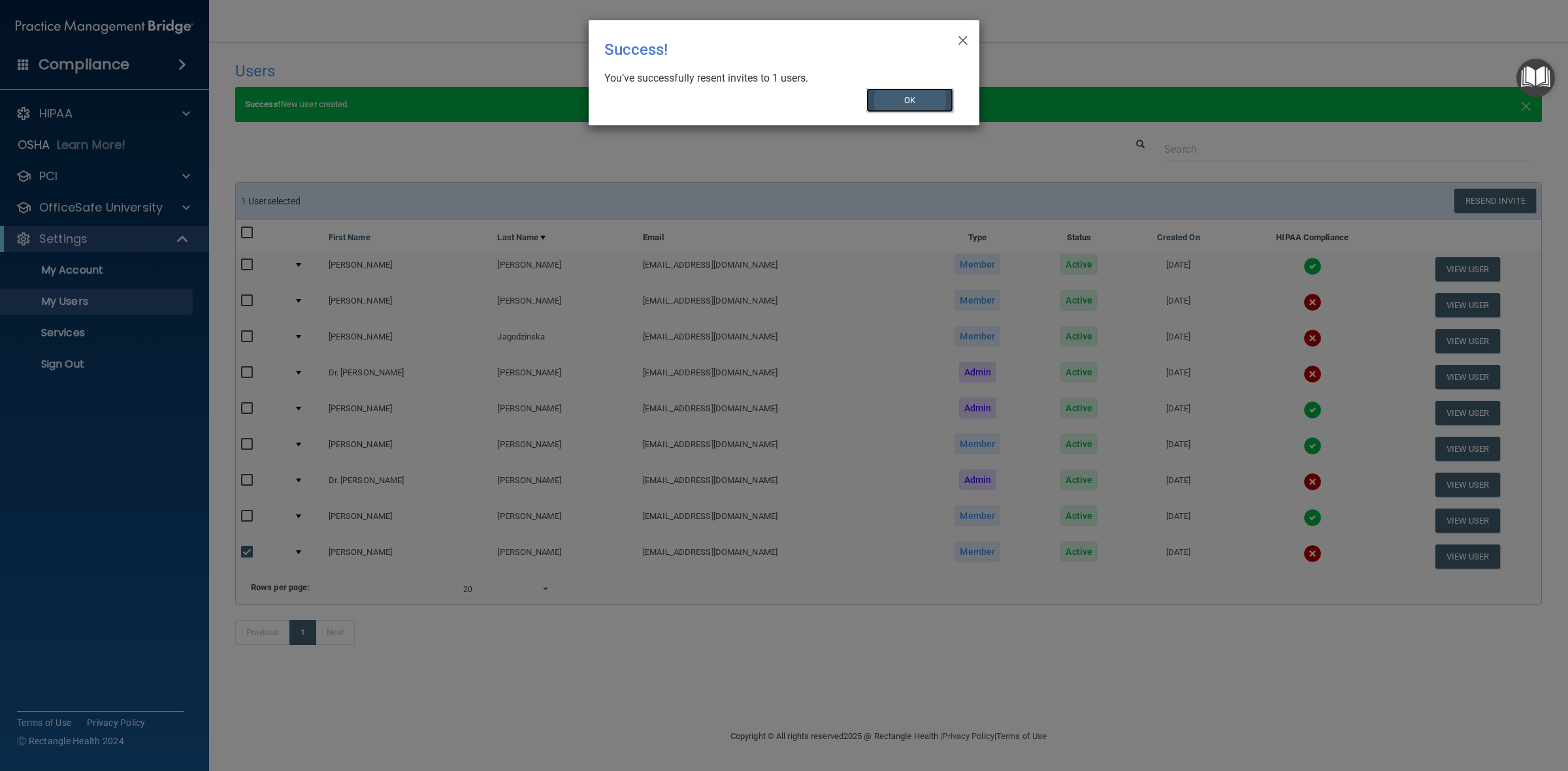
click at [929, 96] on button "OK" at bounding box center [910, 100] width 88 height 24
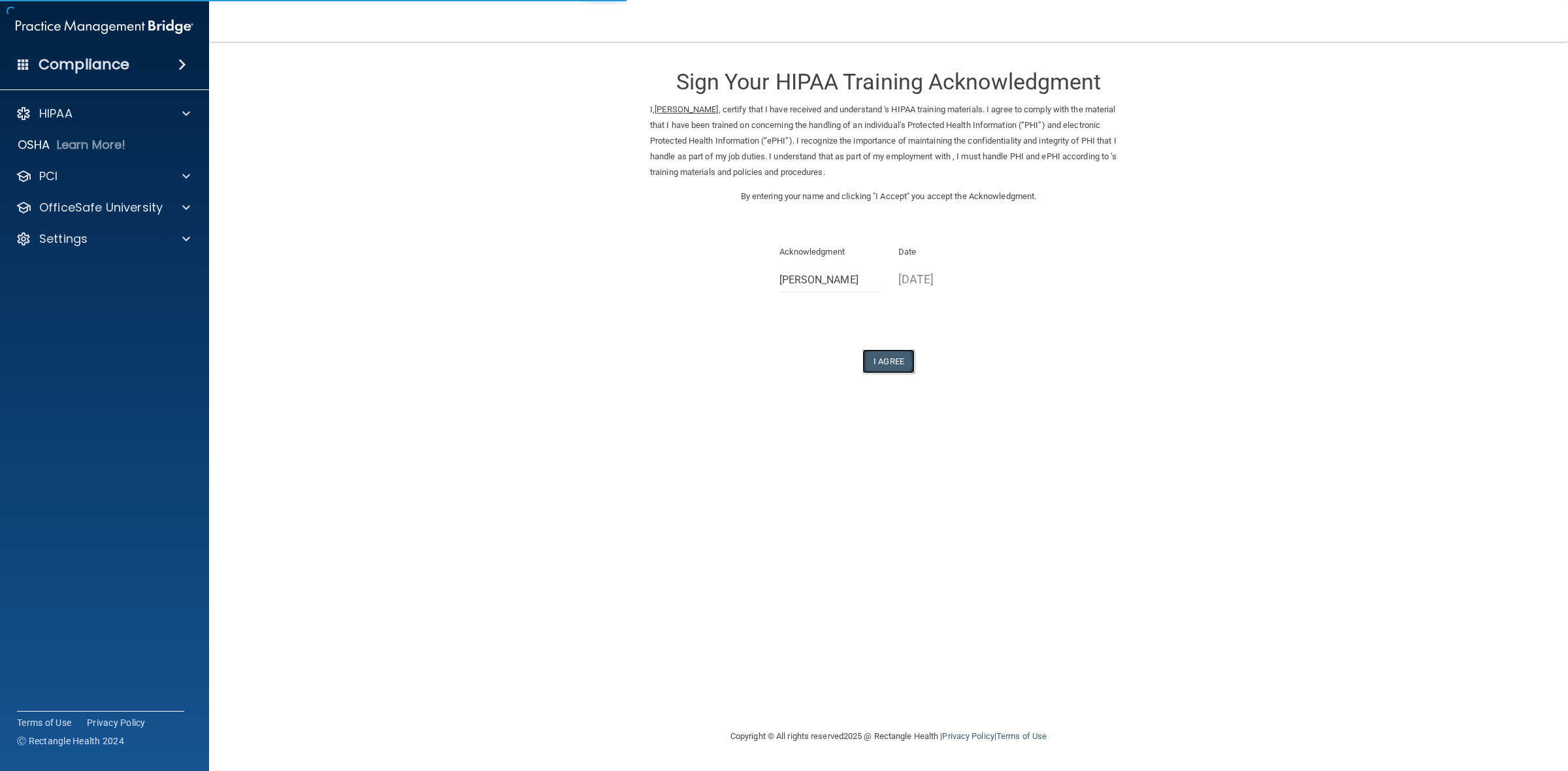
click at [882, 358] on button "I Agree" at bounding box center [888, 361] width 53 height 24
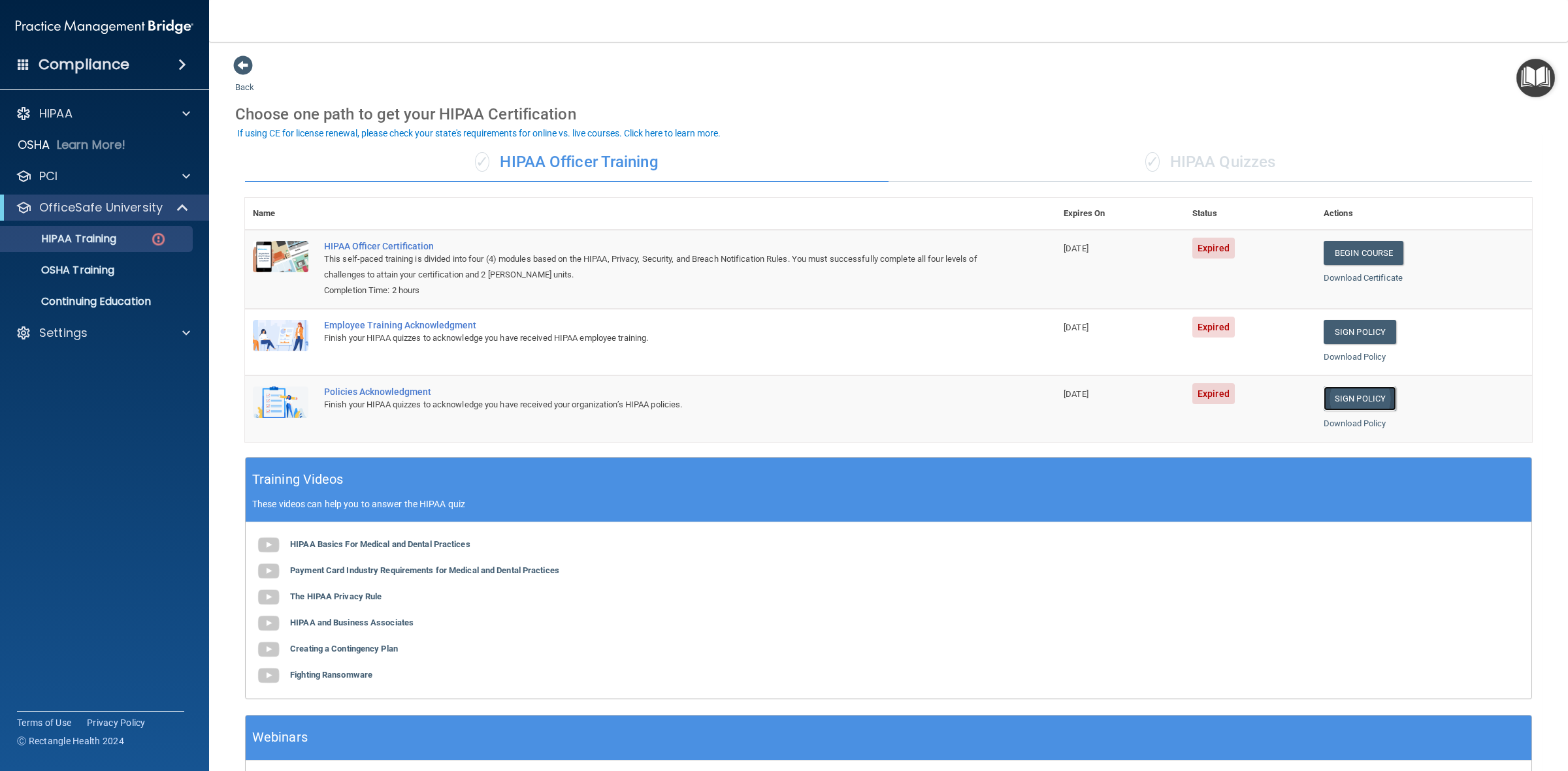
click at [1360, 402] on link "Sign Policy" at bounding box center [1360, 399] width 73 height 24
click at [1353, 333] on link "Sign Policy" at bounding box center [1360, 332] width 73 height 24
click at [1348, 276] on link "Download Certificate" at bounding box center [1363, 278] width 79 height 10
